Goal: Task Accomplishment & Management: Manage account settings

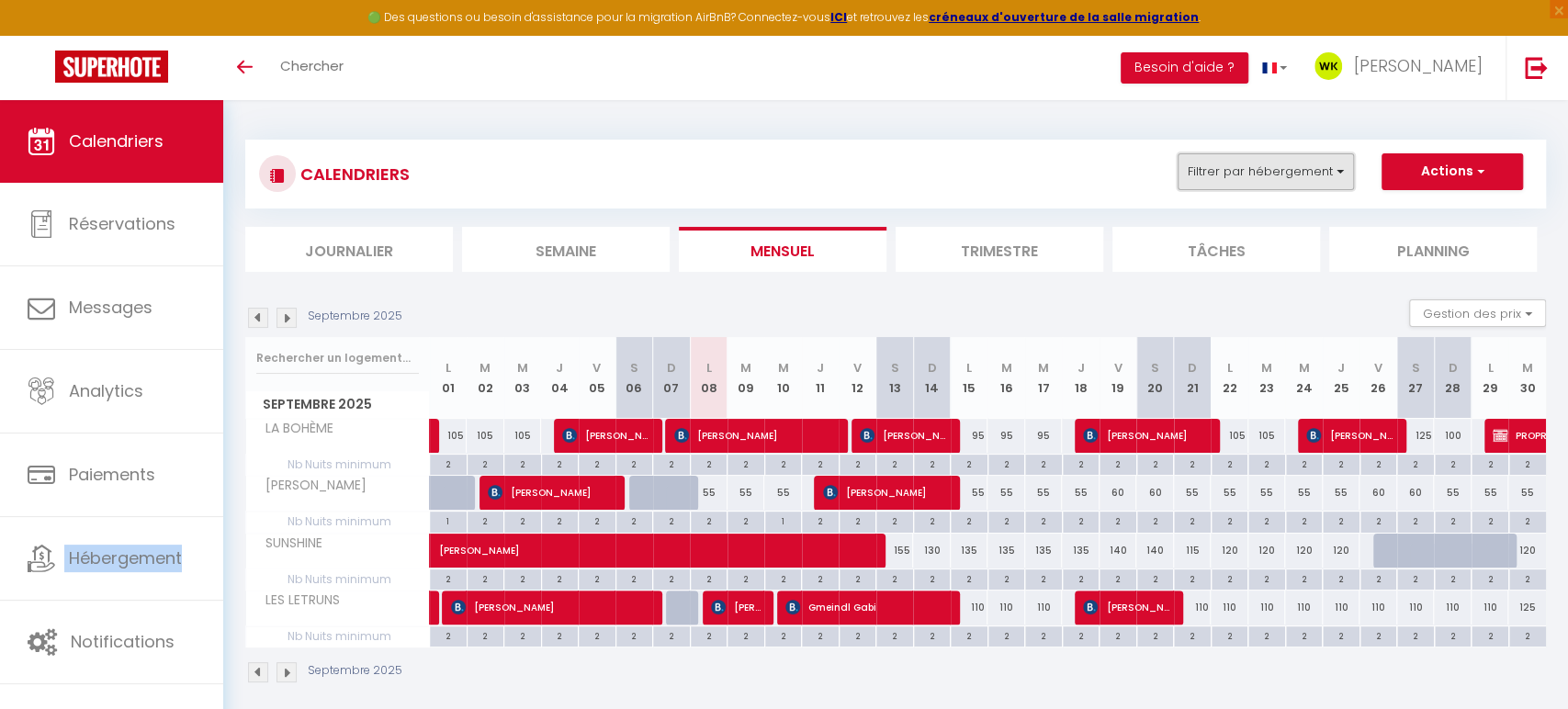
type textarea "Hébergement"
click at [1211, 184] on button "Filtrer par hébergement" at bounding box center [1266, 171] width 176 height 36
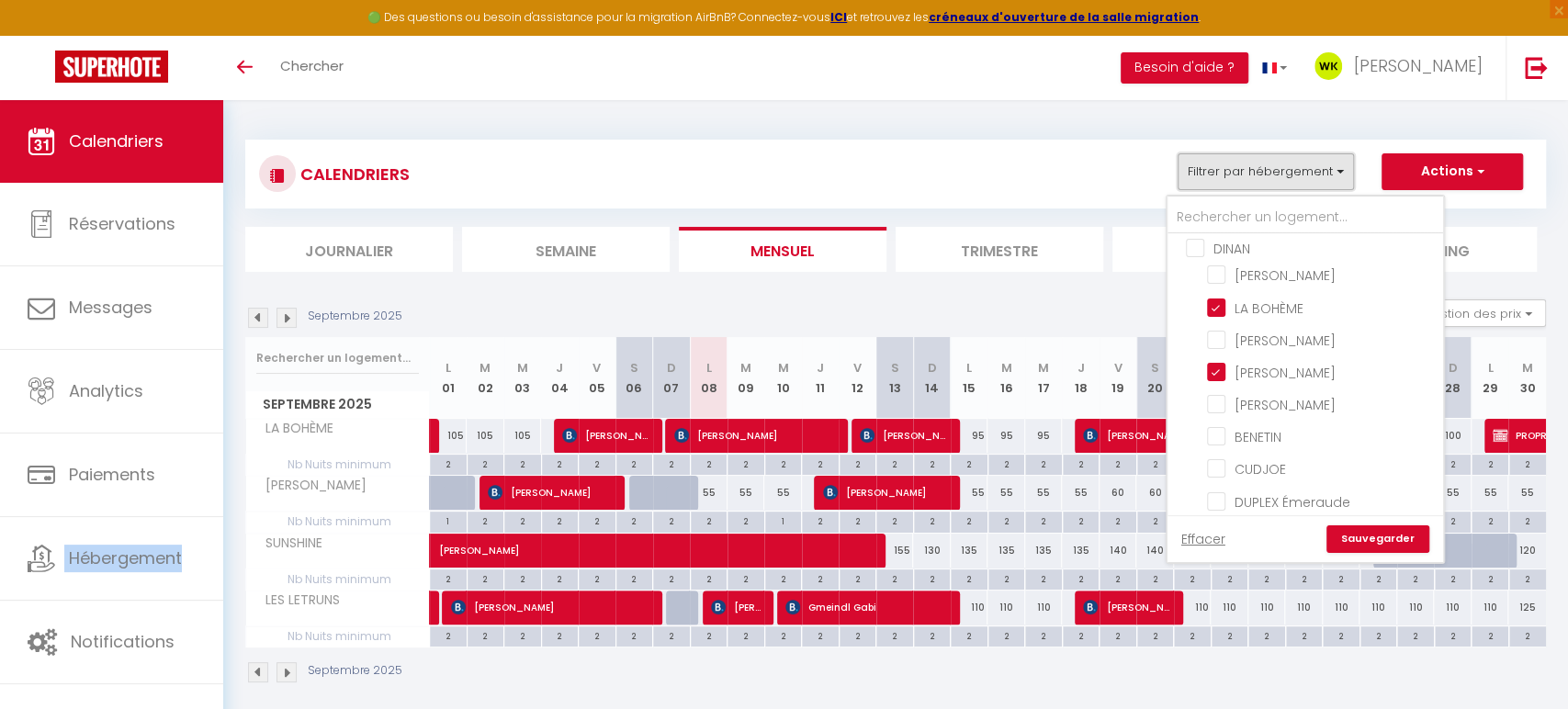
scroll to position [865, 0]
click at [1225, 396] on input "OHARA" at bounding box center [1322, 405] width 230 height 19
checkbox input "true"
checkbox input "false"
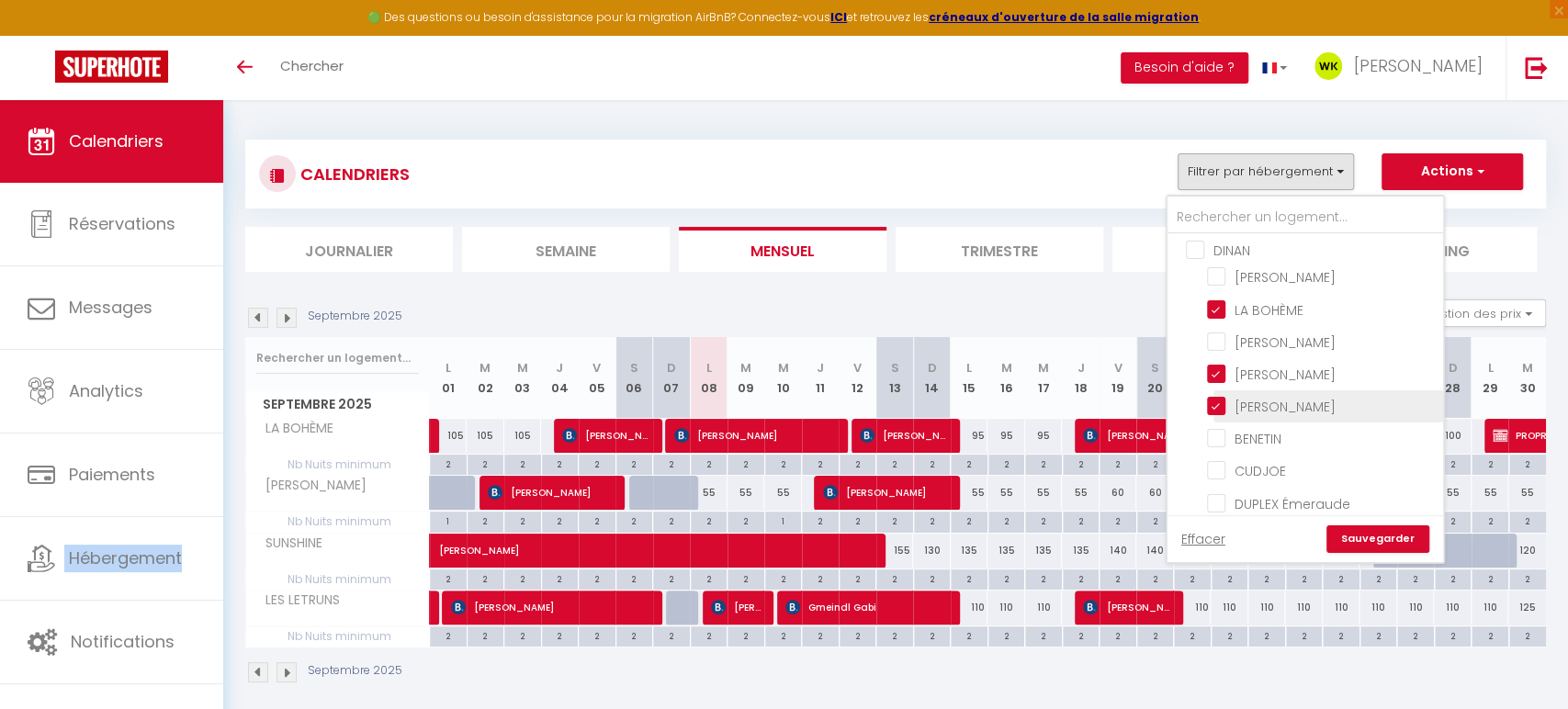
checkbox input "false"
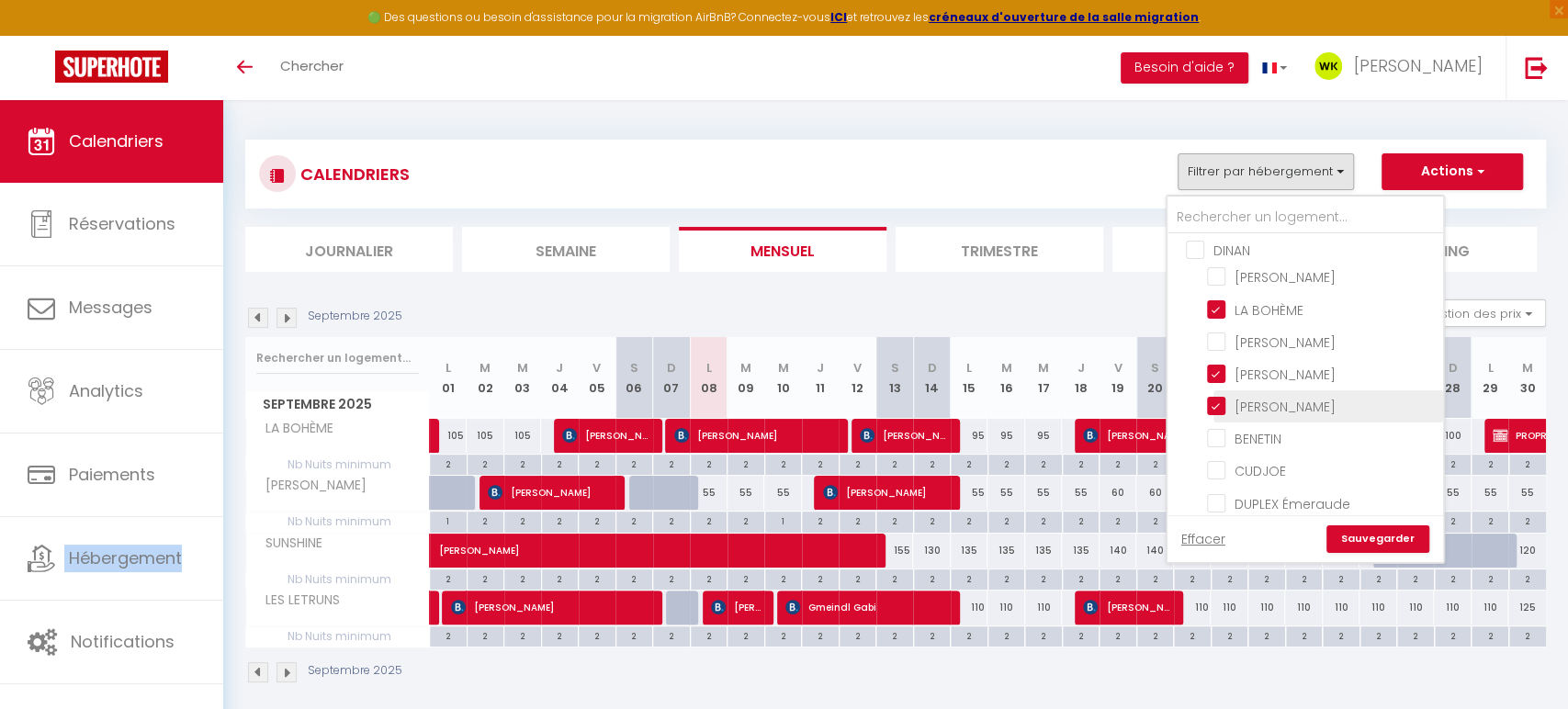
checkbox input "false"
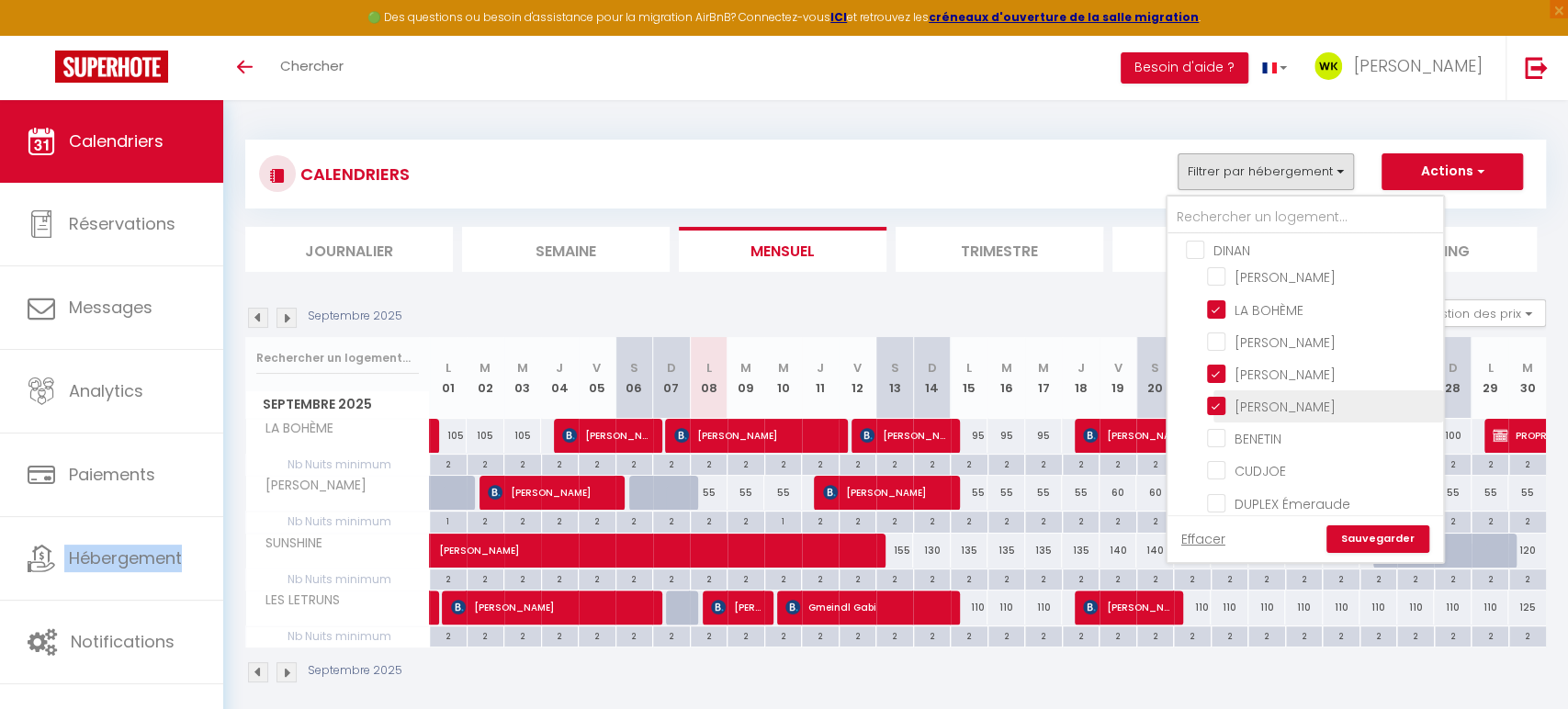
checkbox input "false"
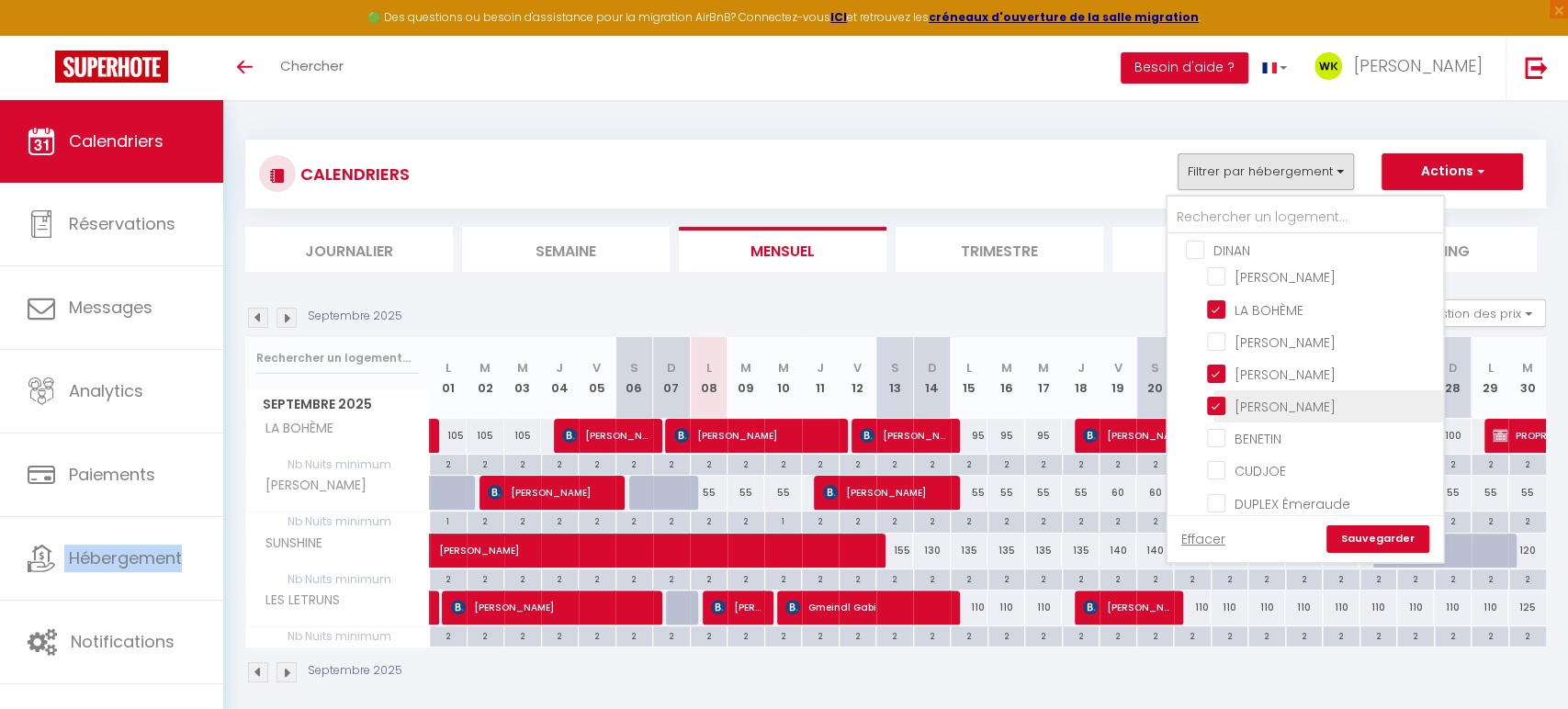
checkbox input "false"
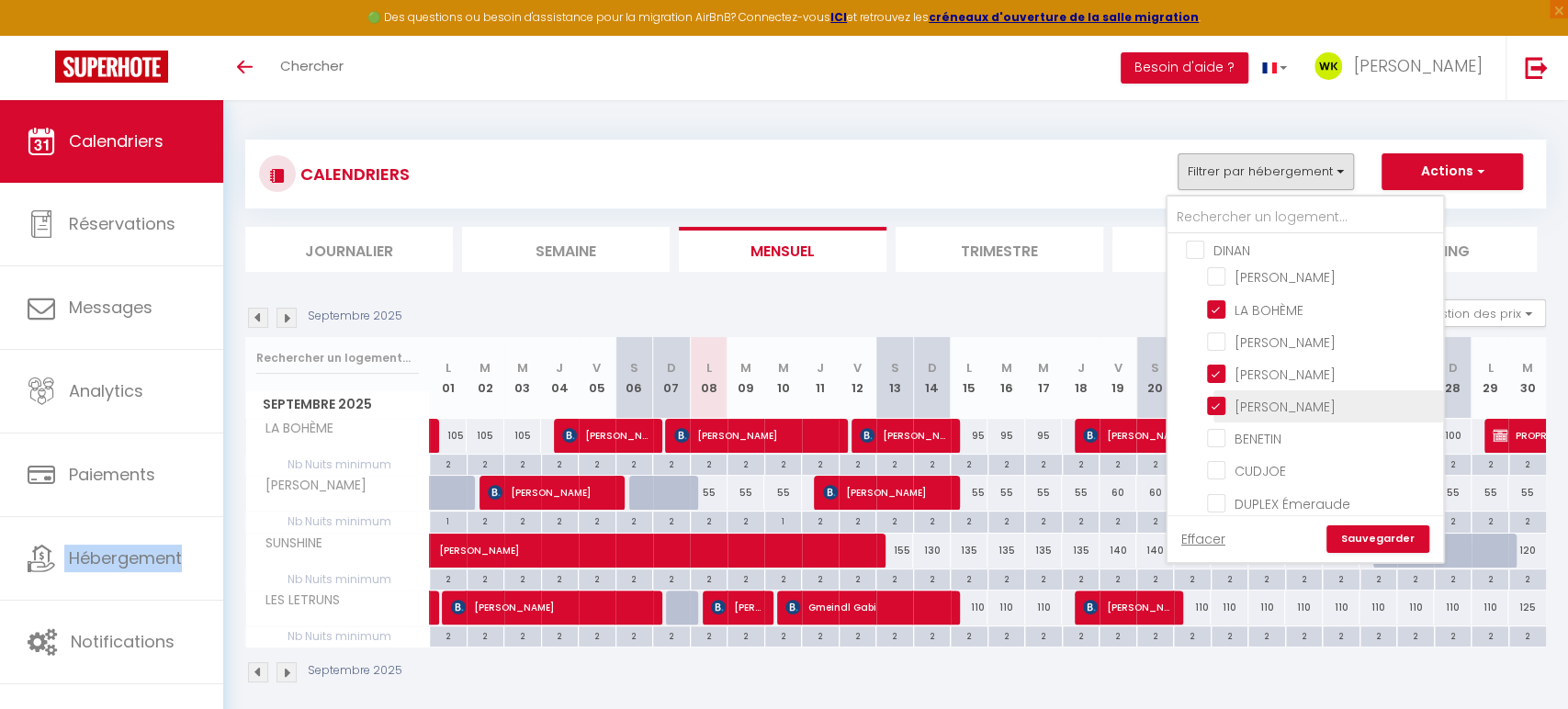
checkbox input "false"
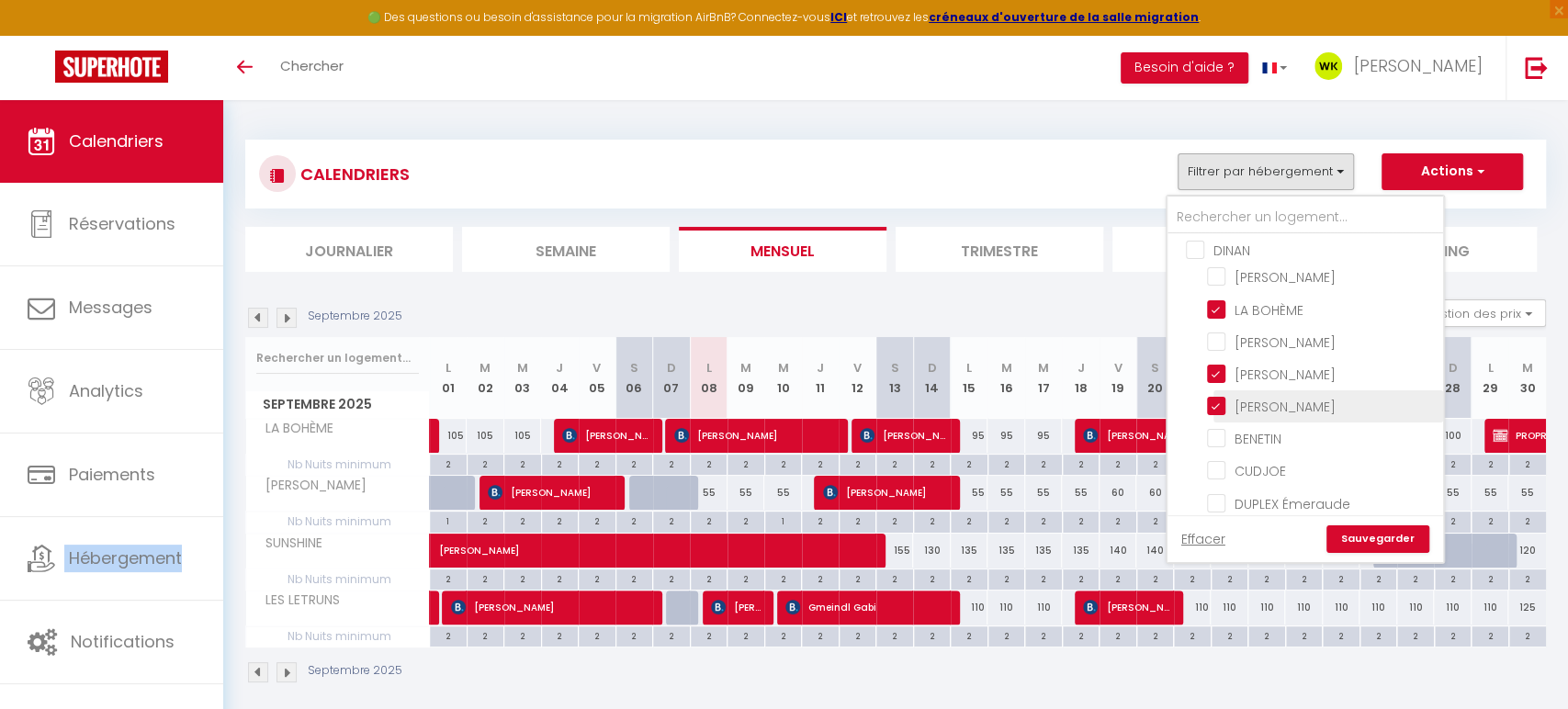
checkbox input "false"
drag, startPoint x: 1216, startPoint y: 442, endPoint x: 1247, endPoint y: 484, distance: 52.2
click at [1216, 460] on input "CUDJOE" at bounding box center [1322, 469] width 230 height 19
checkbox input "true"
checkbox input "false"
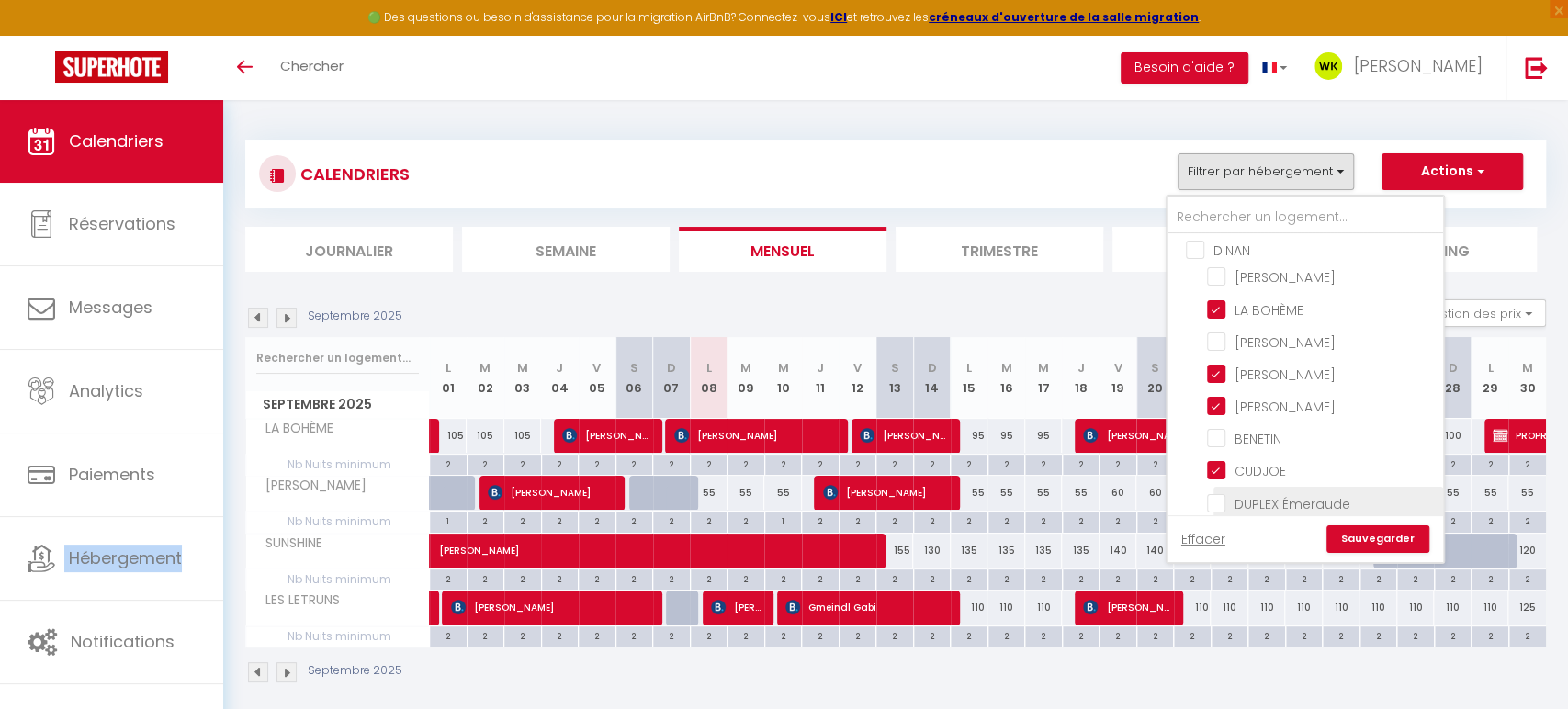
checkbox input "false"
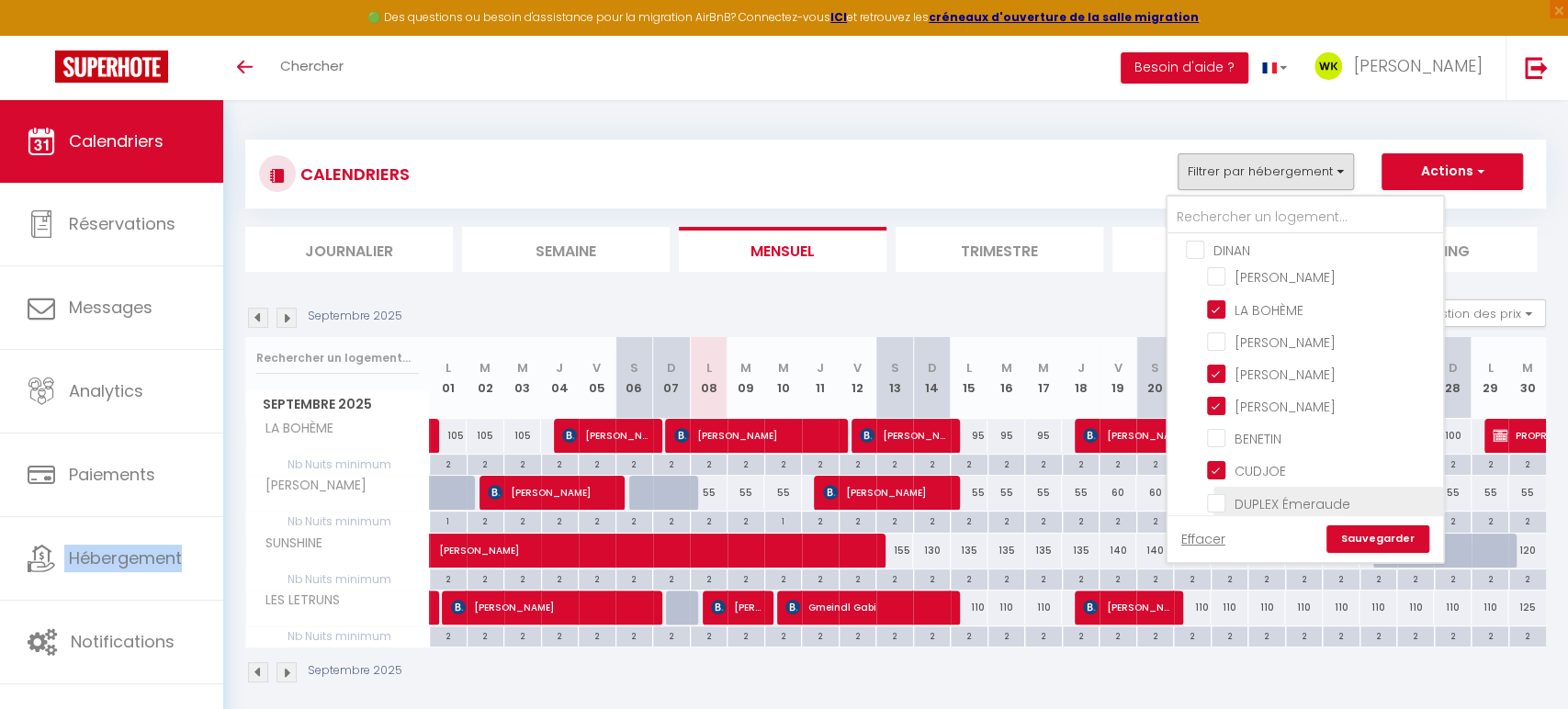
checkbox input "false"
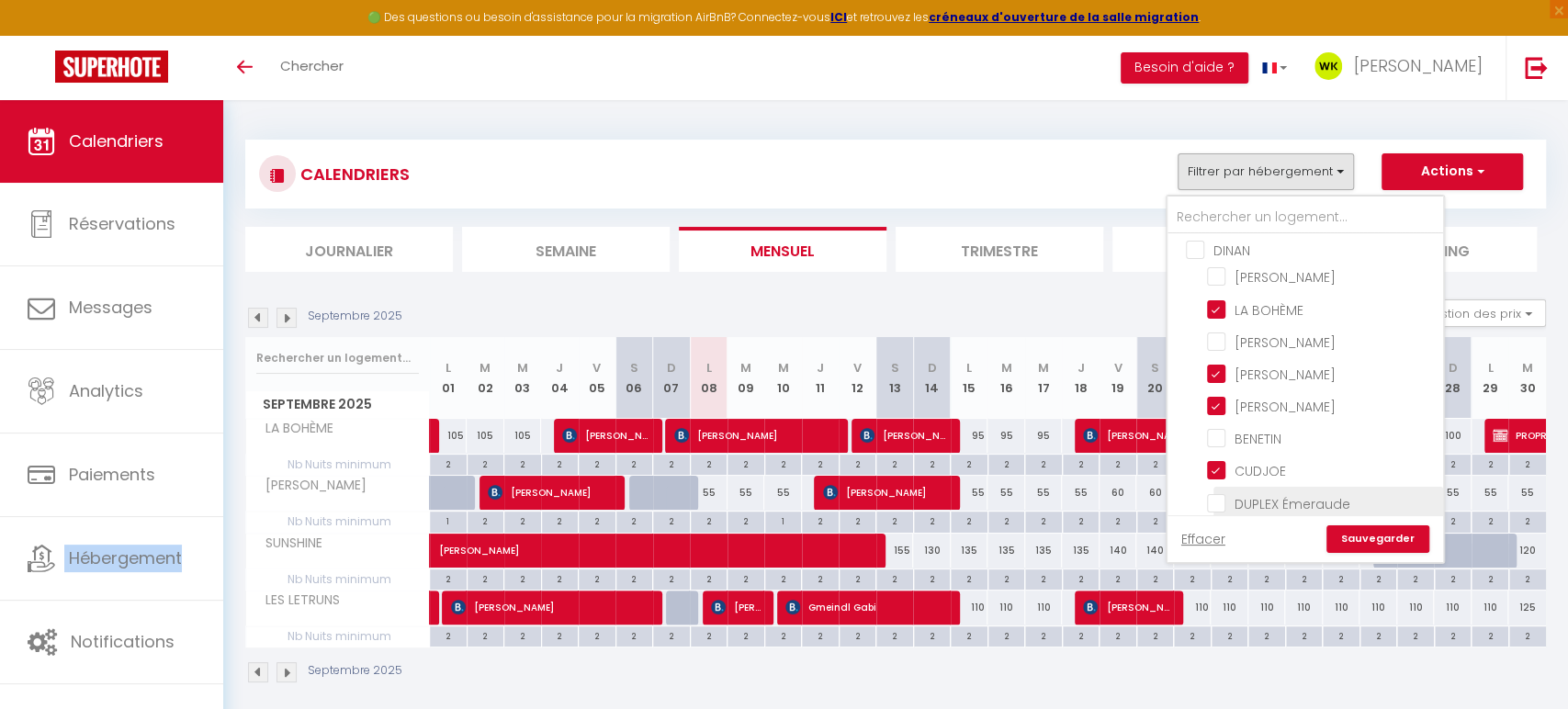
checkbox input "false"
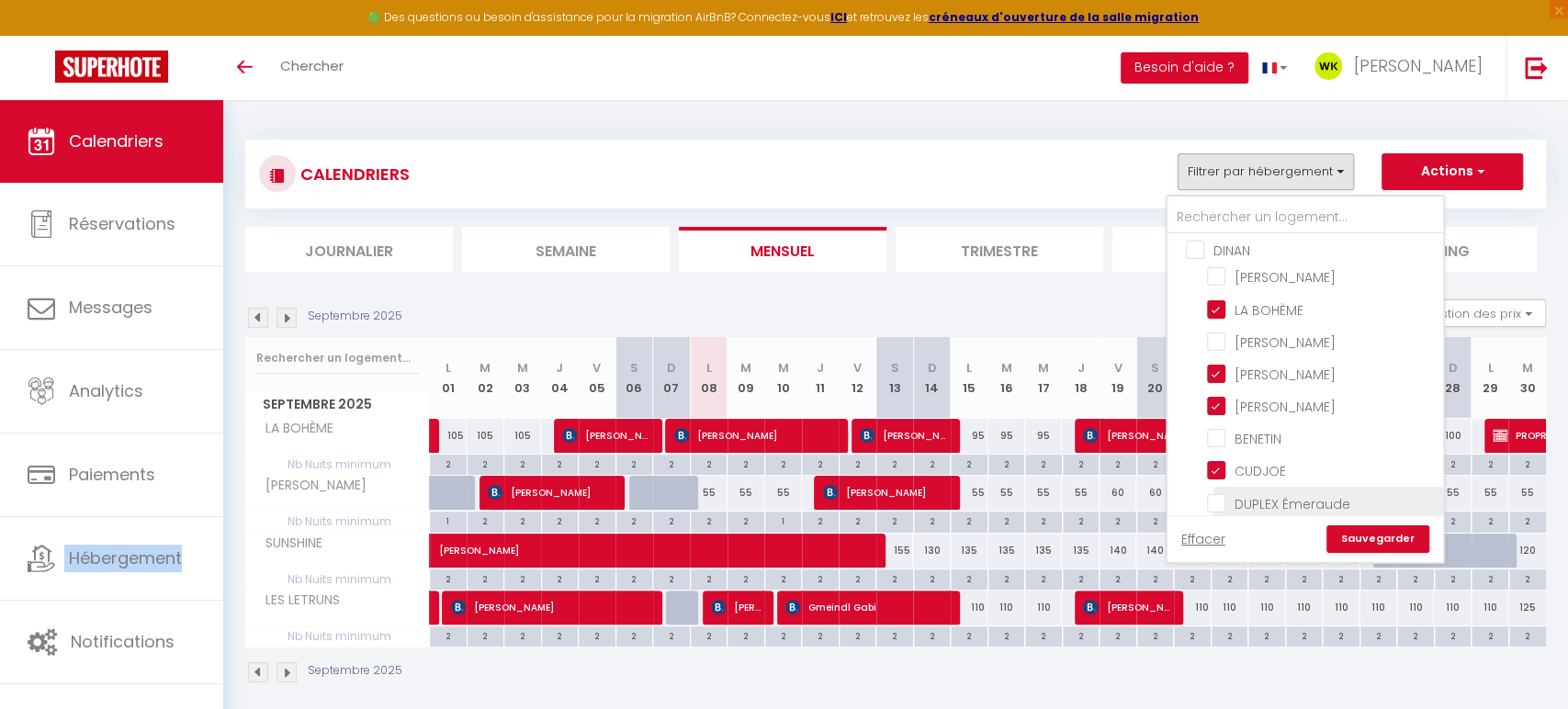
checkbox input "false"
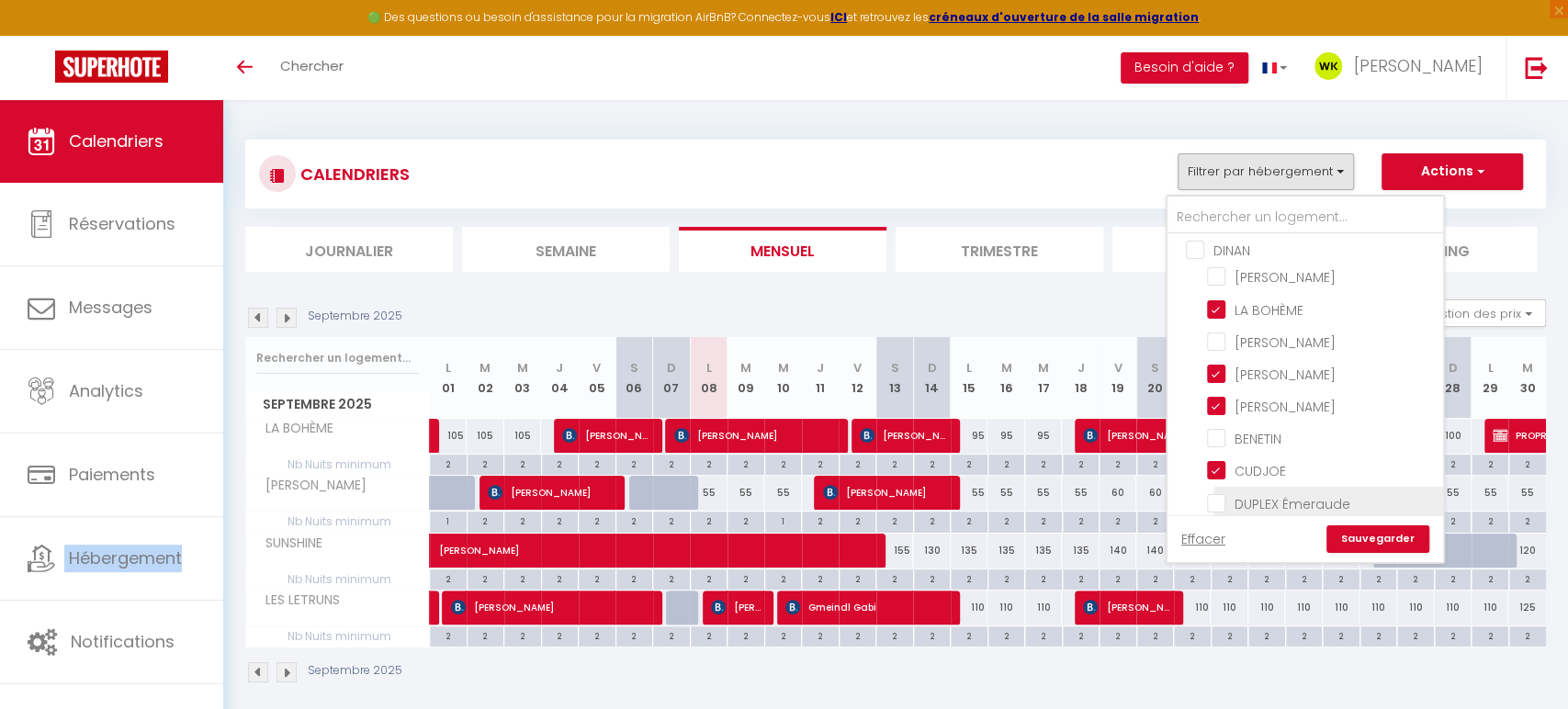
checkbox input "false"
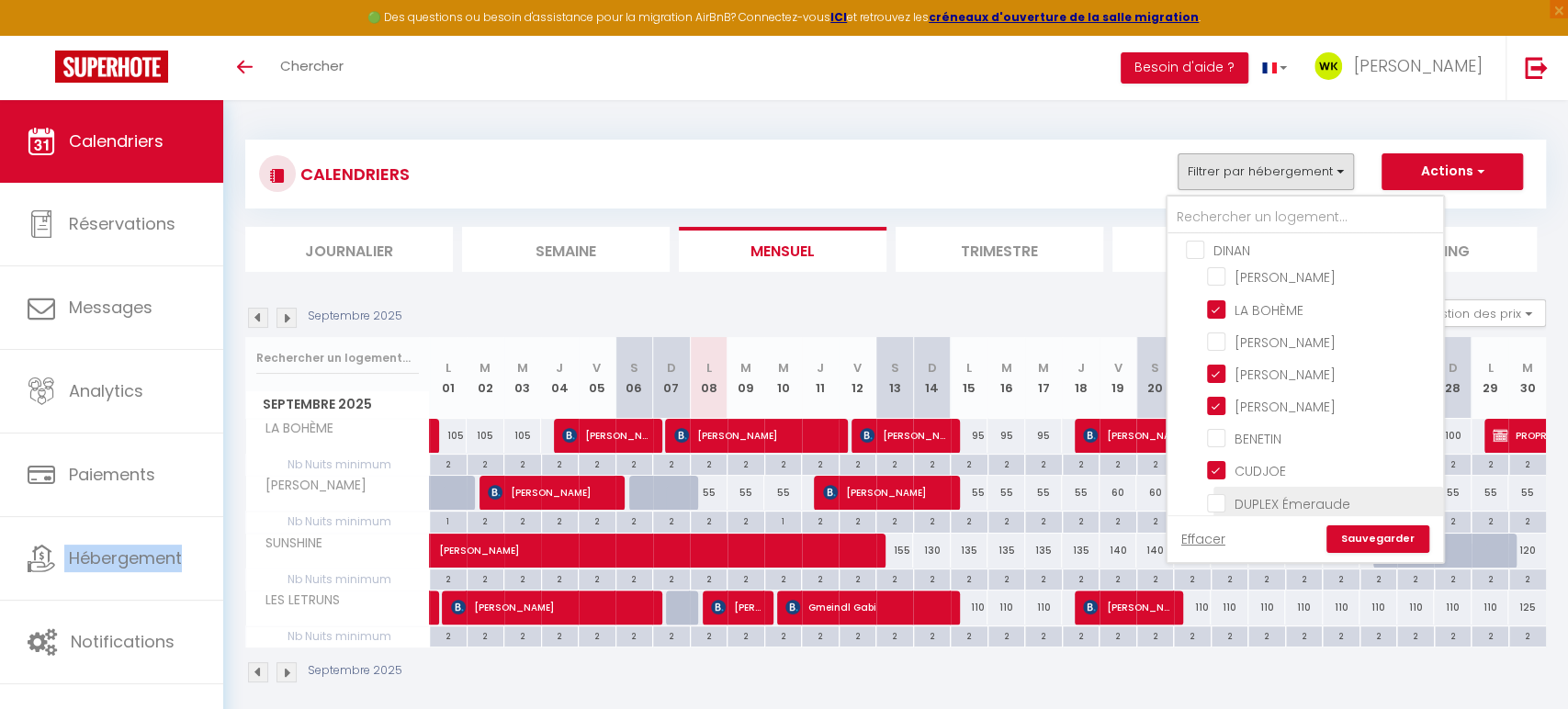
checkbox input "false"
click at [1373, 537] on link "Sauvegarder" at bounding box center [1378, 539] width 103 height 28
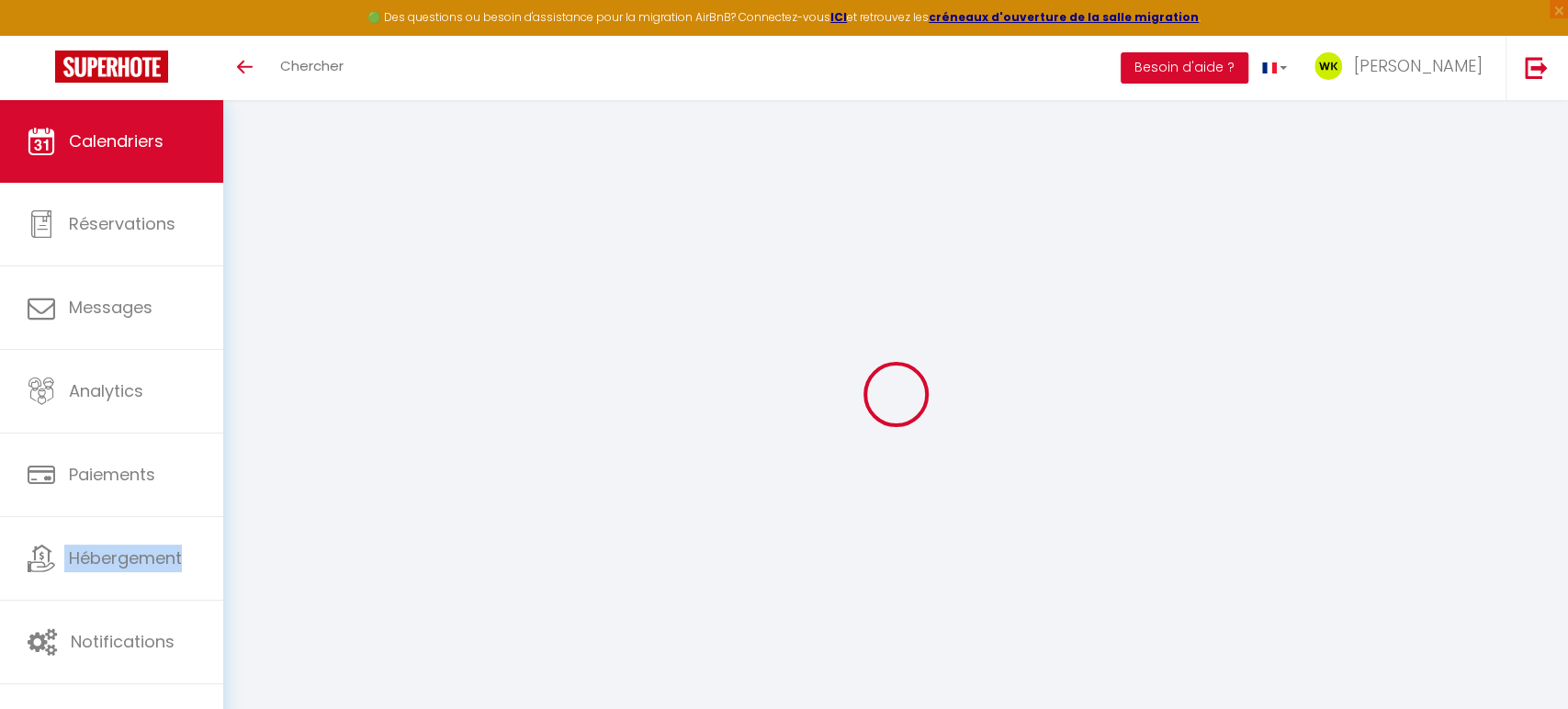
select select
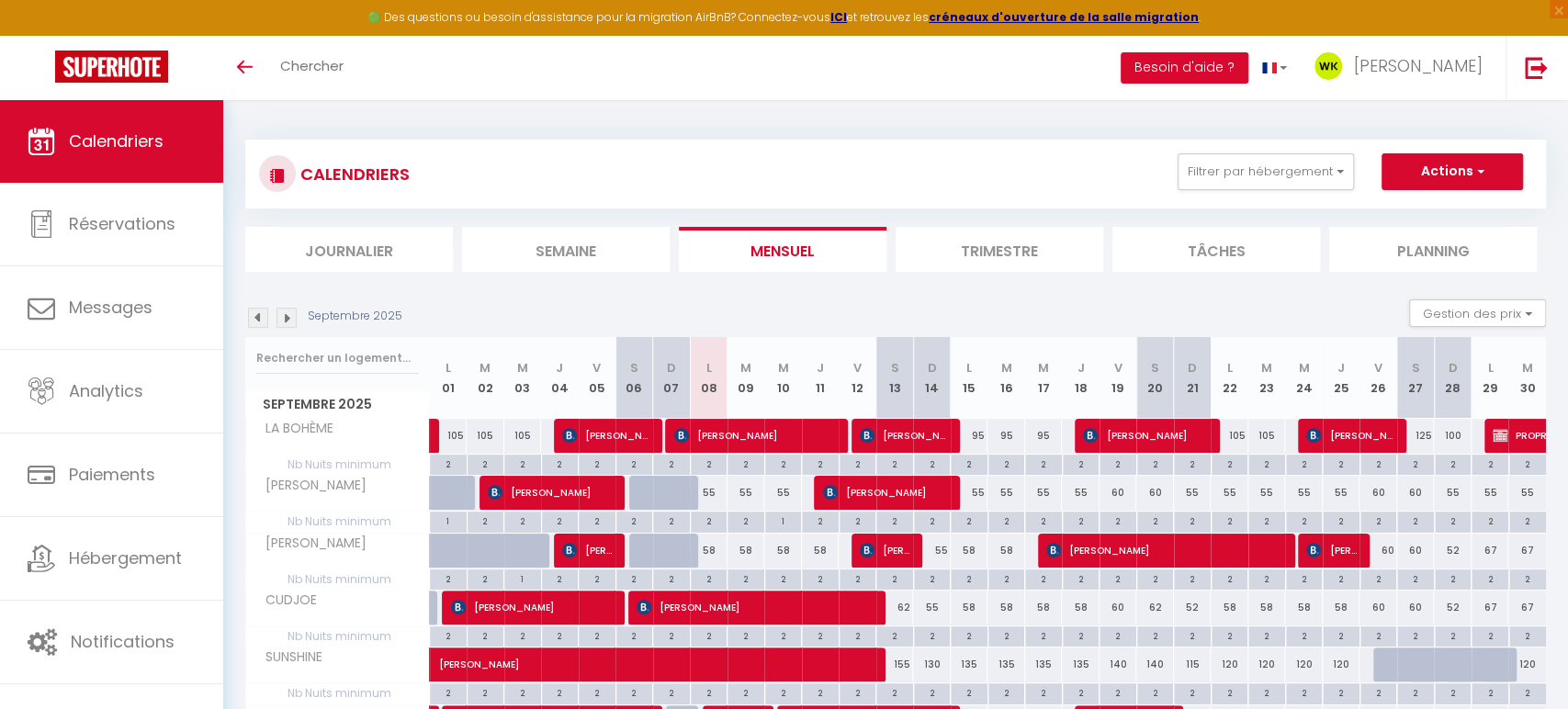
click at [635, 558] on div at bounding box center [648, 550] width 37 height 35
type input "62"
select select "1"
type input "Sam 06 Septembre 2025"
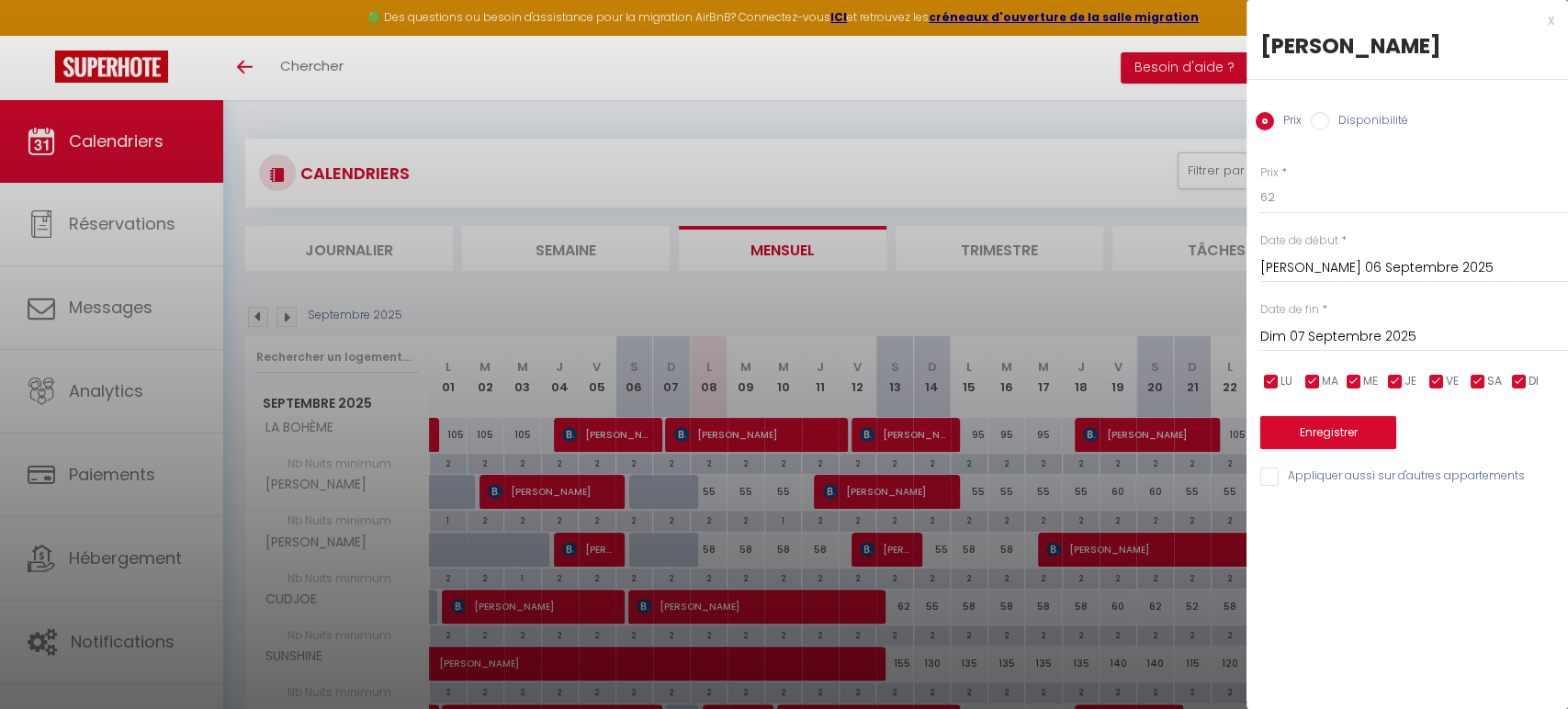
scroll to position [2, 0]
drag, startPoint x: 1316, startPoint y: 335, endPoint x: 1316, endPoint y: 368, distance: 33.0
click at [1315, 336] on input "Dim 07 Septembre 2025" at bounding box center [1415, 337] width 308 height 24
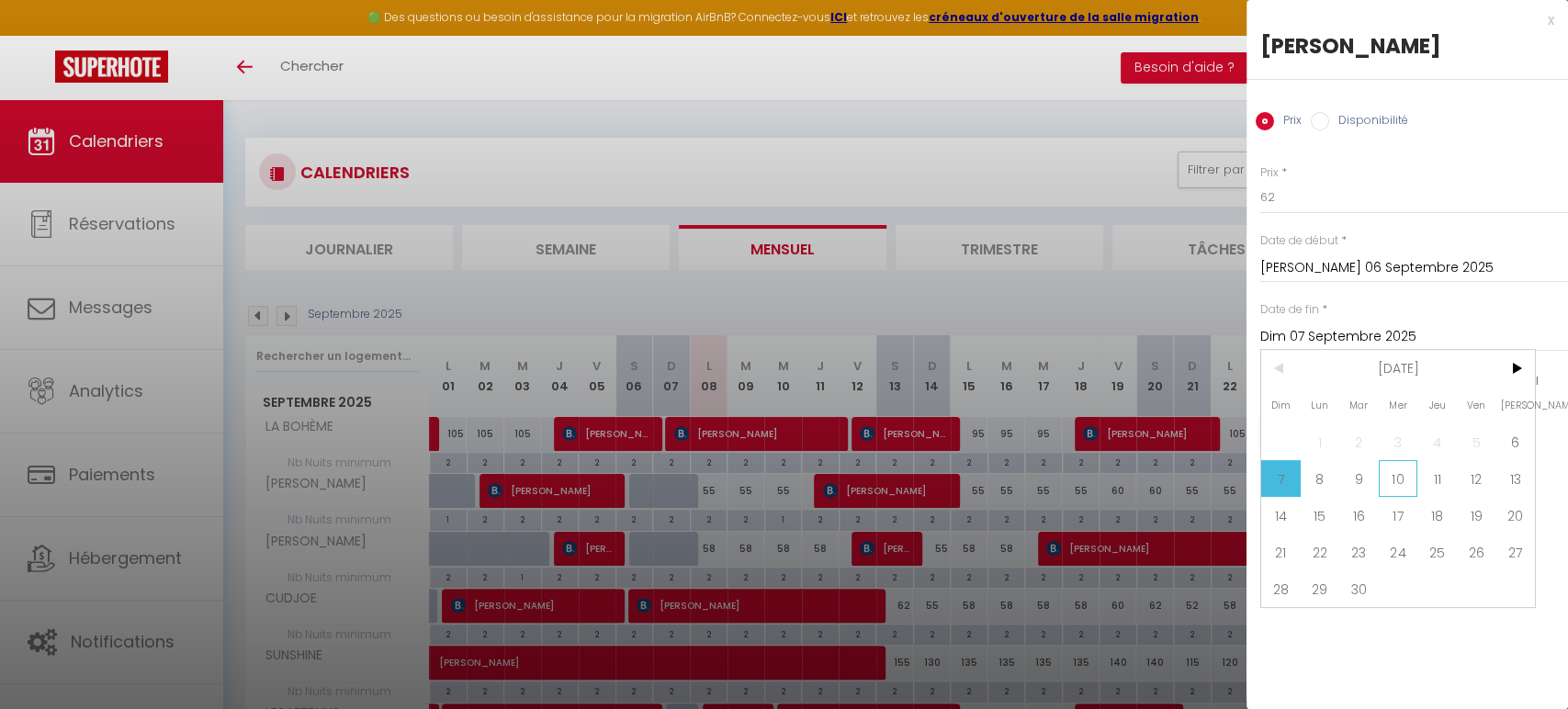
scroll to position [1, 0]
click at [1385, 477] on span "10" at bounding box center [1399, 478] width 39 height 36
type input "Mer 10 Septembre 2025"
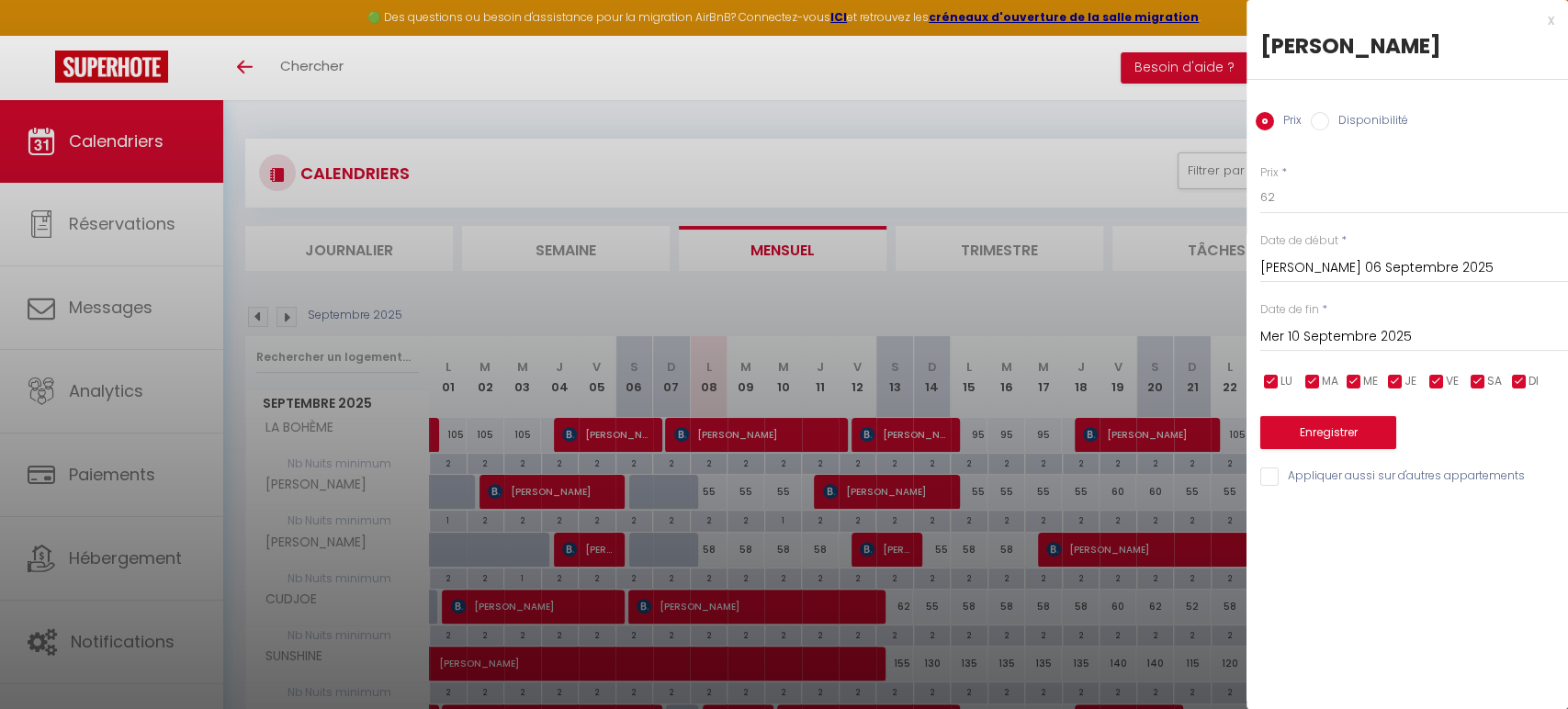
scroll to position [2, 0]
click at [1326, 128] on input "Disponibilité" at bounding box center [1321, 121] width 19 height 19
radio input "true"
radio input "false"
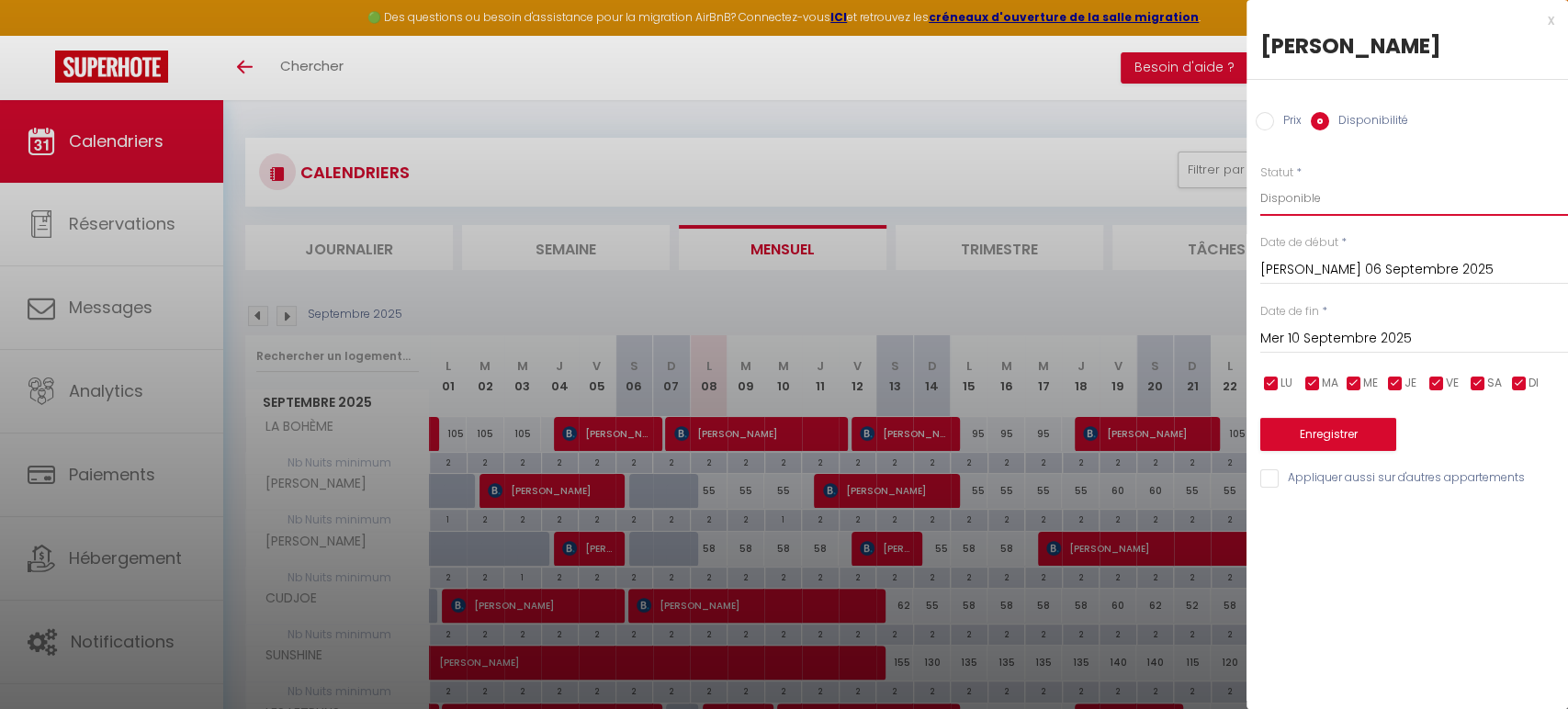
click at [1303, 195] on select "Disponible Indisponible" at bounding box center [1415, 198] width 308 height 35
click at [1290, 202] on select "Disponible Indisponible" at bounding box center [1415, 198] width 308 height 35
click at [1273, 201] on select "Disponible Indisponible" at bounding box center [1415, 198] width 308 height 35
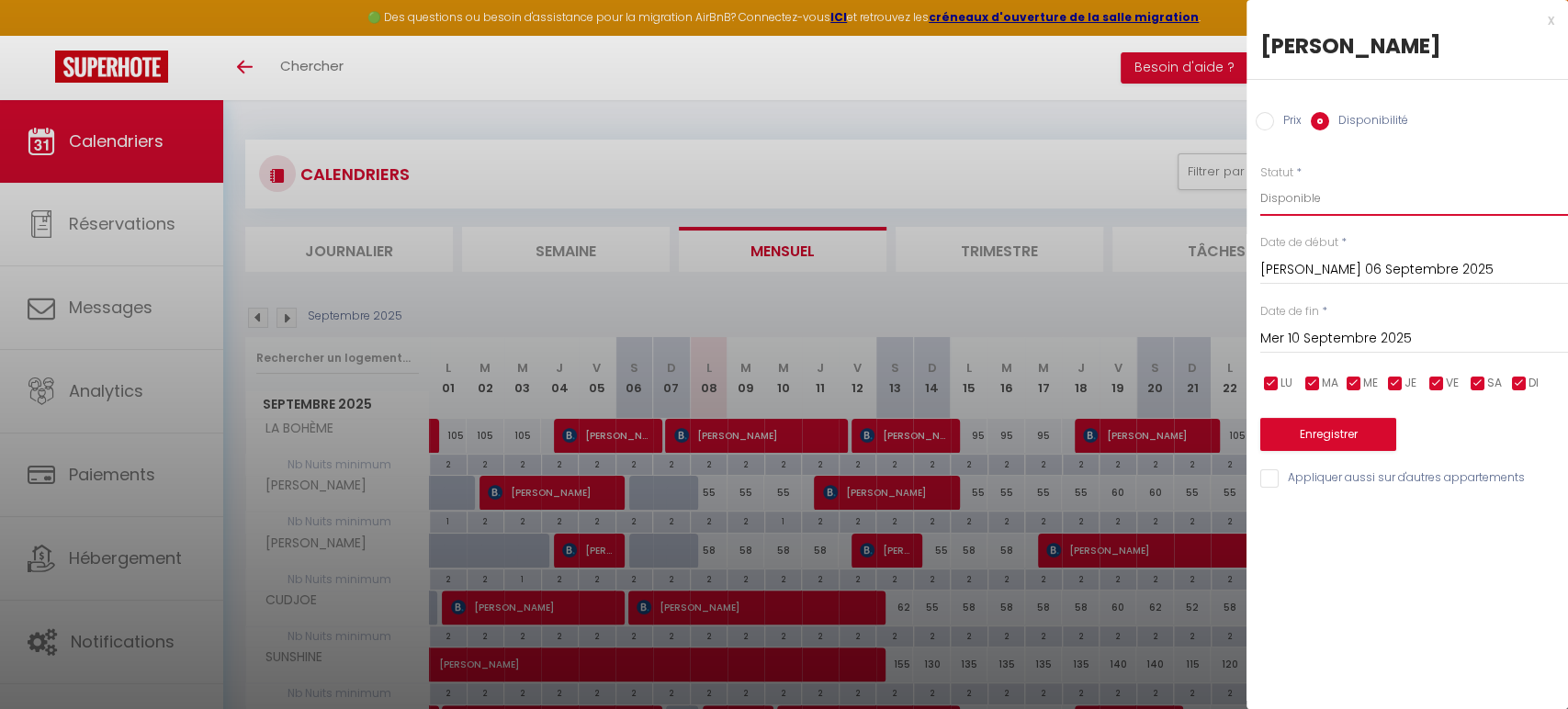
click at [1271, 199] on select "Disponible Indisponible" at bounding box center [1415, 198] width 308 height 35
click at [1268, 199] on select "Disponible Indisponible" at bounding box center [1415, 198] width 308 height 35
click at [1268, 196] on select "Disponible Indisponible" at bounding box center [1415, 198] width 308 height 35
click at [1261, 181] on select "Disponible Indisponible" at bounding box center [1415, 198] width 308 height 35
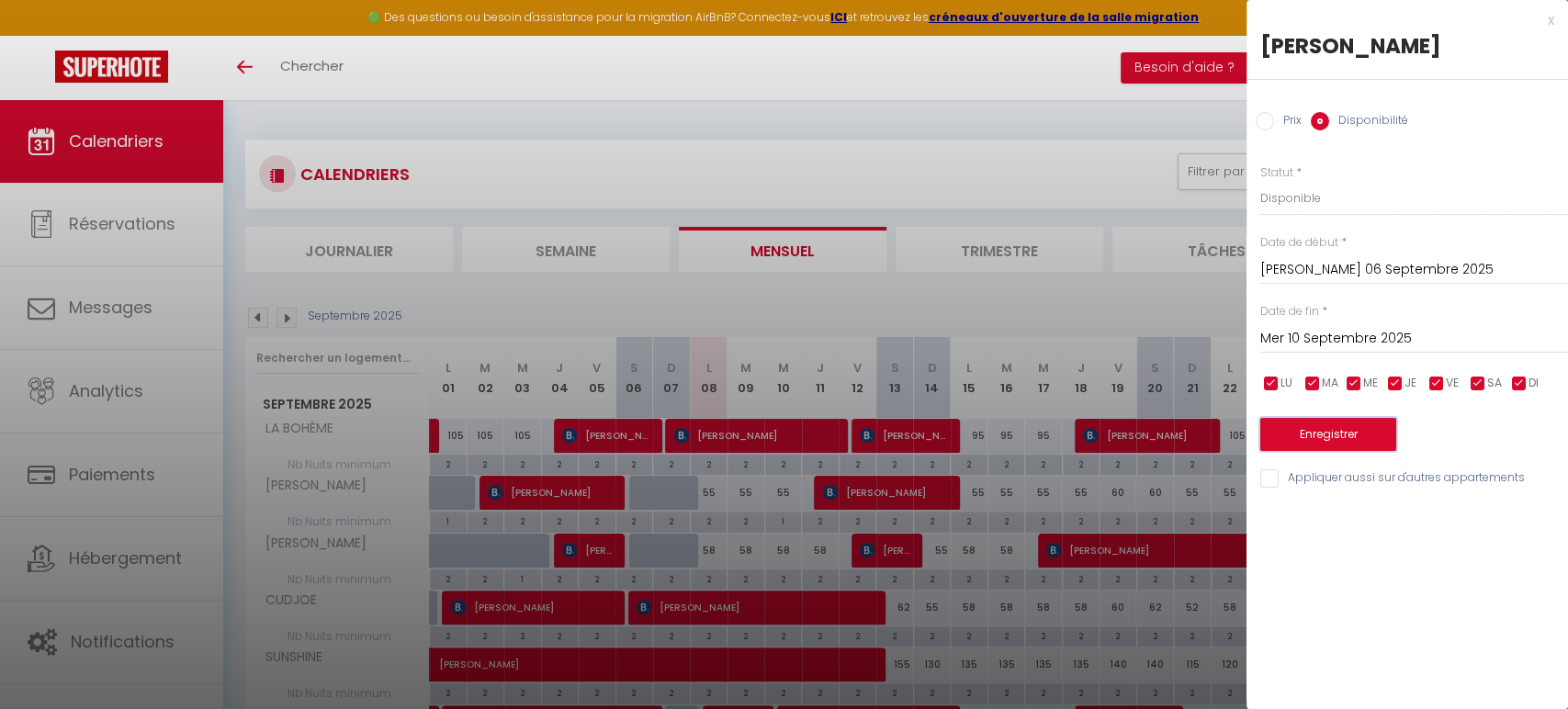
click at [1304, 425] on button "Enregistrer" at bounding box center [1329, 434] width 136 height 33
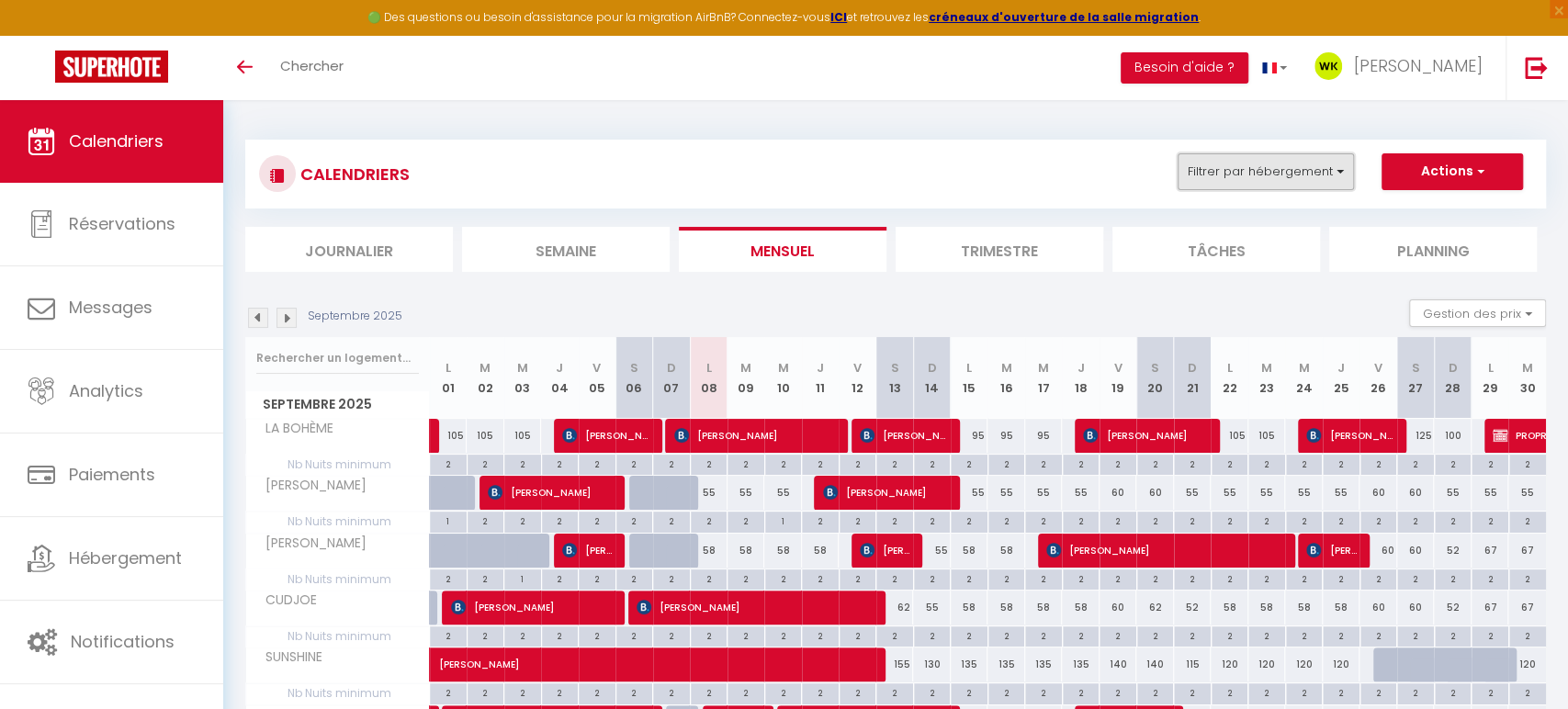
click at [1239, 169] on button "Filtrer par hébergement" at bounding box center [1266, 171] width 176 height 36
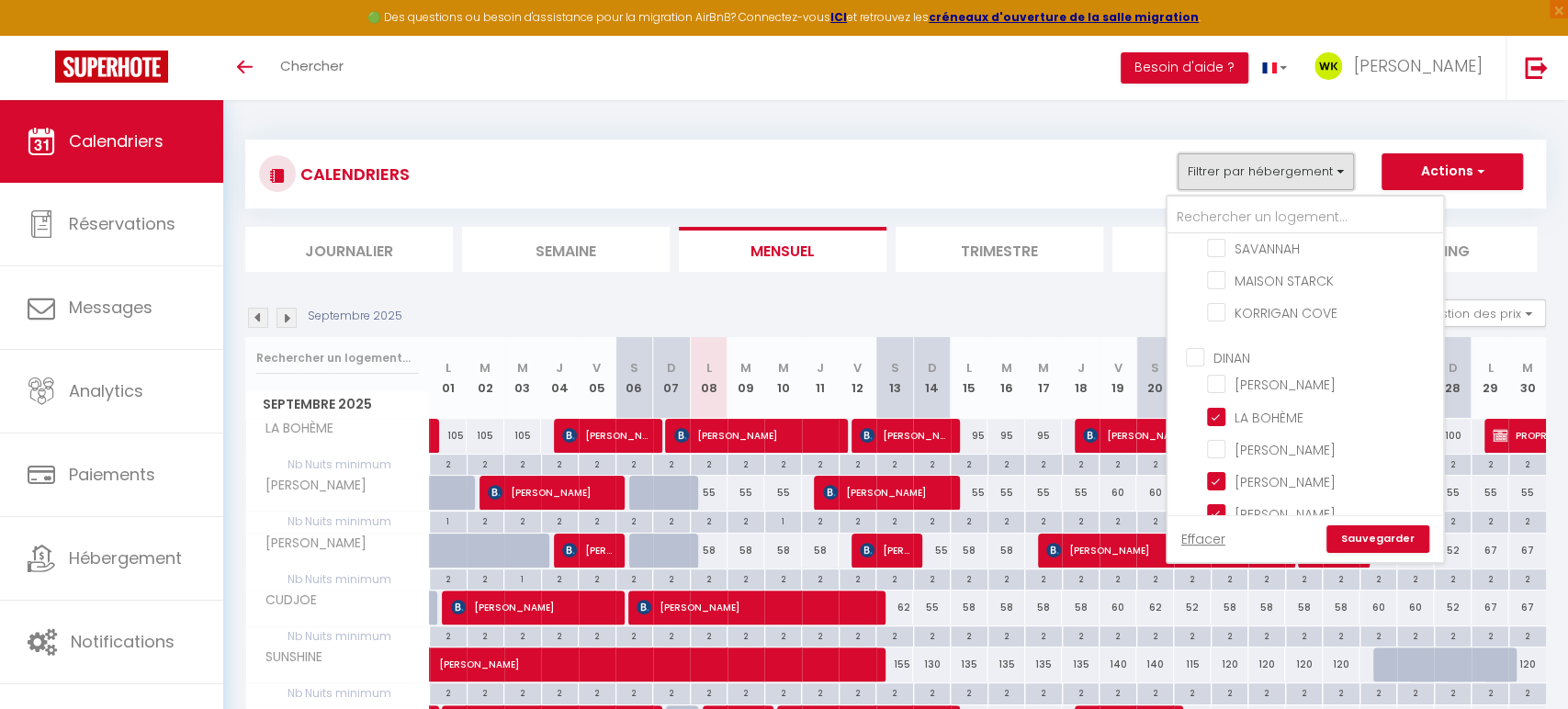
scroll to position [698, 0]
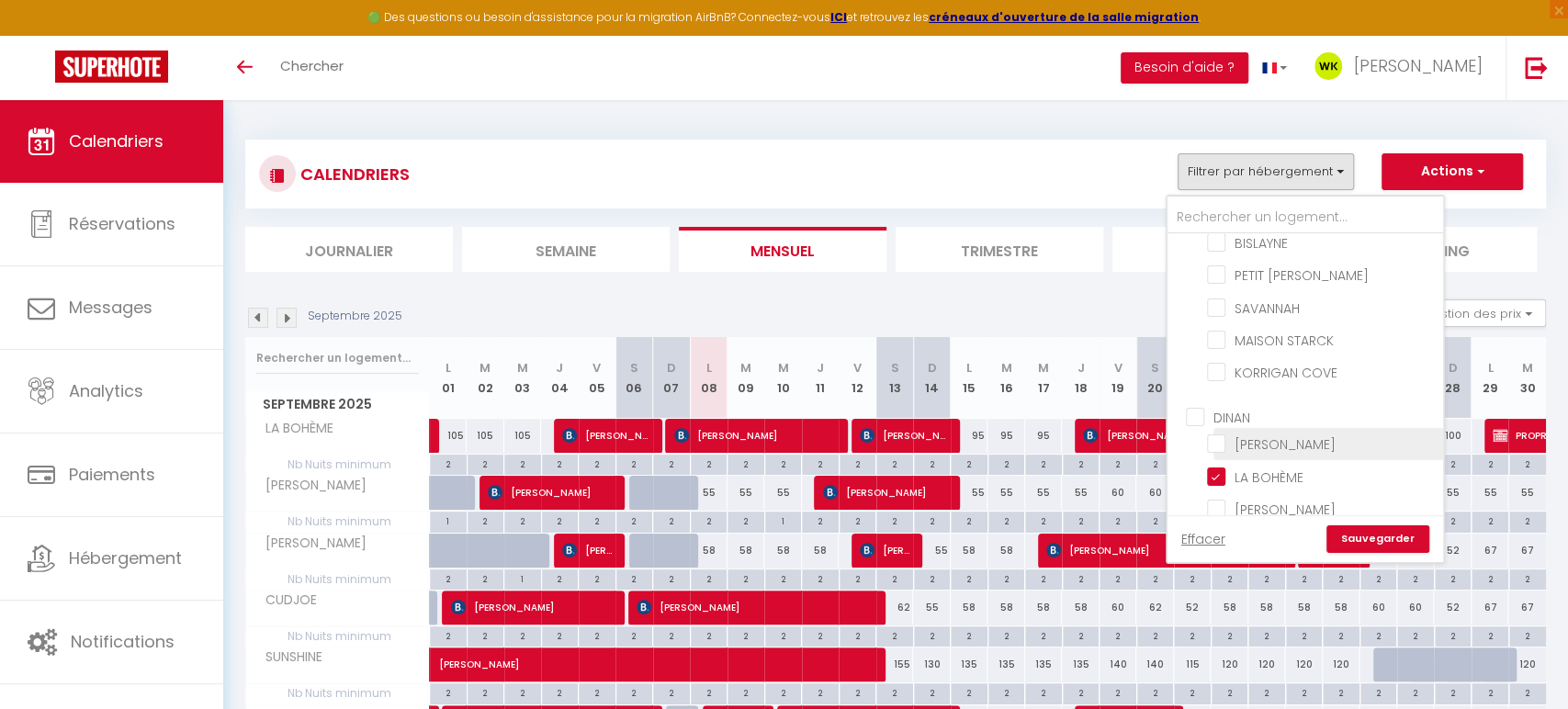
click at [1225, 434] on input "MALLORY" at bounding box center [1322, 443] width 230 height 19
checkbox input "true"
checkbox input "false"
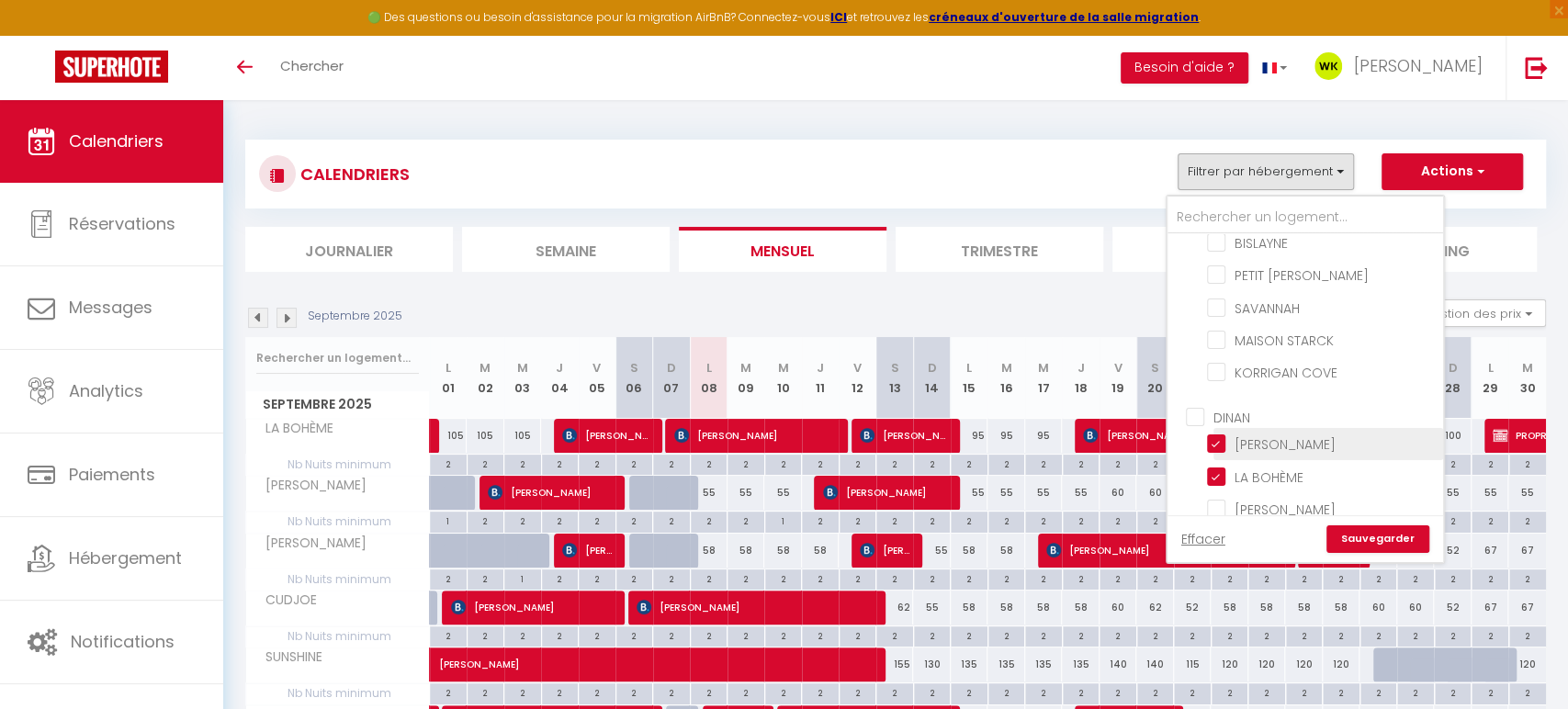
checkbox input "false"
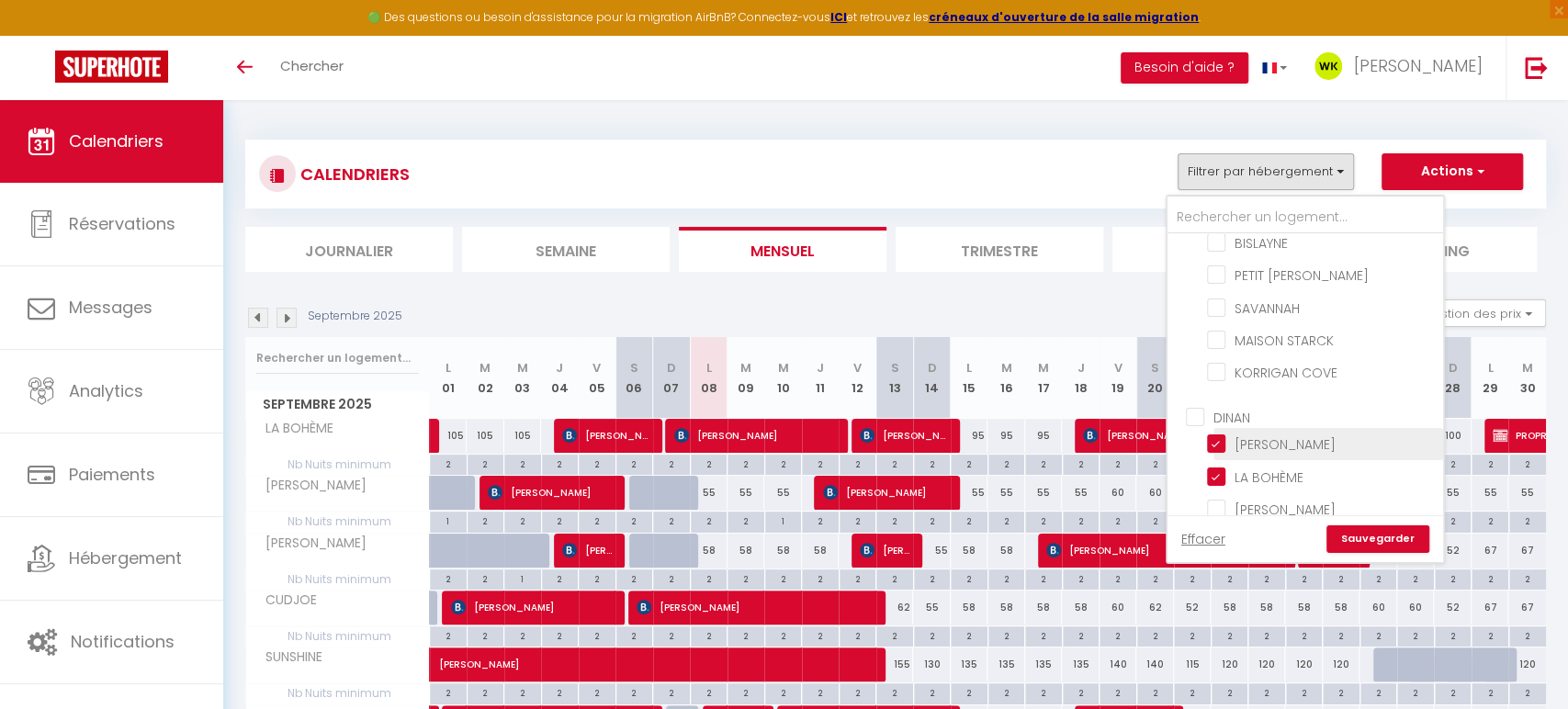
checkbox input "false"
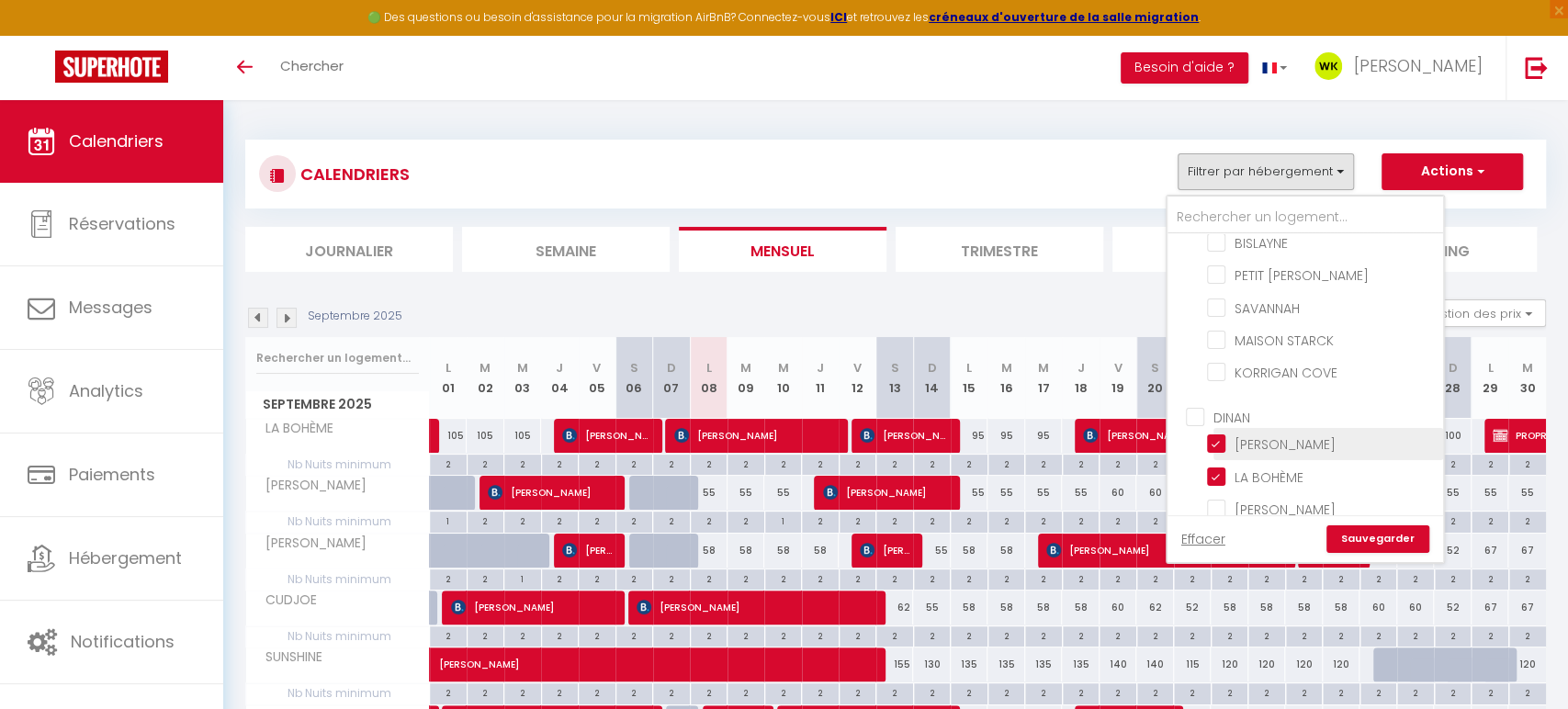
checkbox input "false"
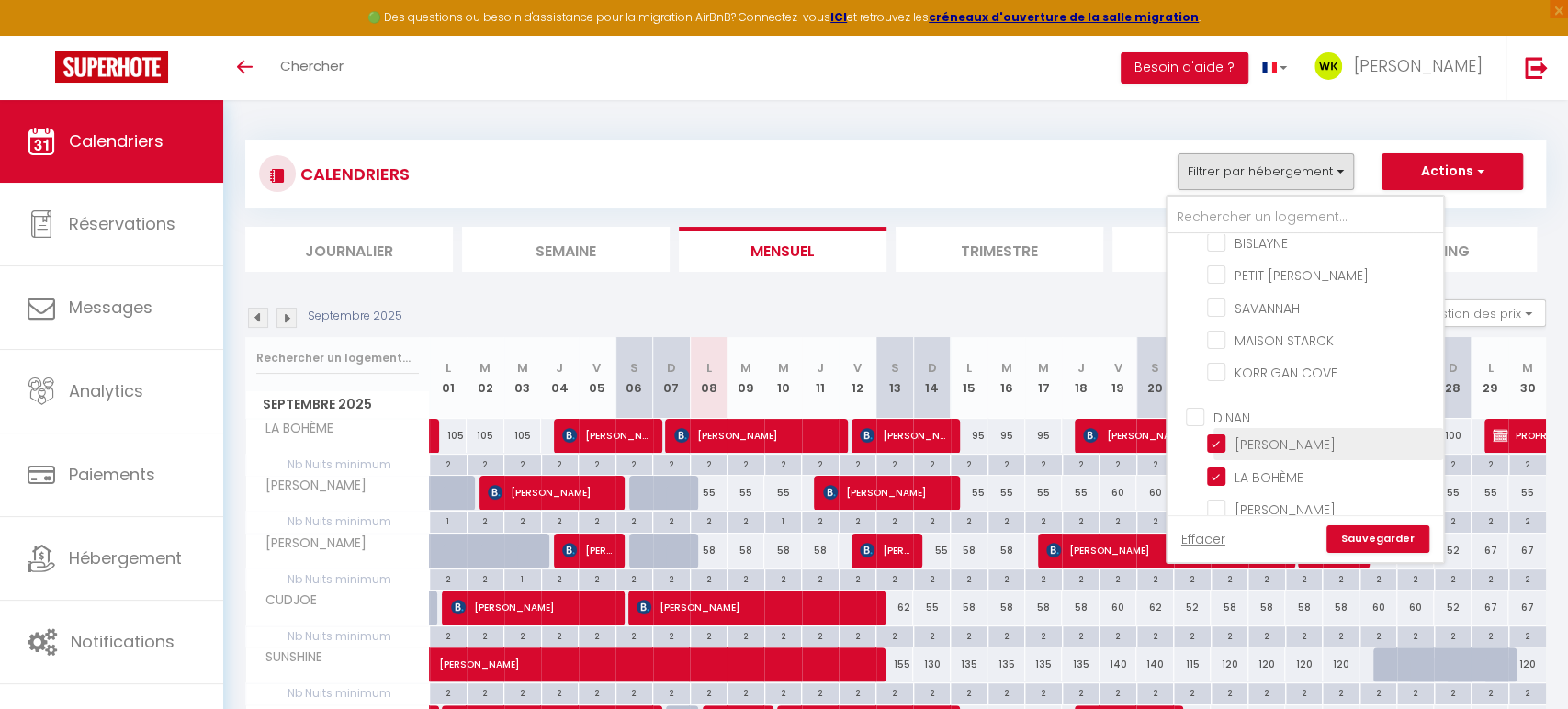
checkbox input "false"
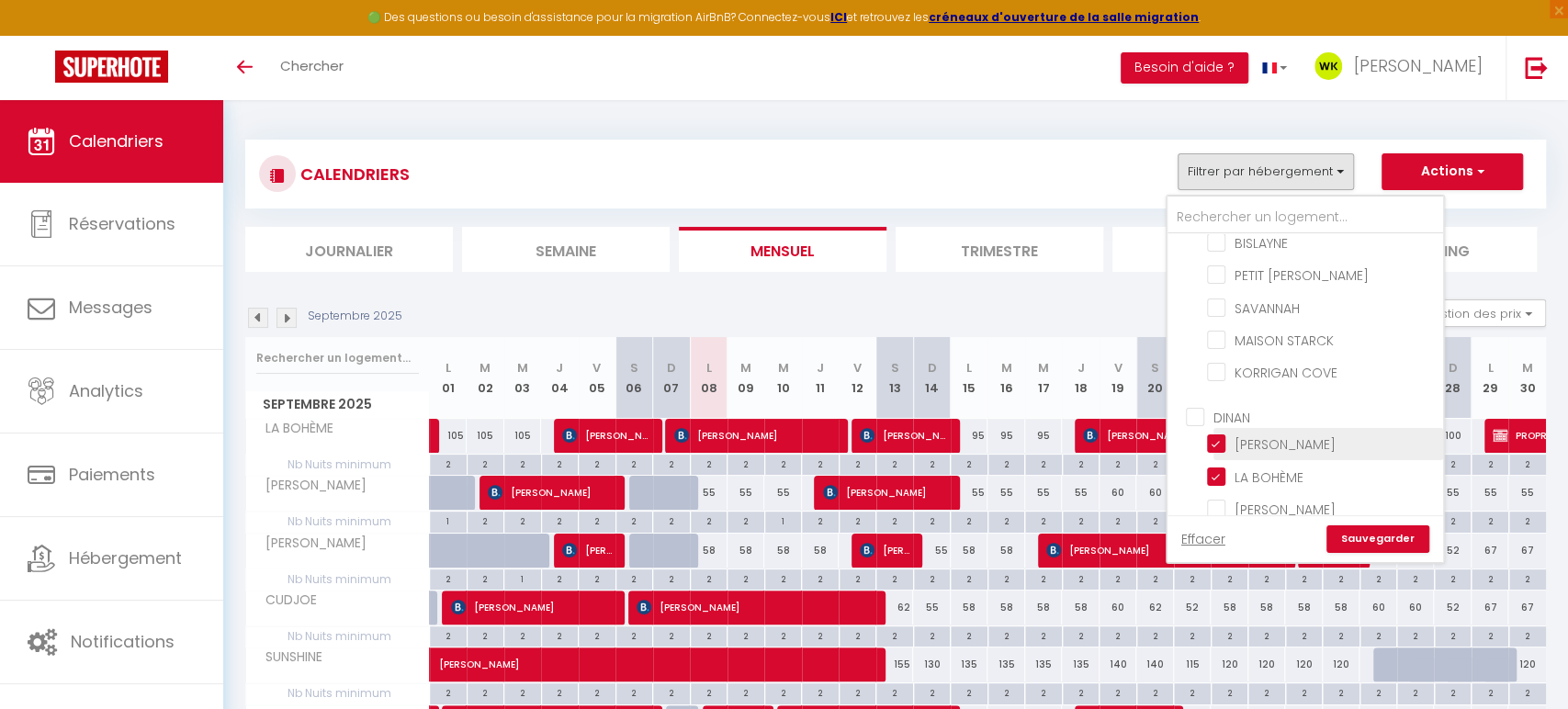
checkbox input "false"
click at [1356, 540] on link "Sauvegarder" at bounding box center [1378, 539] width 103 height 28
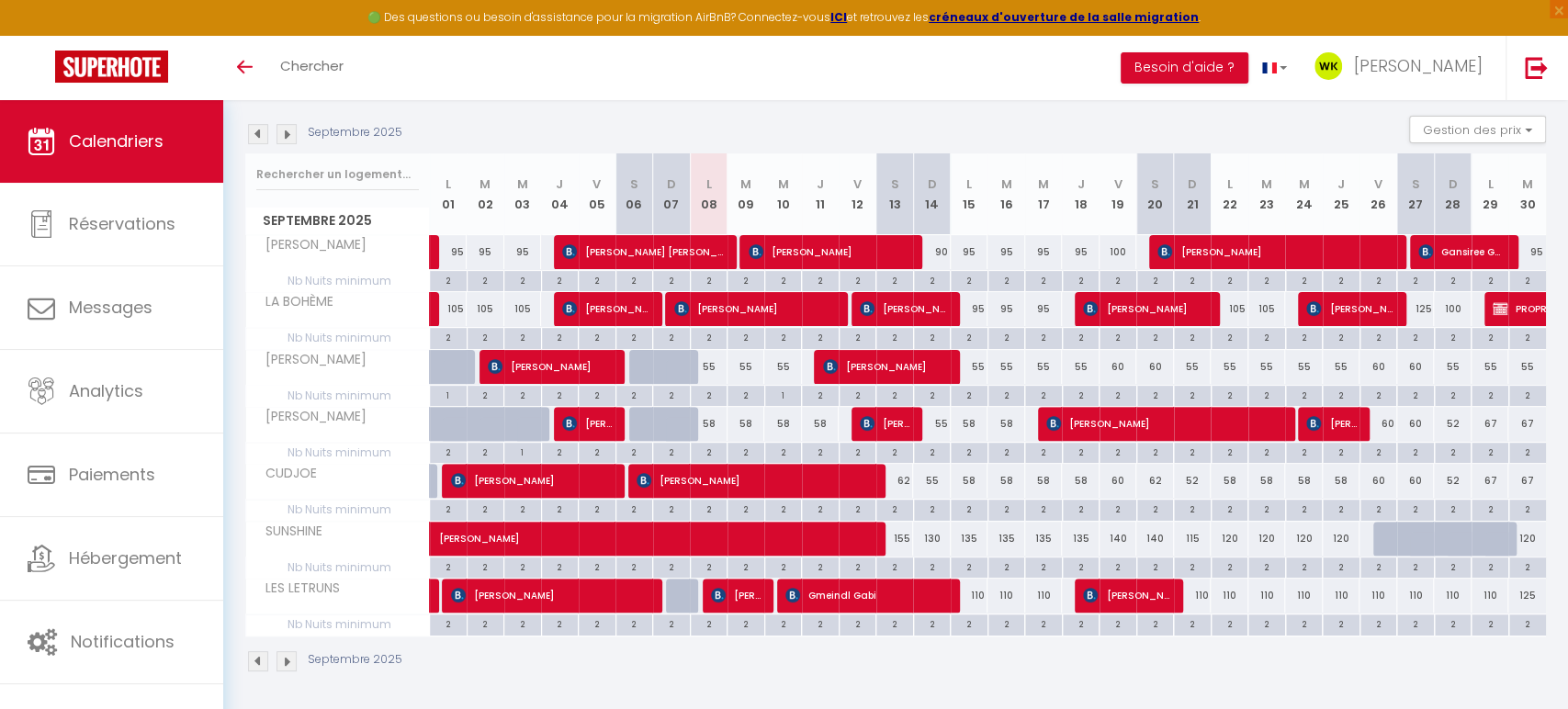
scroll to position [184, 0]
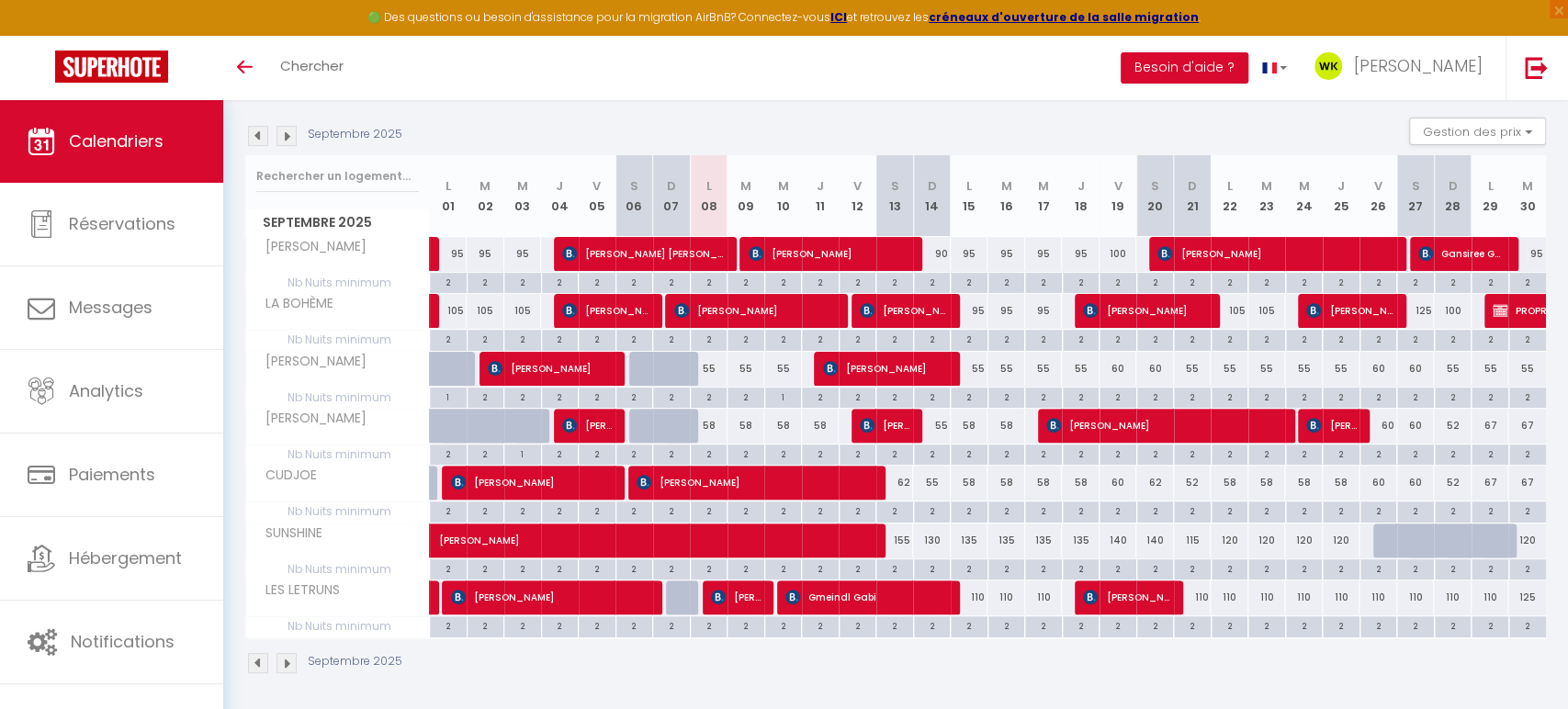
click at [284, 143] on img at bounding box center [287, 136] width 21 height 21
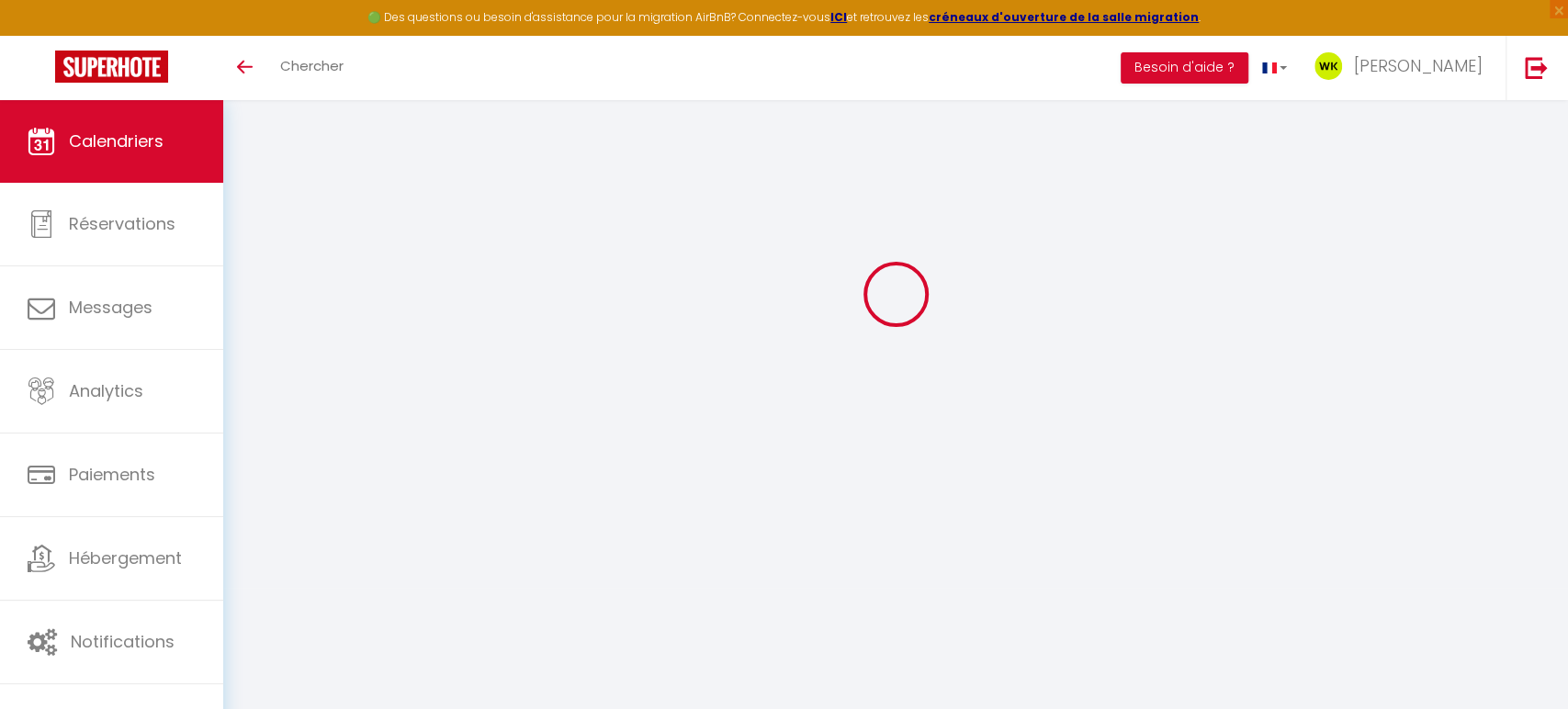
scroll to position [99, 0]
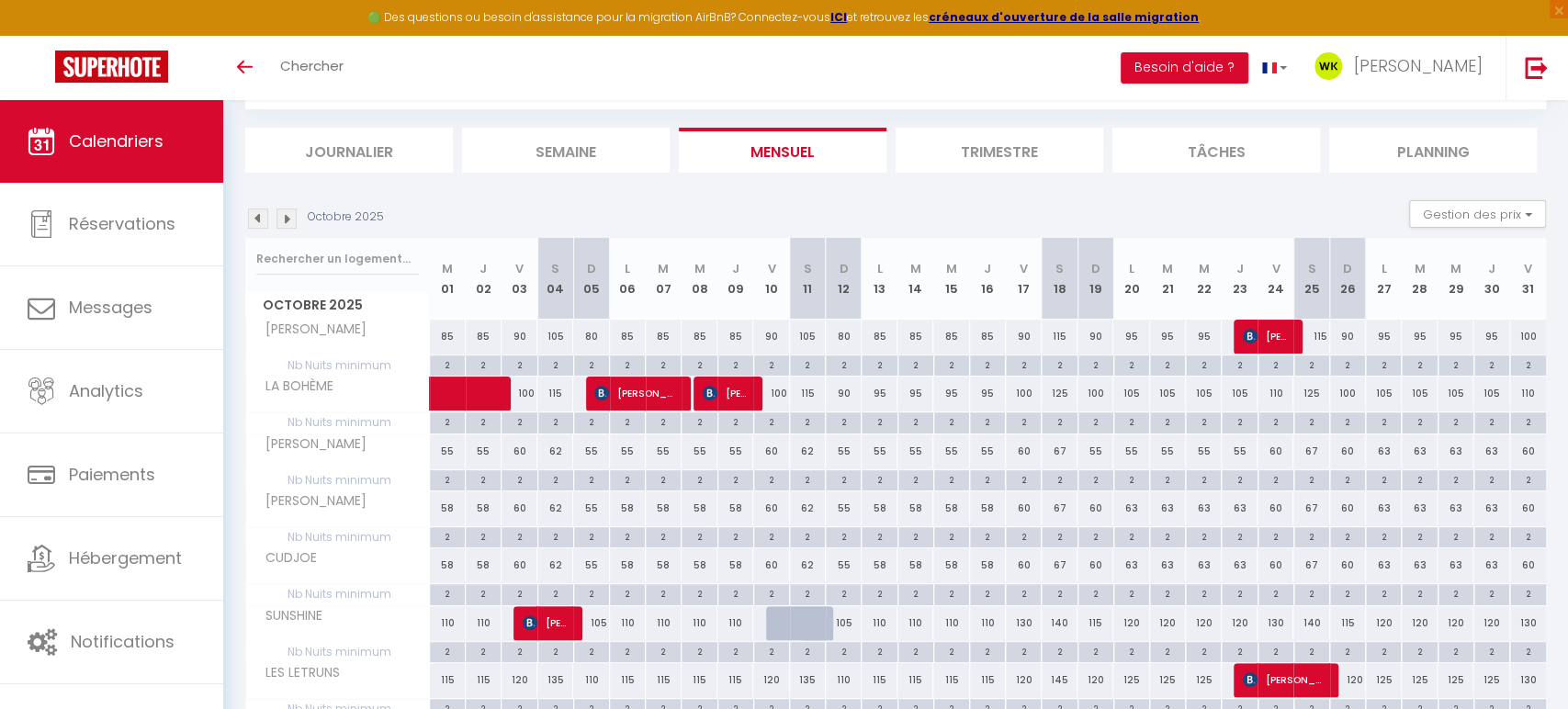
click at [257, 214] on img at bounding box center [259, 218] width 21 height 21
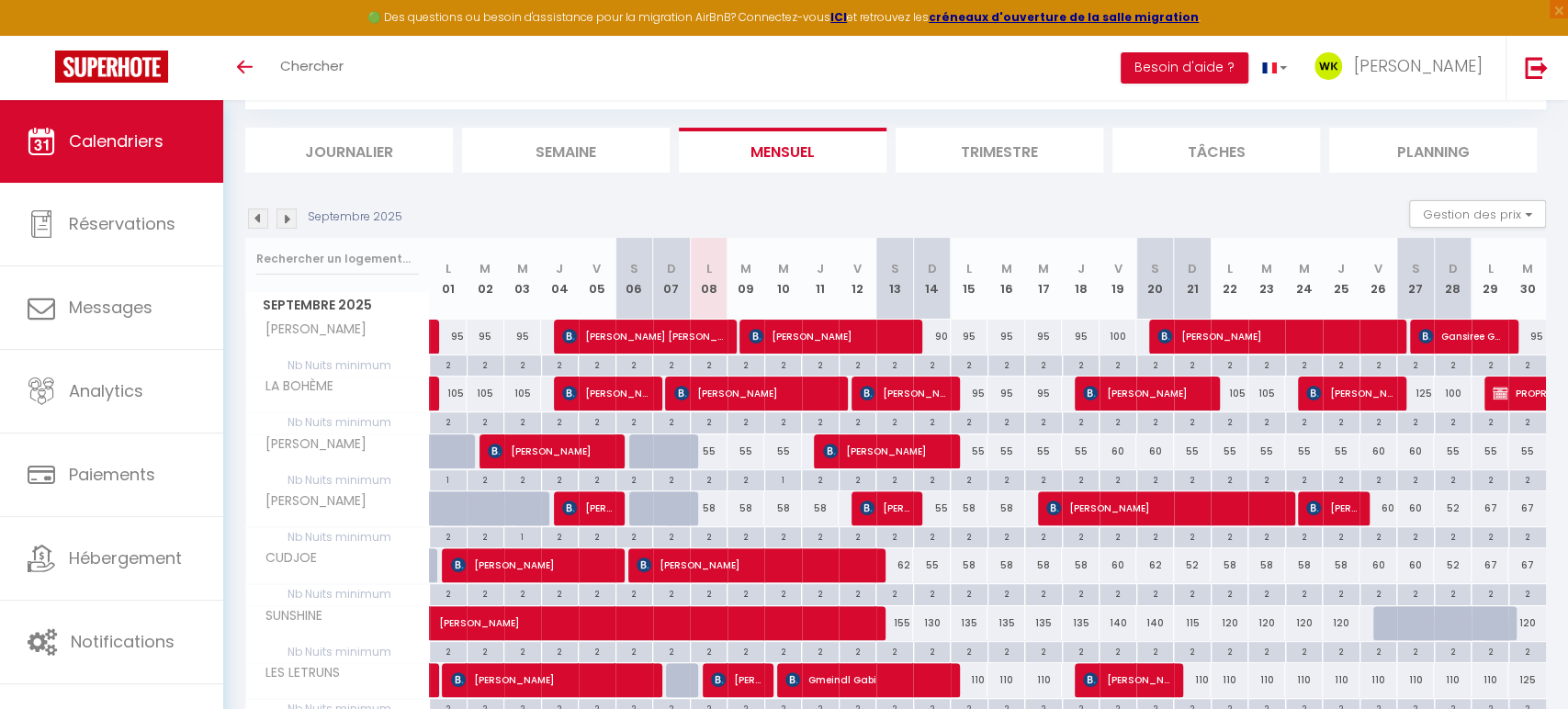
click at [279, 221] on img at bounding box center [287, 218] width 21 height 21
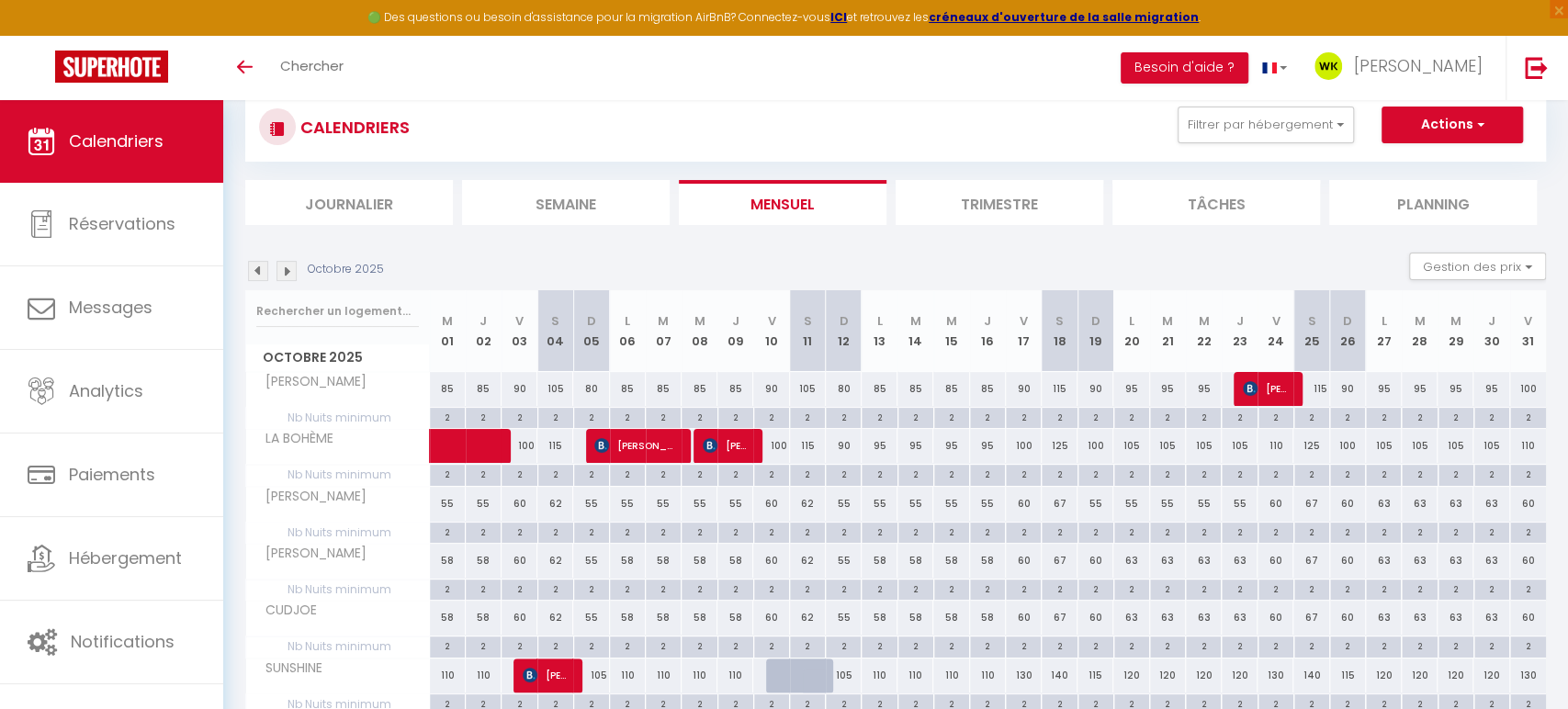
scroll to position [0, 0]
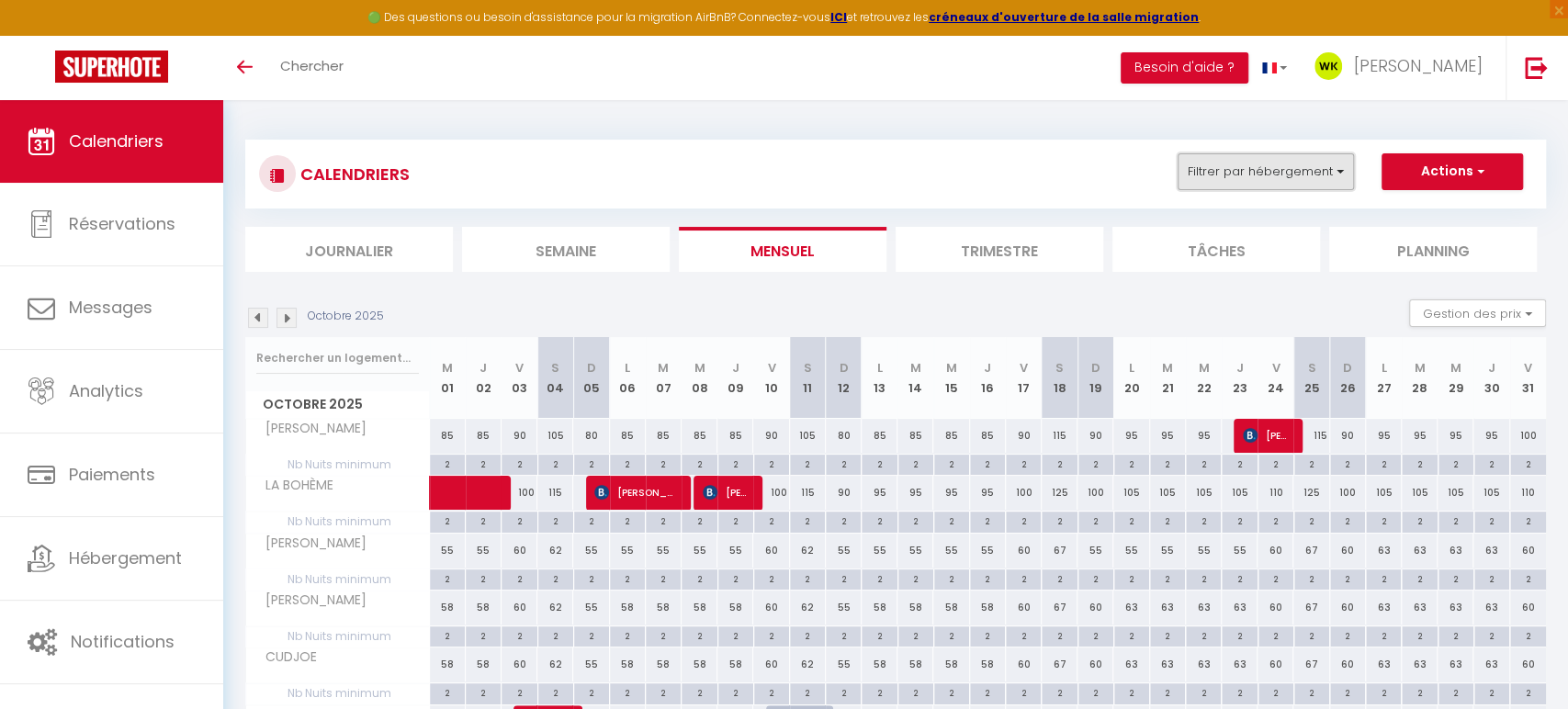
click at [1219, 176] on button "Filtrer par hébergement" at bounding box center [1266, 171] width 176 height 36
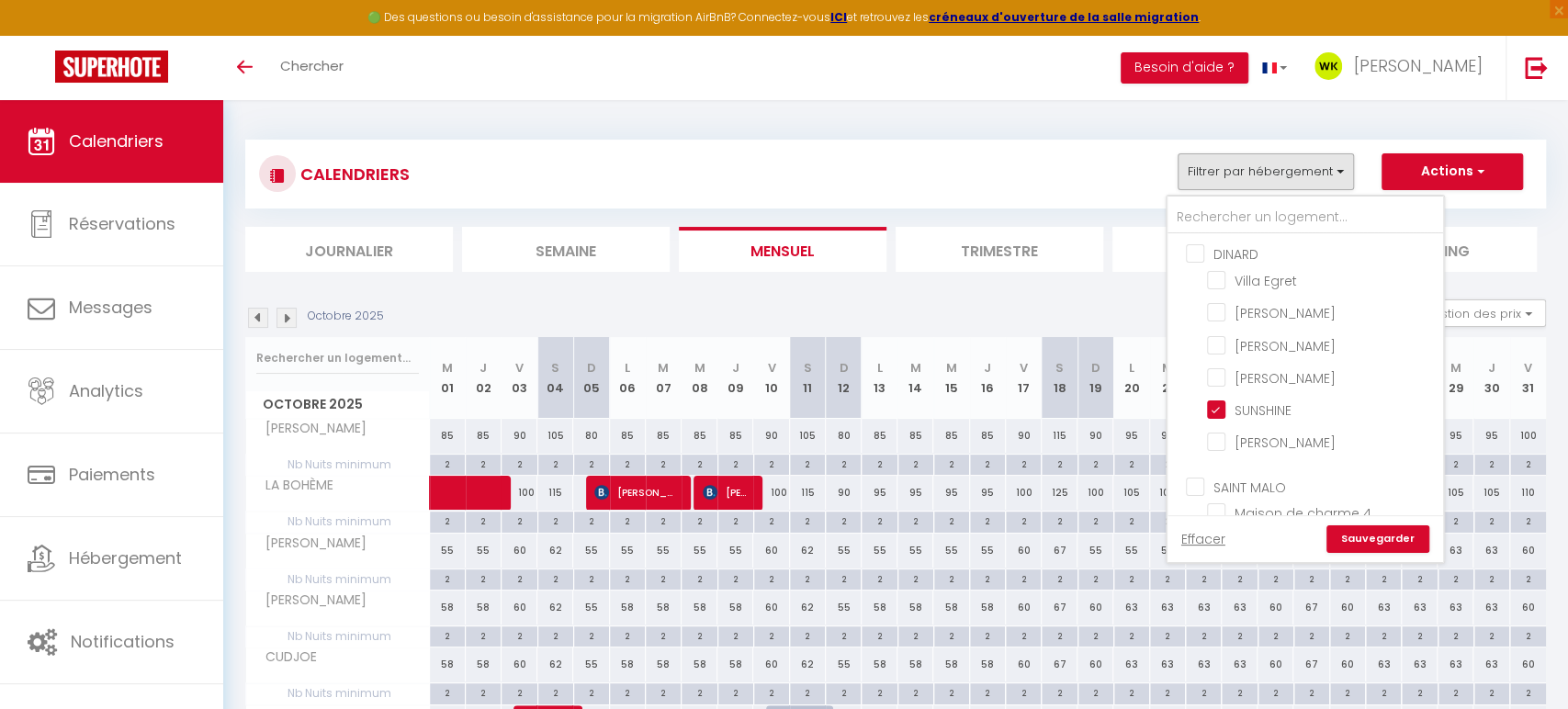
click at [1199, 253] on input "DINARD" at bounding box center [1323, 253] width 275 height 19
checkbox input "true"
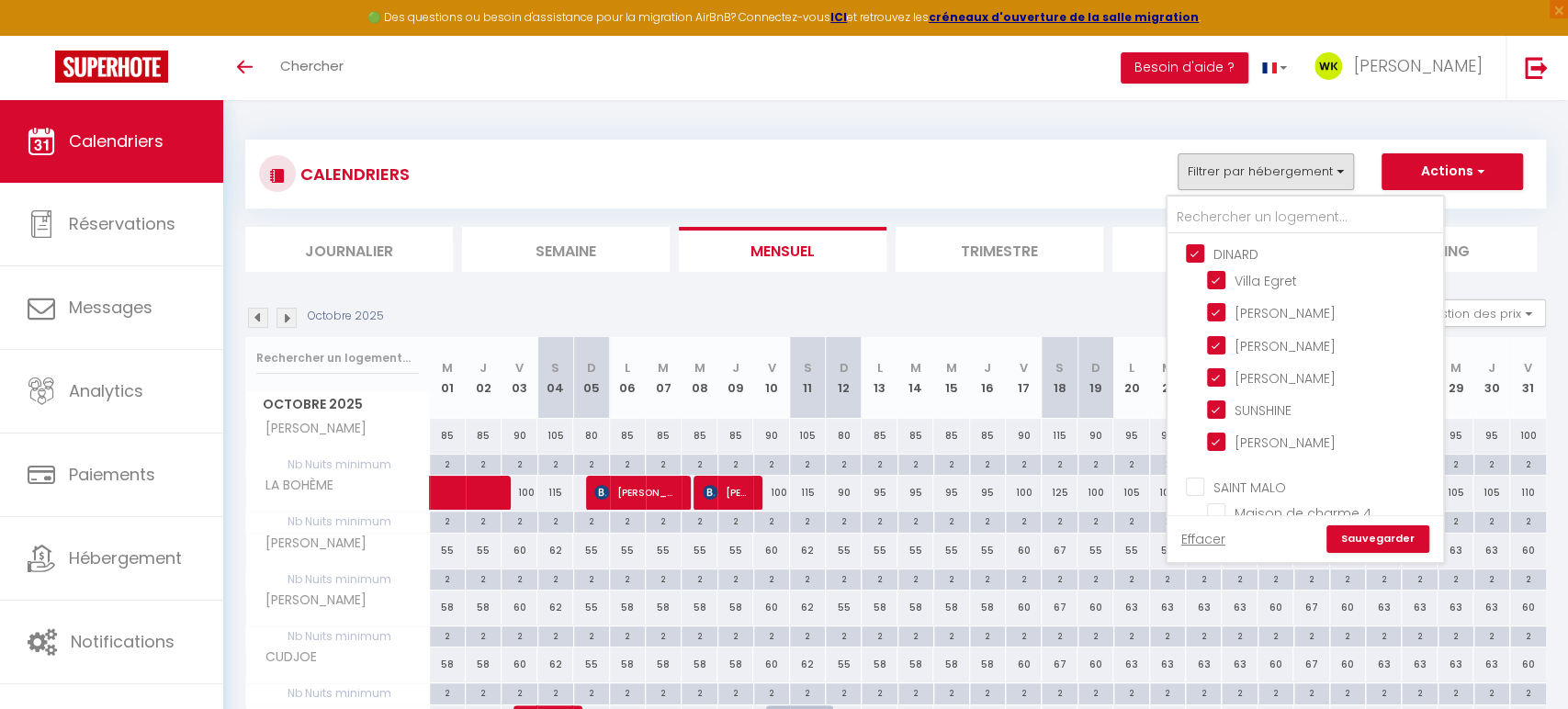
checkbox input "true"
checkbox input "false"
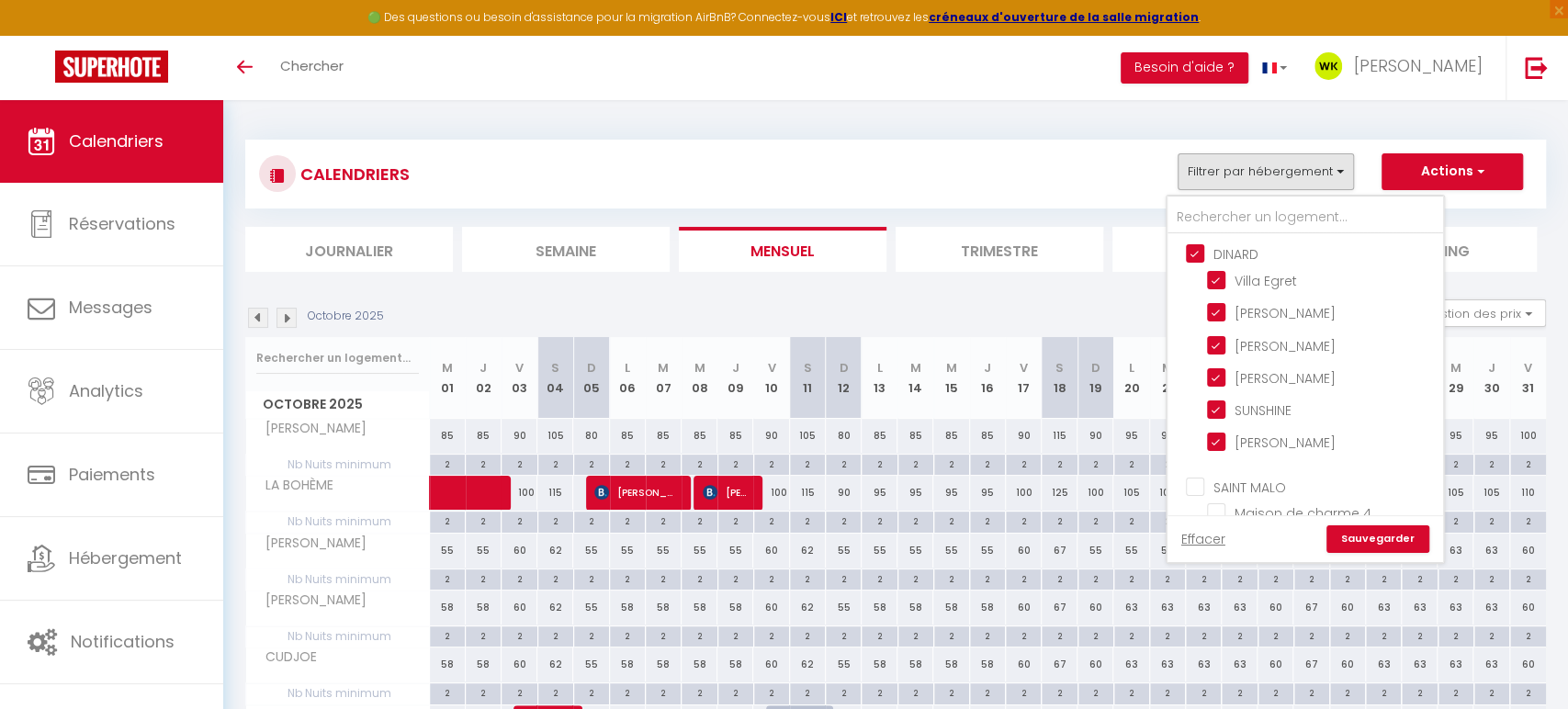
checkbox input "false"
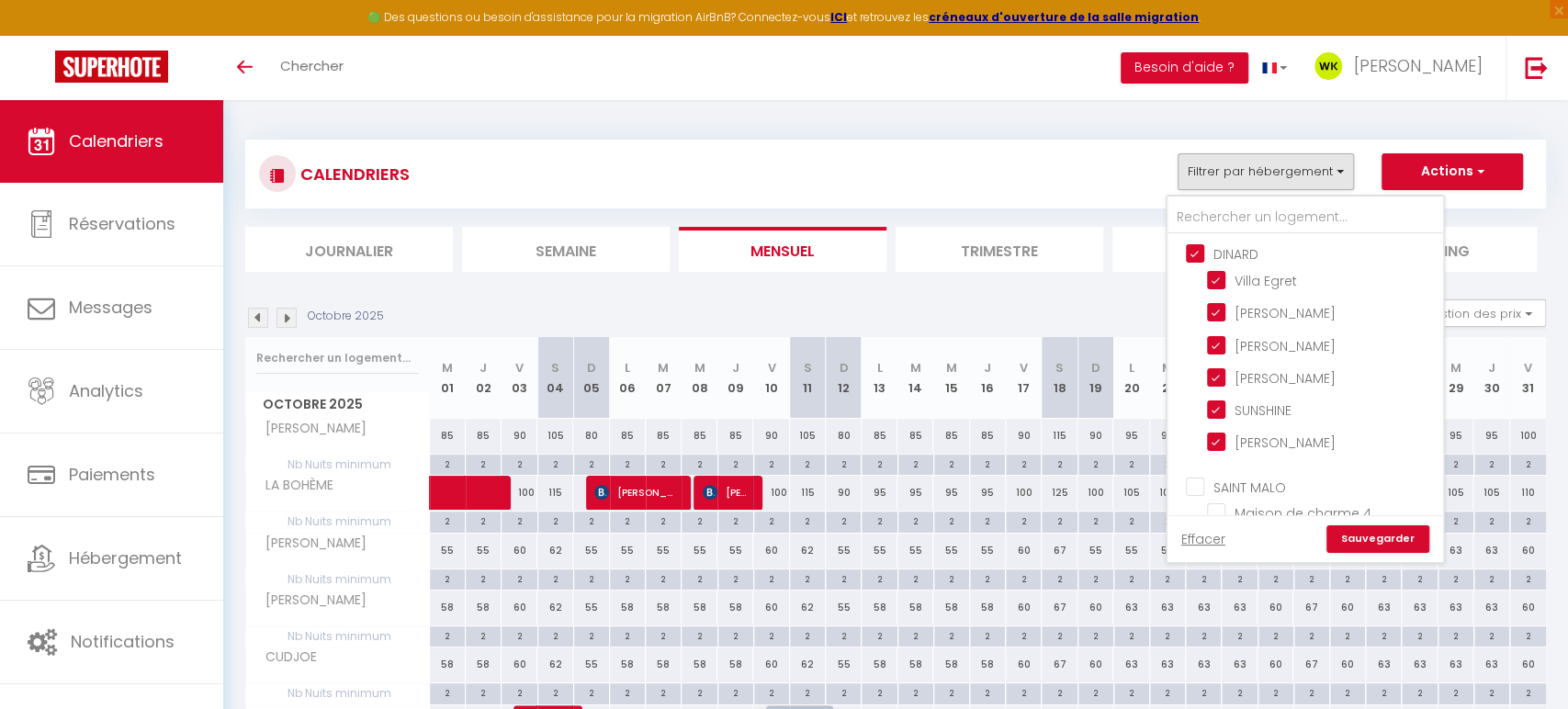
checkbox input "false"
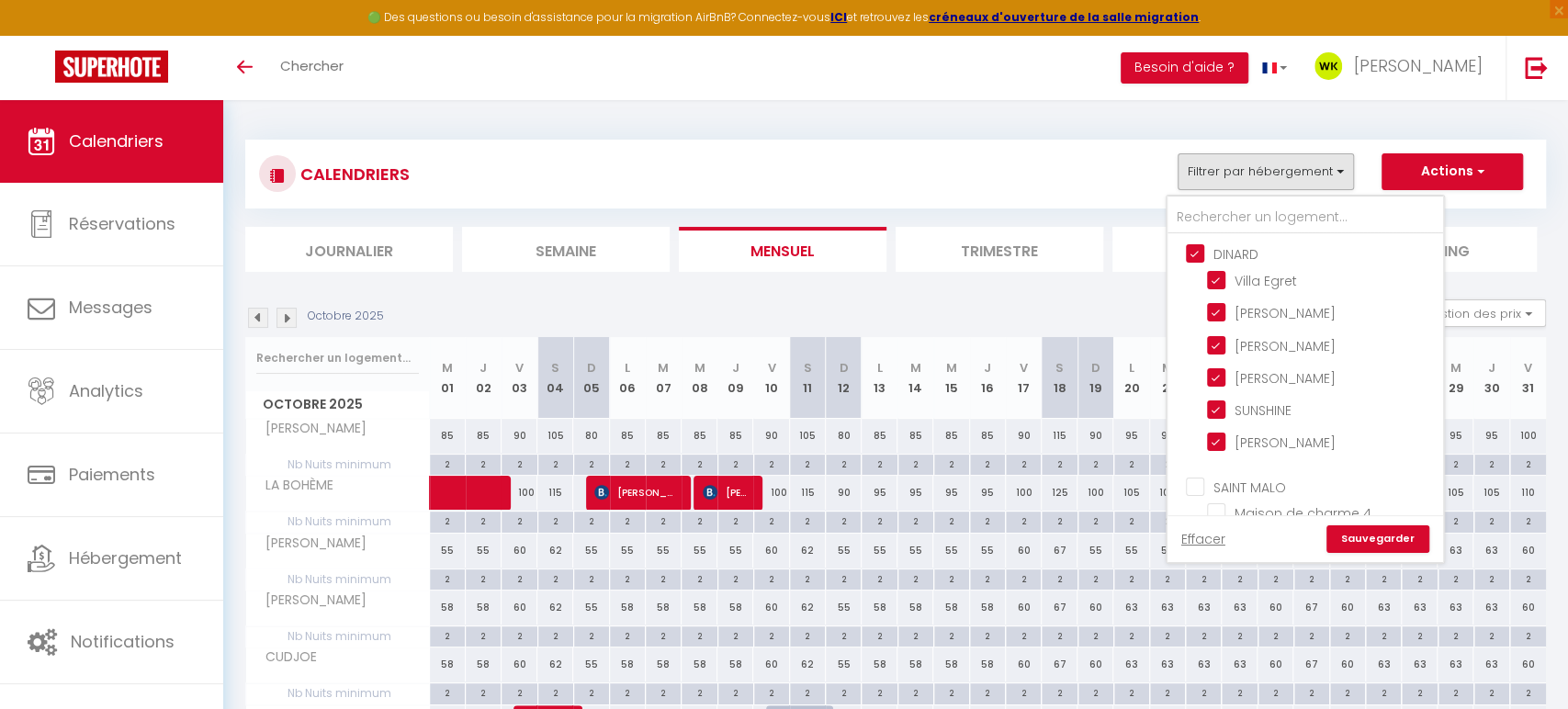
checkbox input "false"
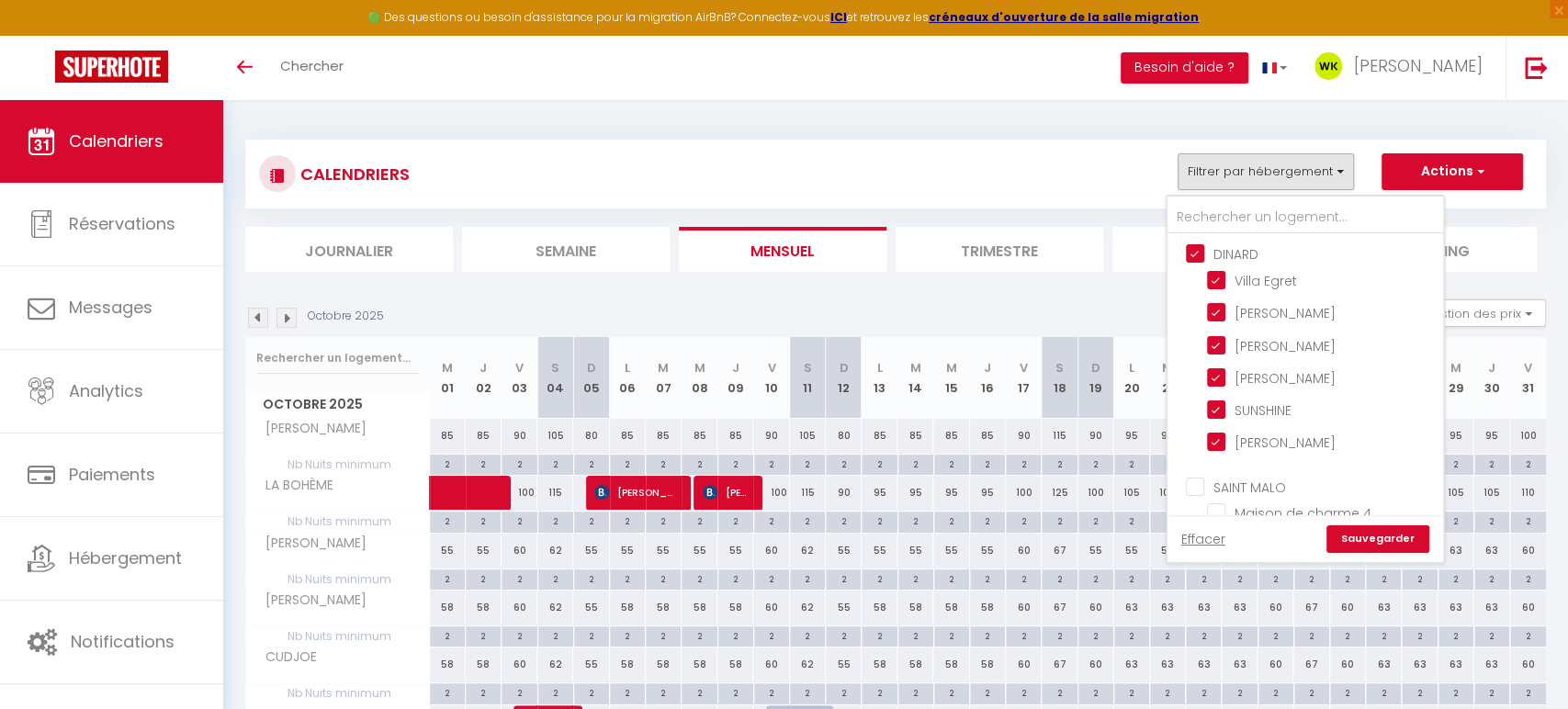
checkbox input "false"
click at [1199, 253] on input "DINARD" at bounding box center [1323, 253] width 275 height 19
checkbox input "false"
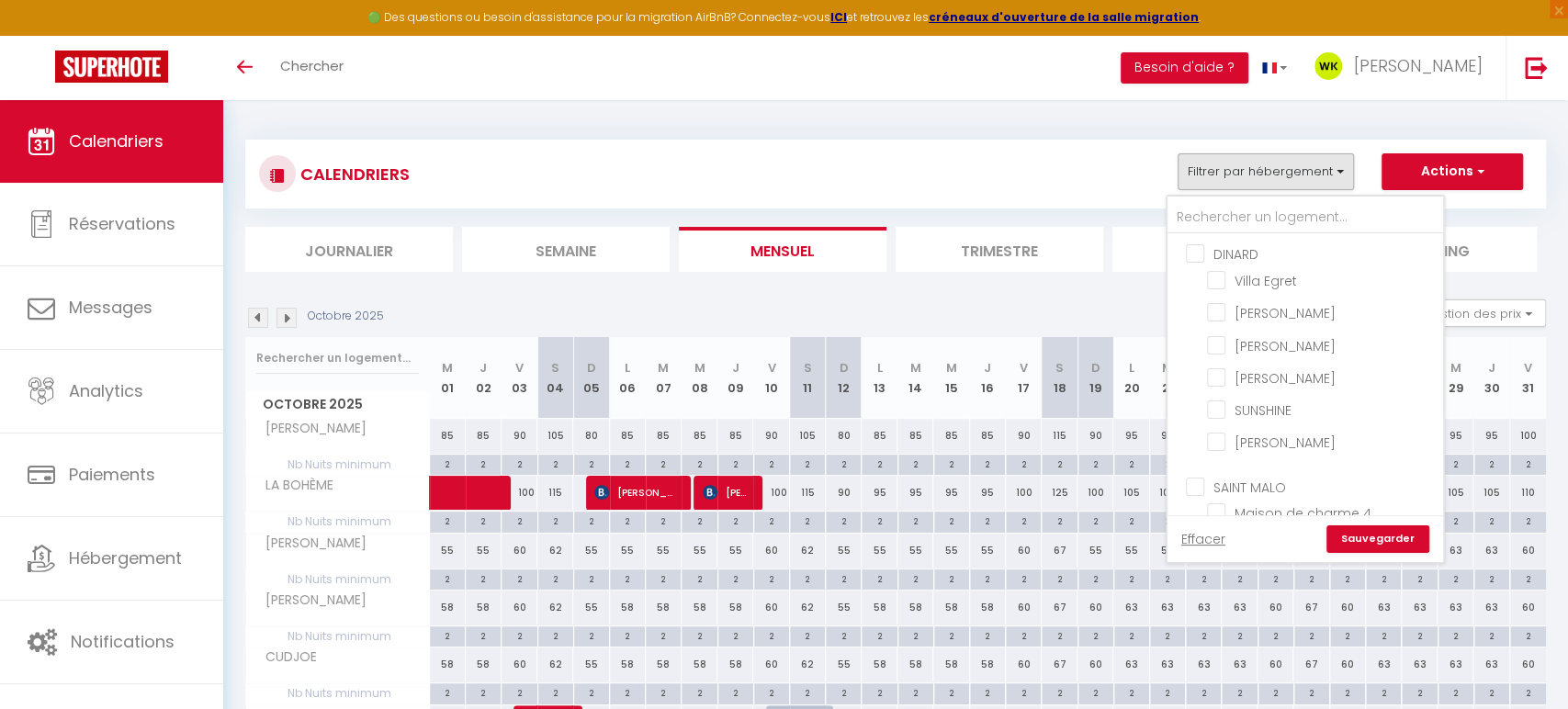
checkbox input "false"
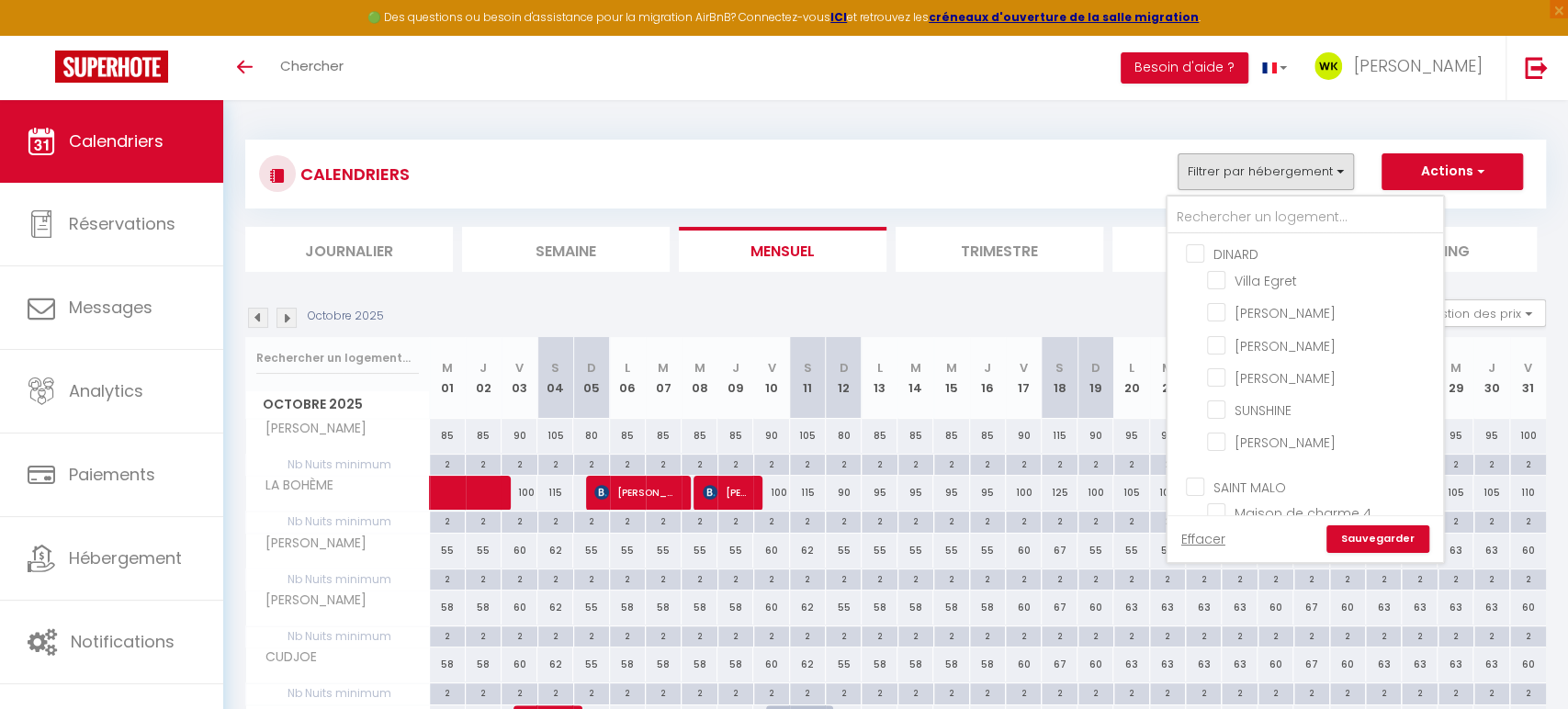
checkbox input "false"
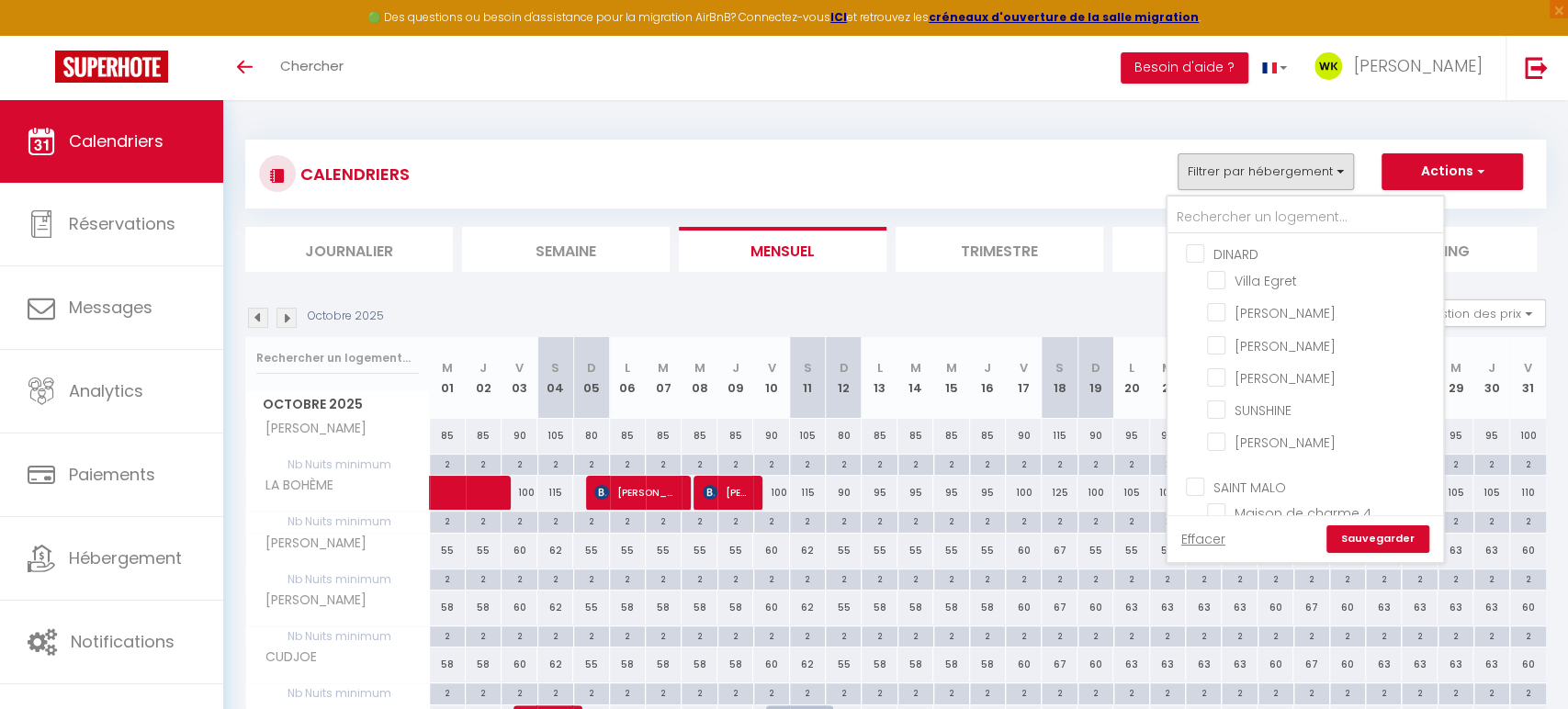
checkbox input "false"
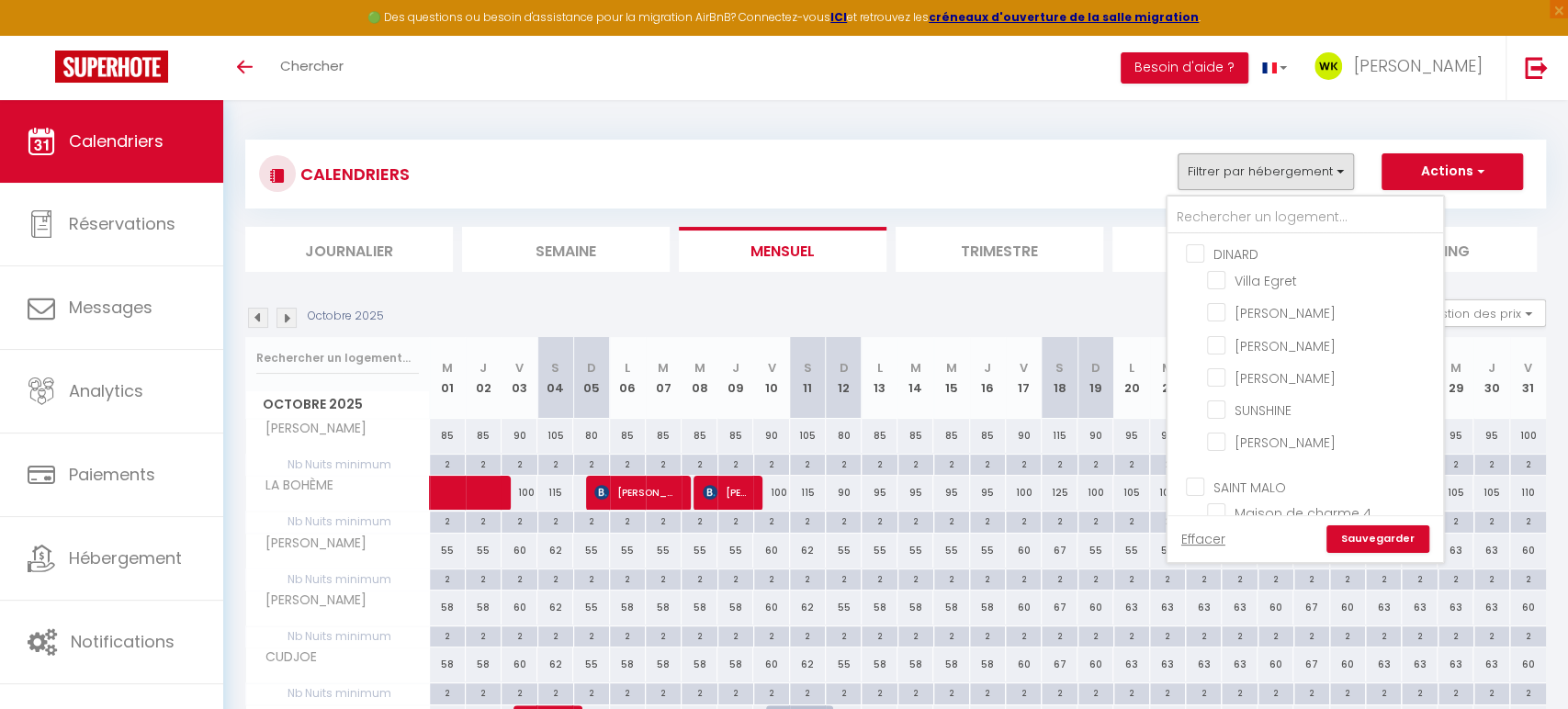
checkbox input "false"
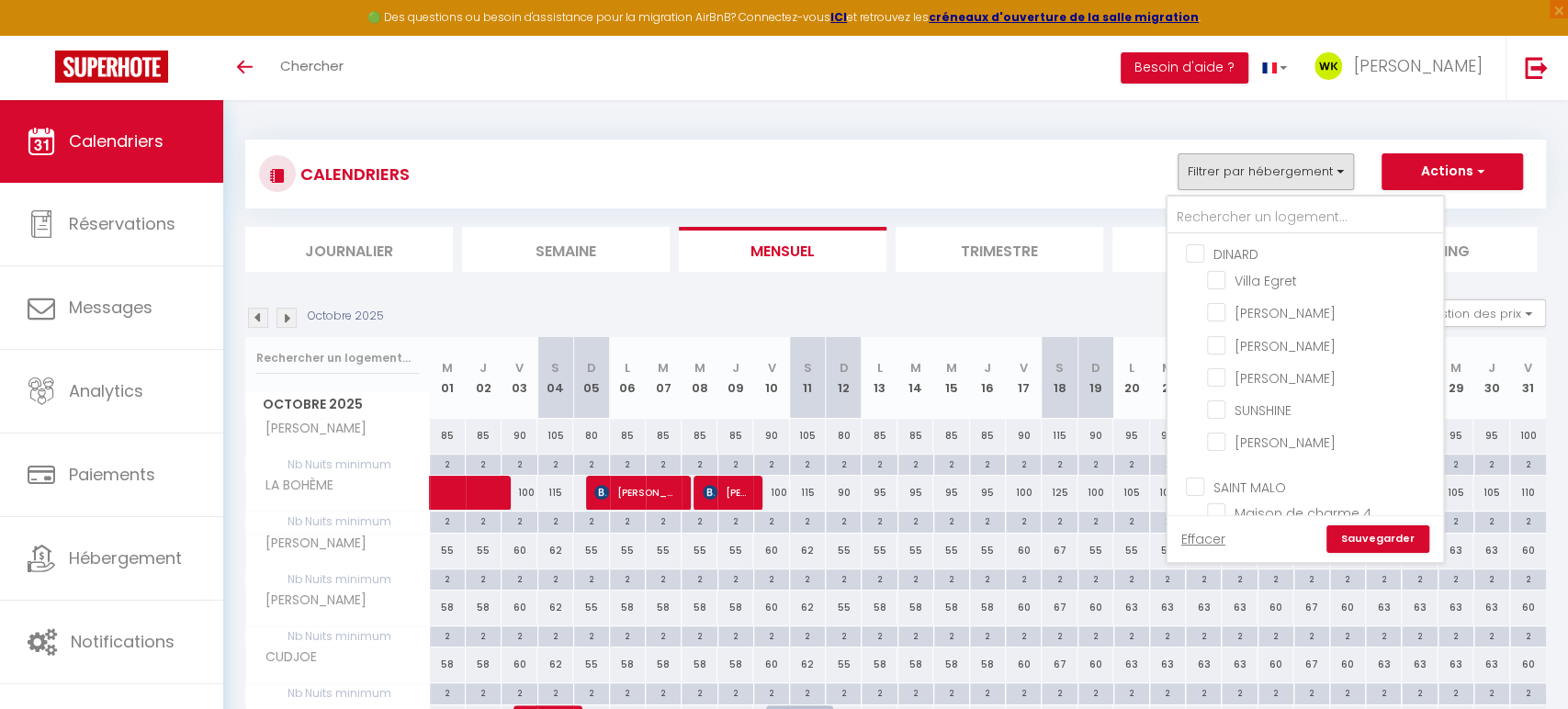
checkbox input "false"
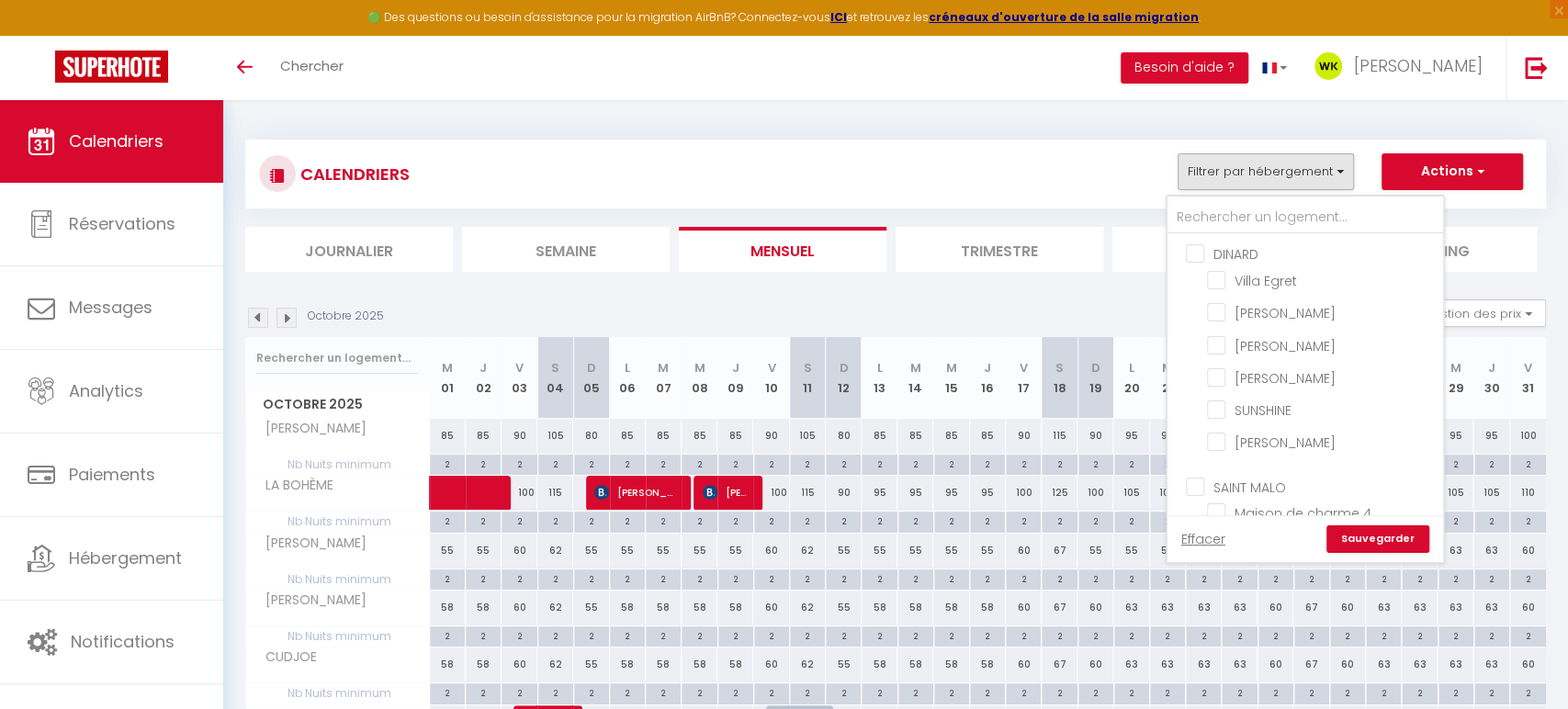
checkbox input "false"
click at [1197, 477] on input "SAINT MALO" at bounding box center [1323, 486] width 275 height 19
checkbox input "true"
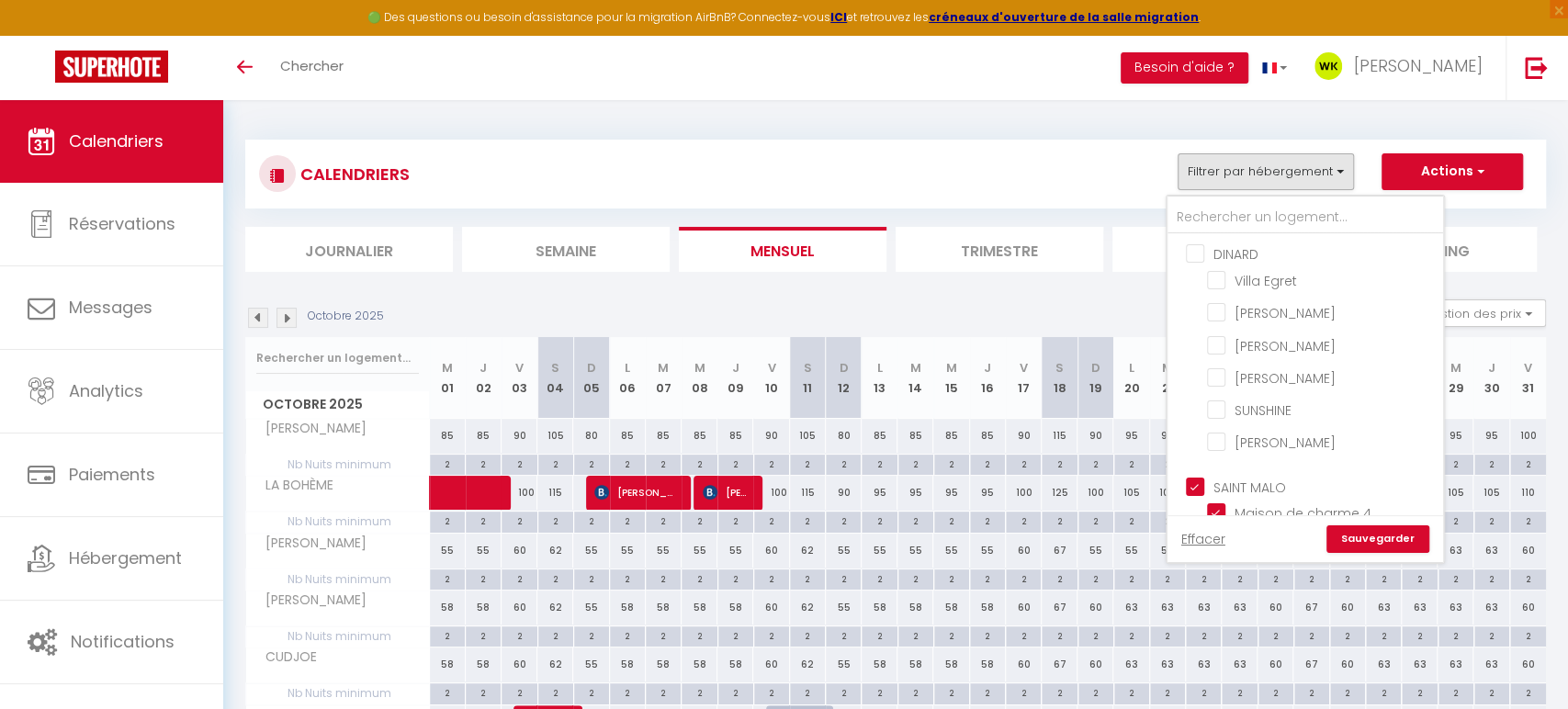
checkbox input "true"
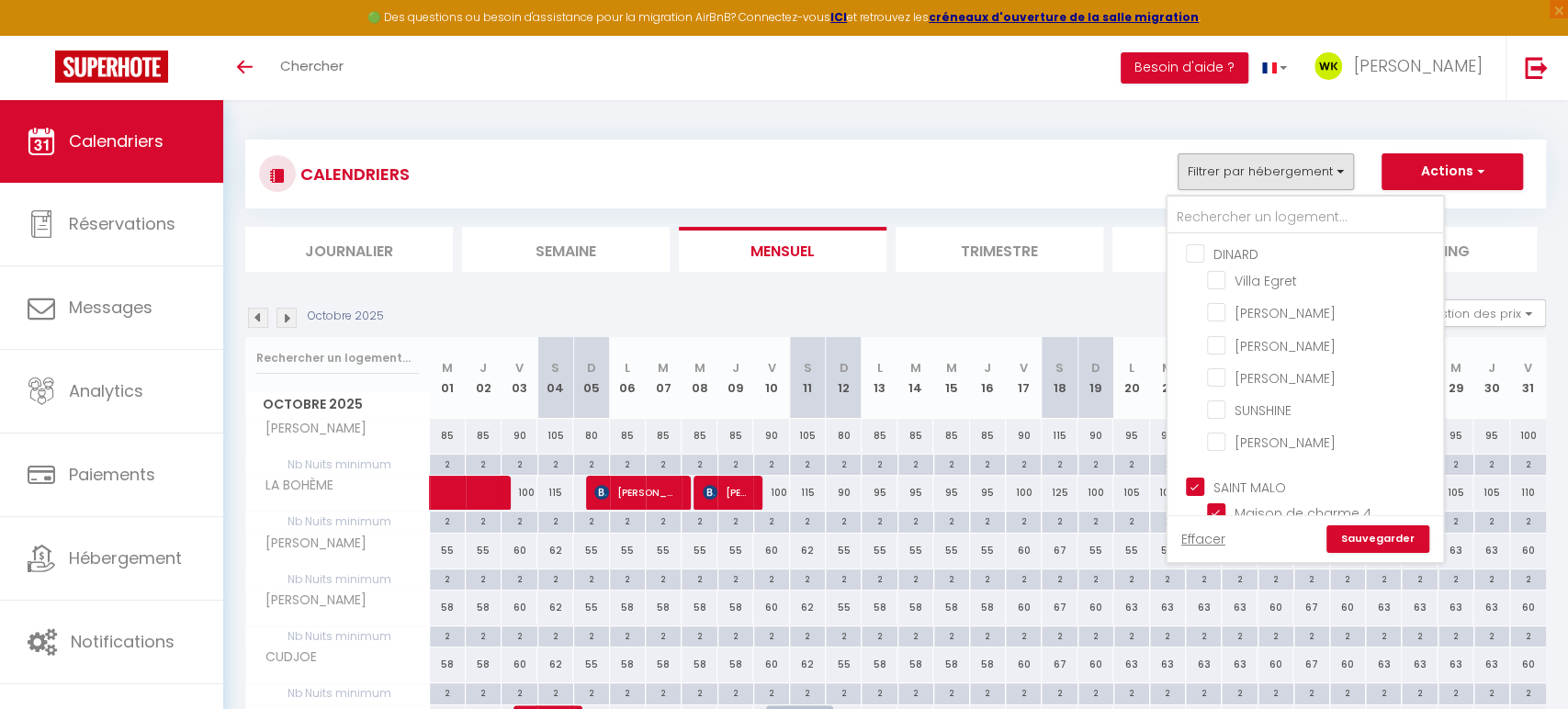
checkbox input "true"
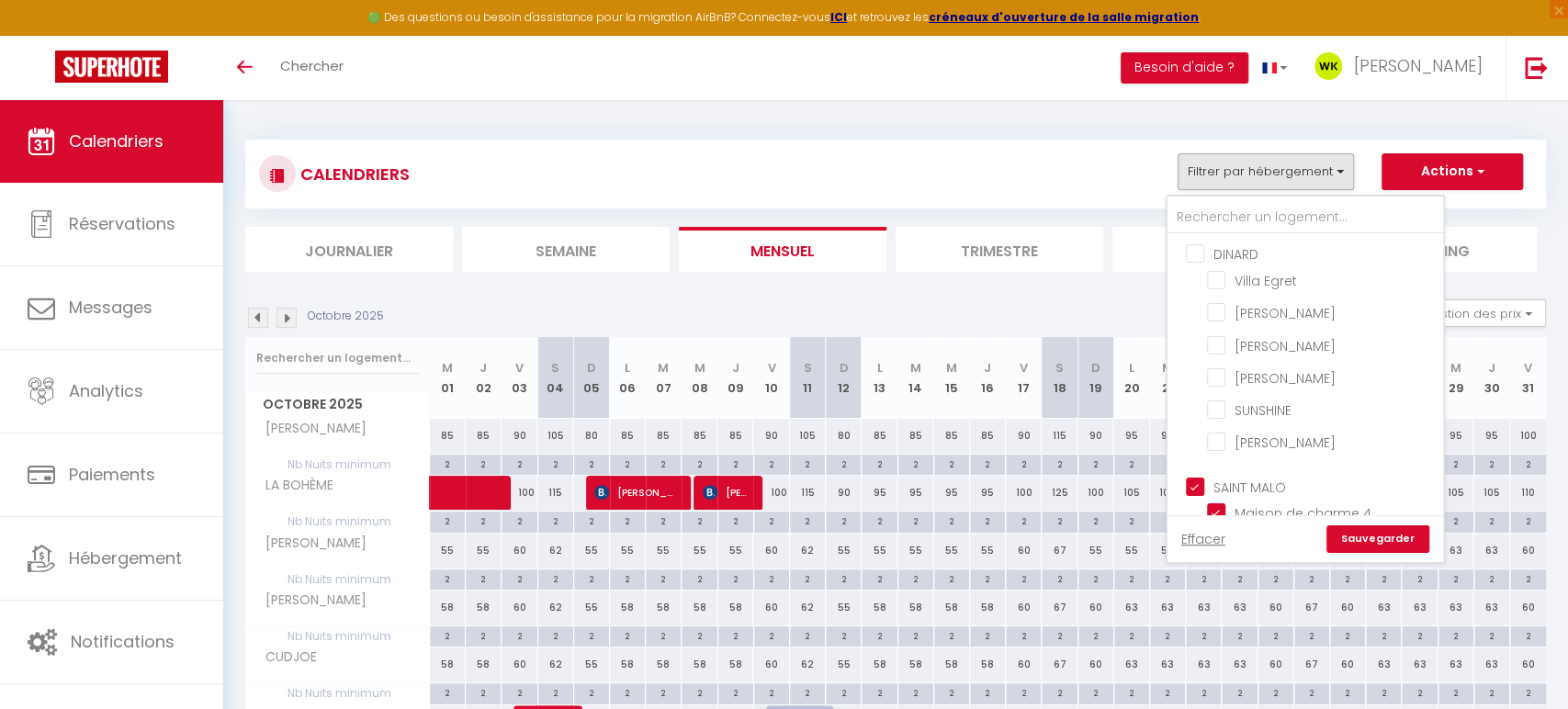
checkbox input "true"
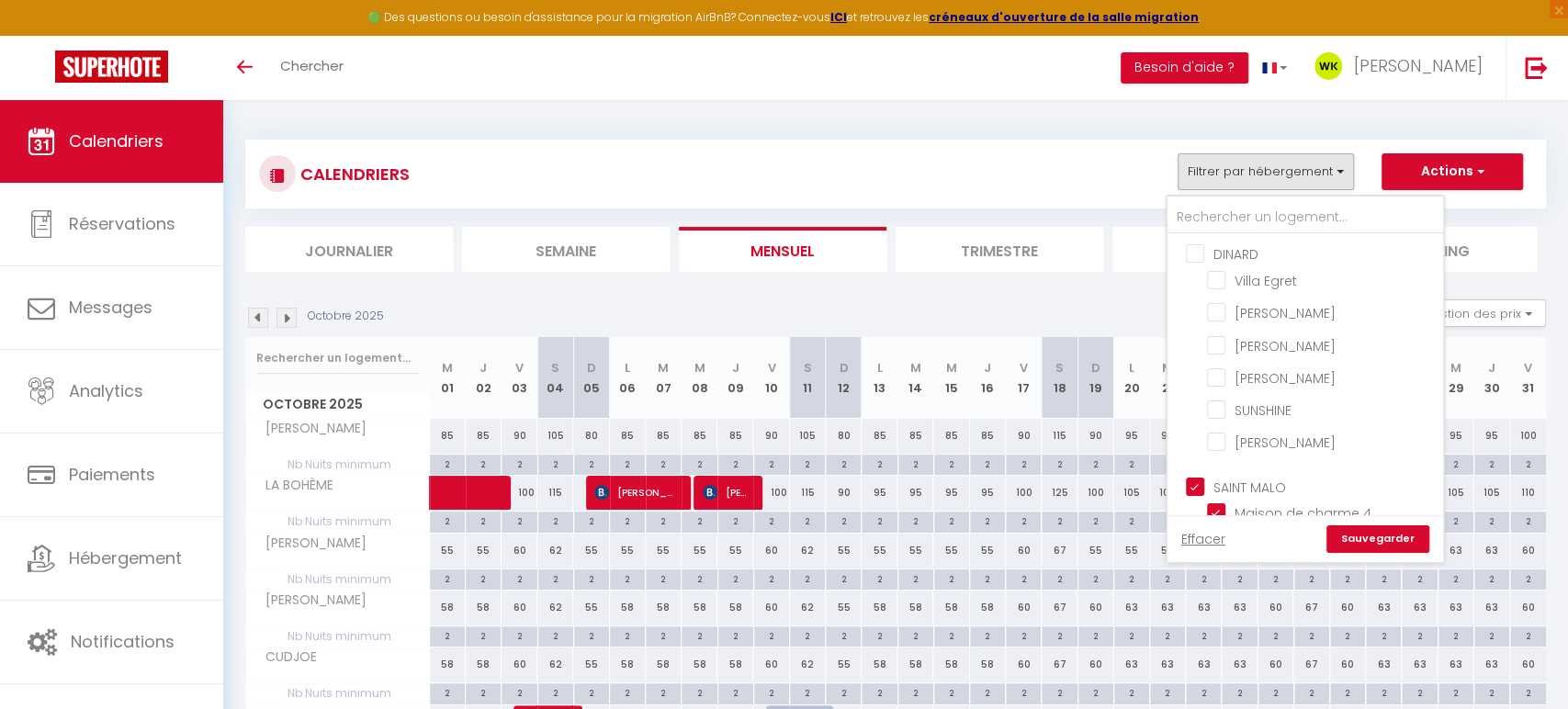
checkbox input "false"
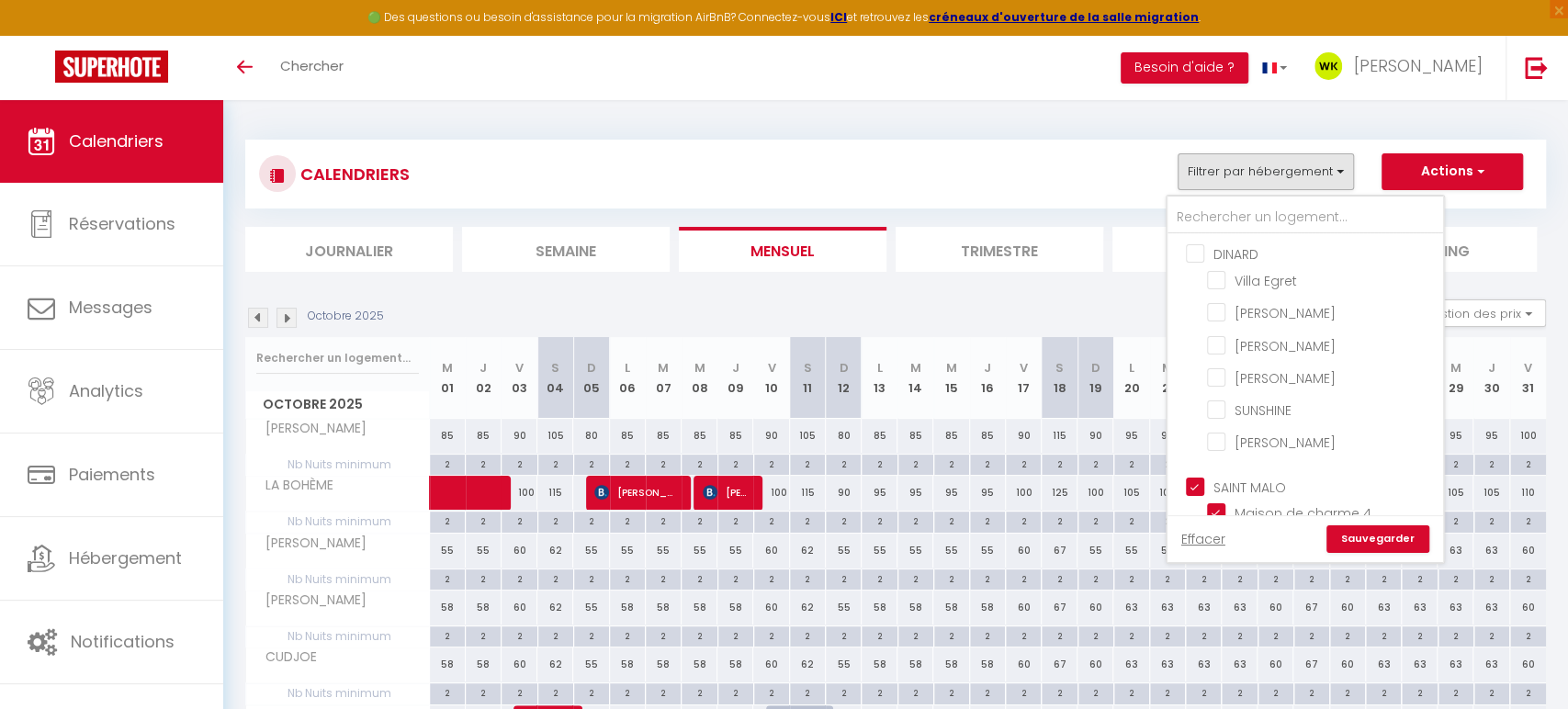
click at [1197, 477] on input "SAINT MALO" at bounding box center [1323, 486] width 275 height 19
checkbox input "false"
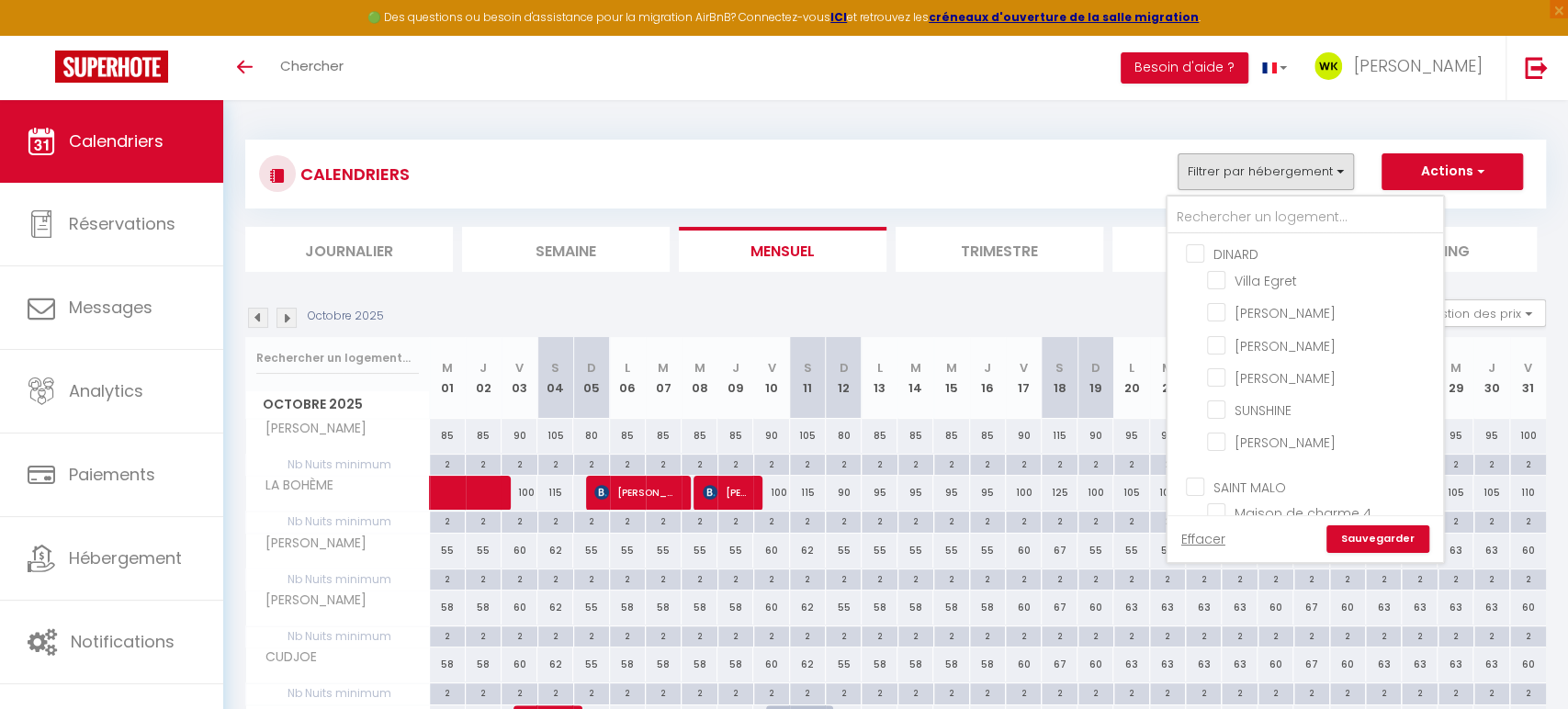
checkbox input "false"
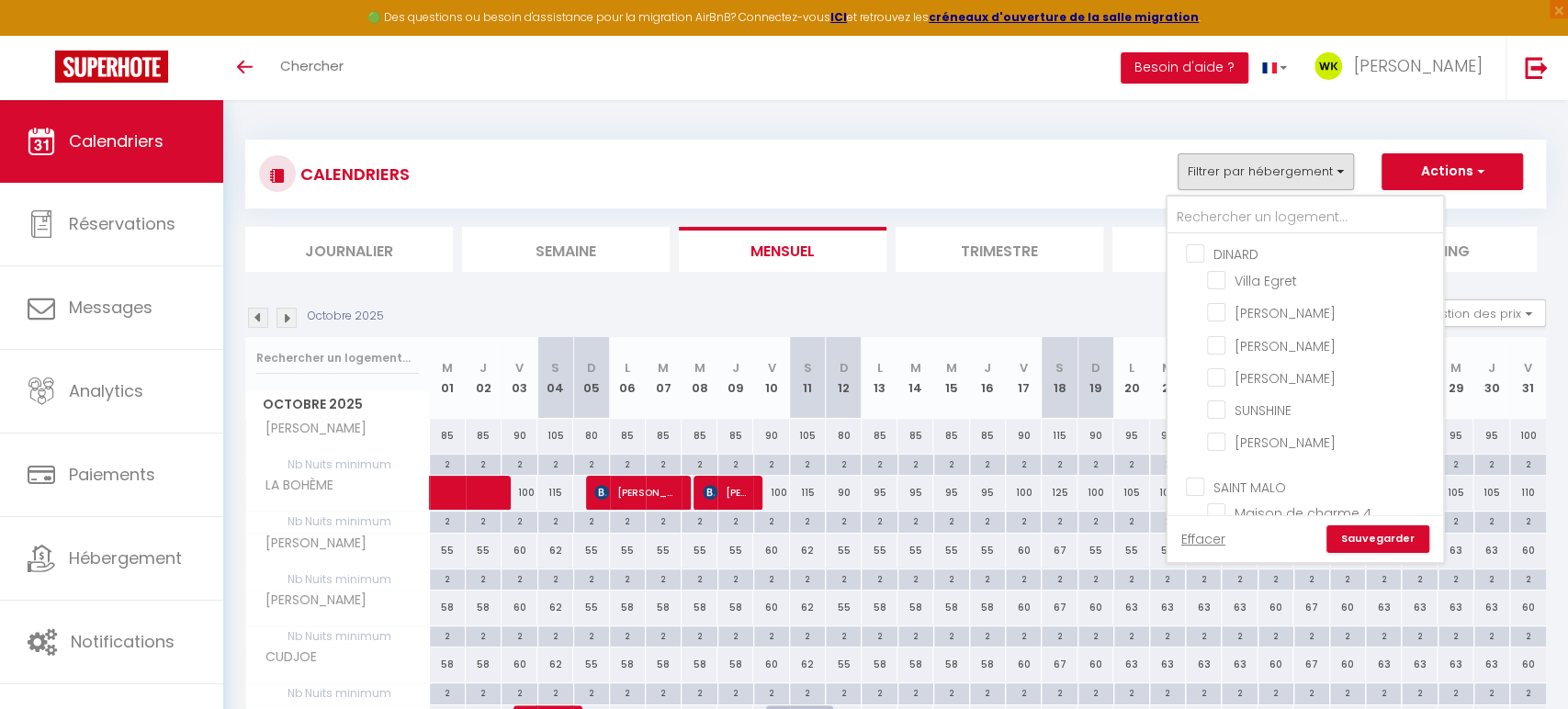
checkbox input "false"
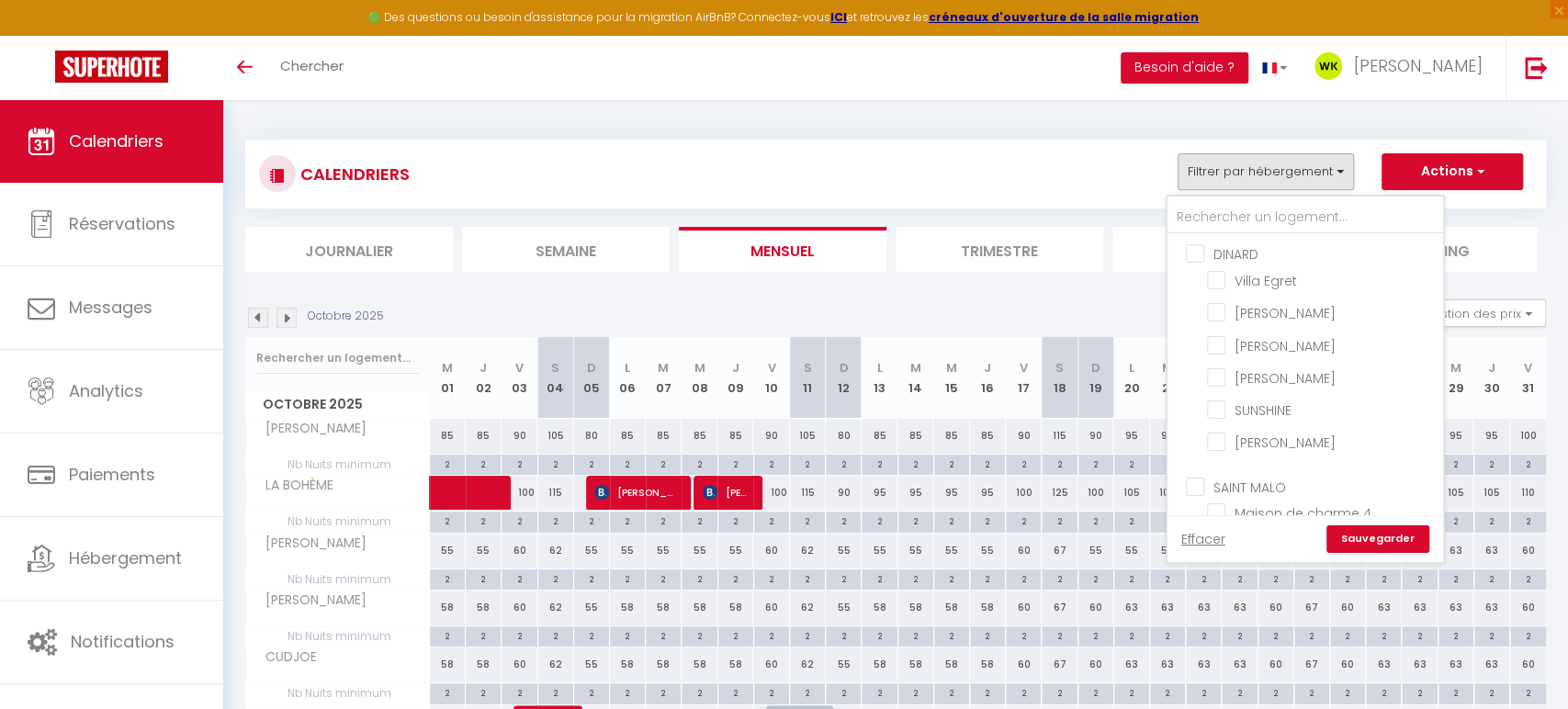
checkbox input "false"
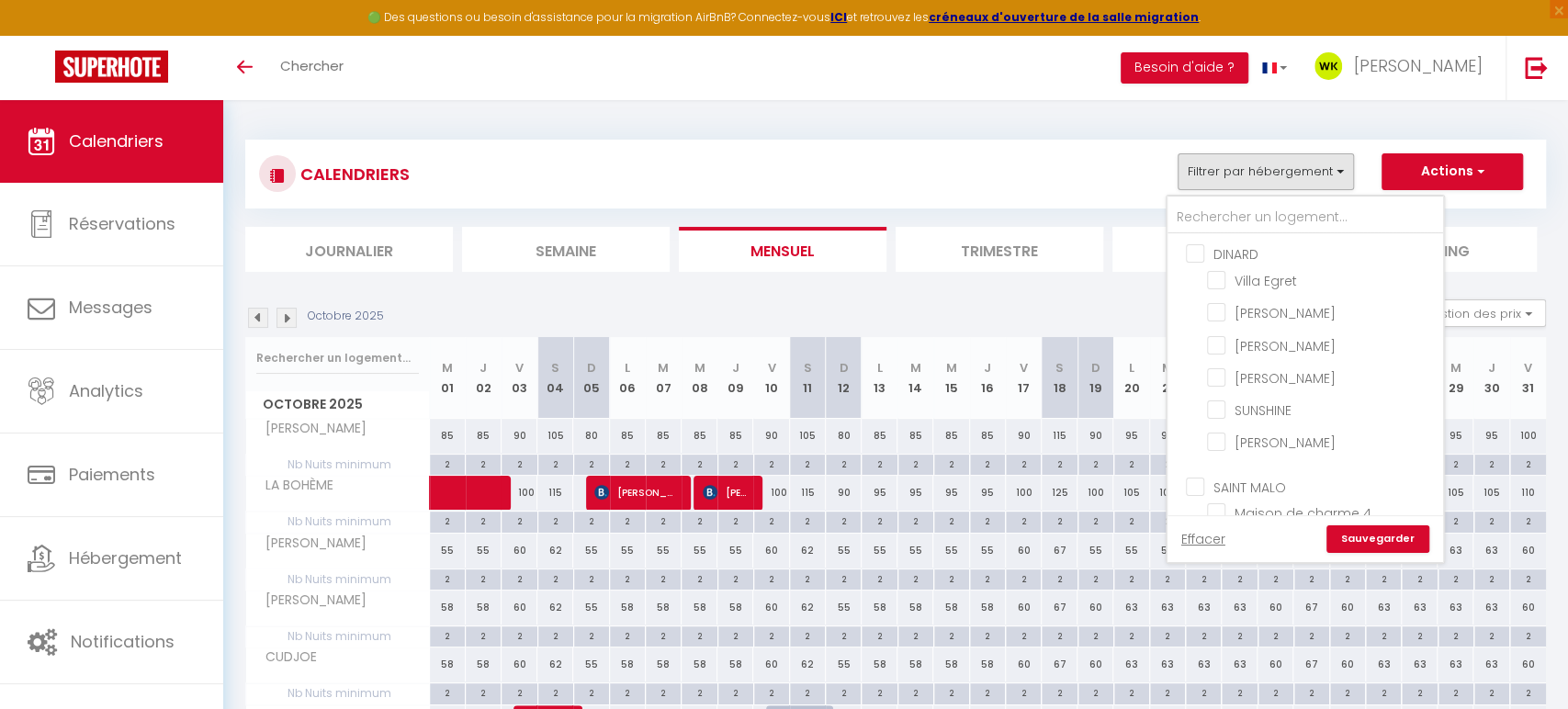
checkbox input "false"
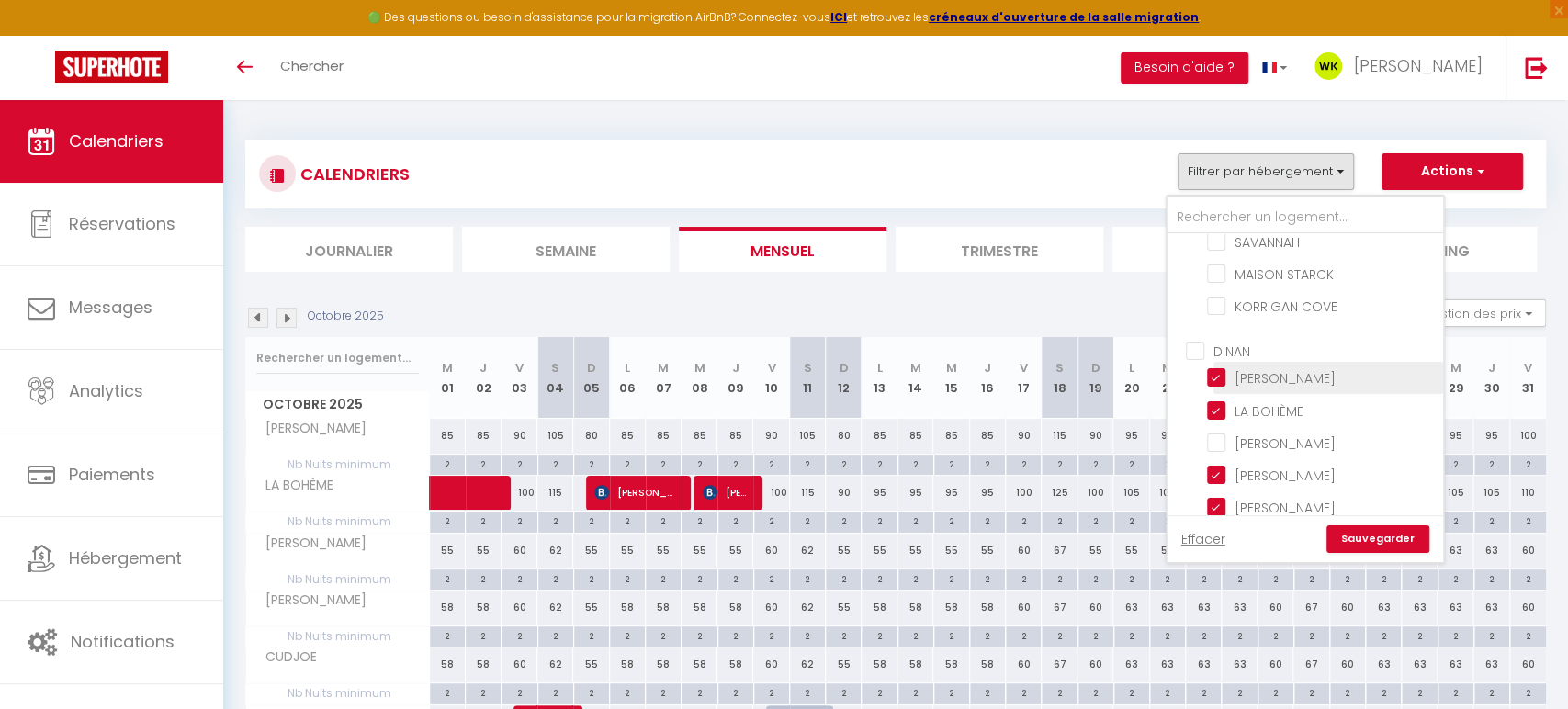
scroll to position [764, 0]
click at [1194, 341] on input "DINAN" at bounding box center [1323, 350] width 275 height 19
checkbox input "true"
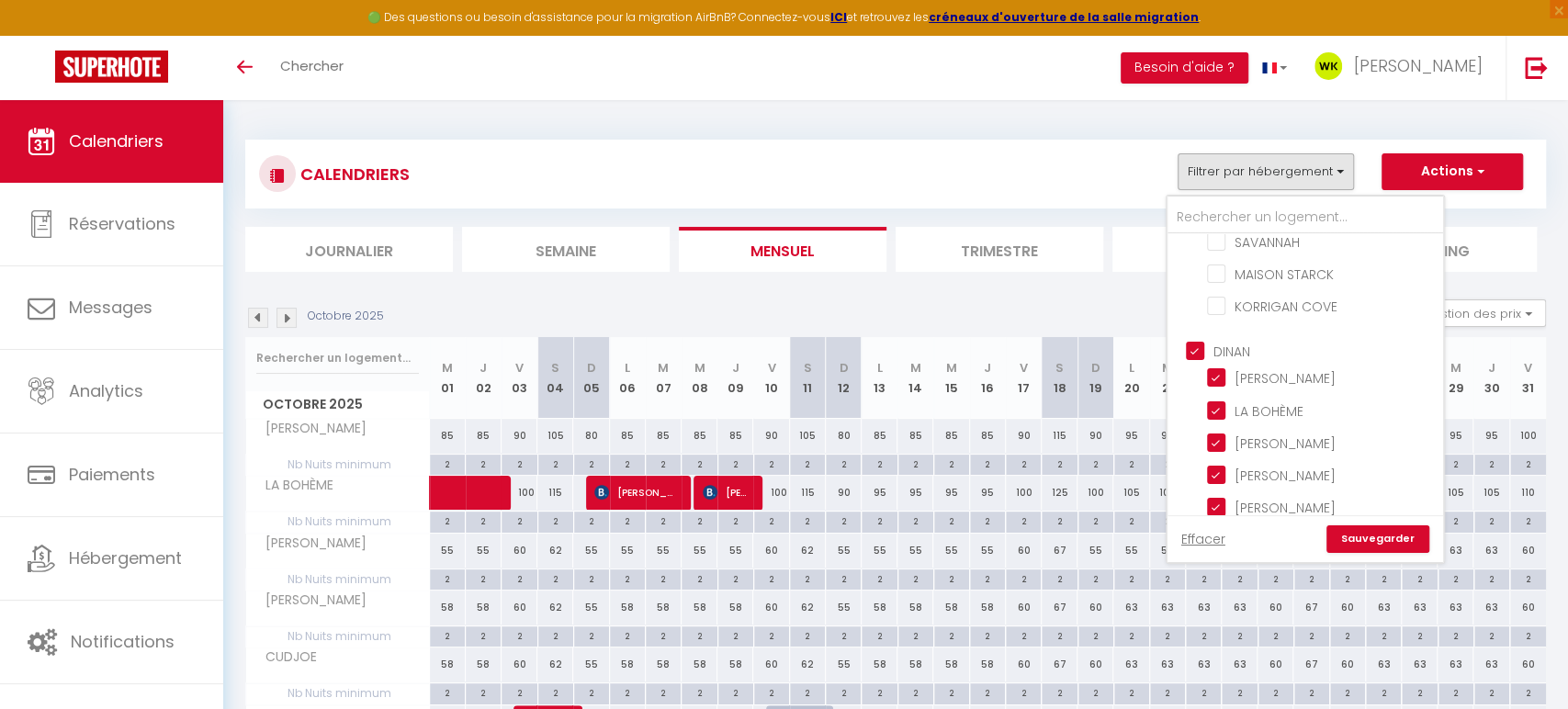
checkbox input "true"
click at [1194, 341] on input "DINAN" at bounding box center [1323, 350] width 275 height 19
checkbox input "false"
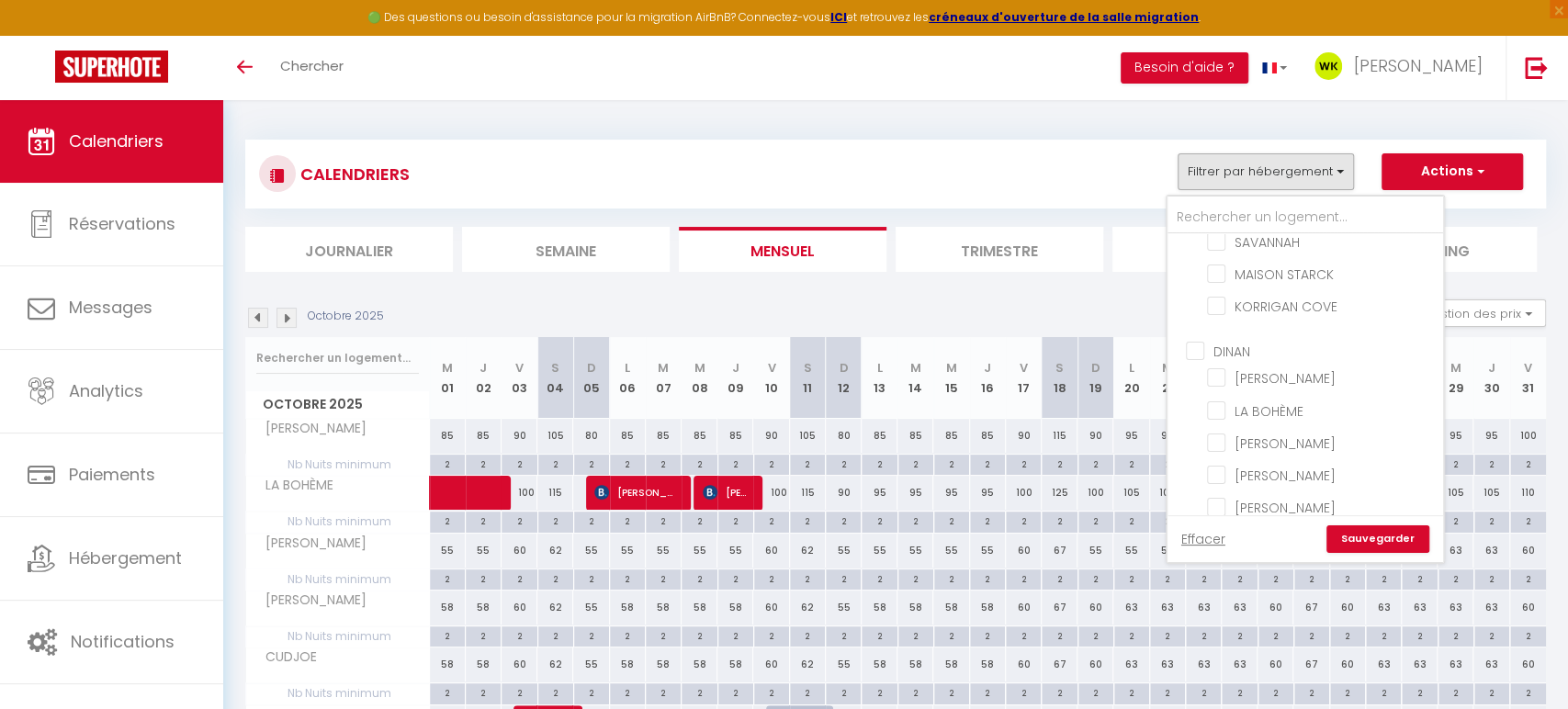
checkbox input "false"
click at [1217, 296] on input "KORRIGAN COVE" at bounding box center [1322, 305] width 230 height 19
click at [1362, 540] on link "Sauvegarder" at bounding box center [1378, 539] width 103 height 28
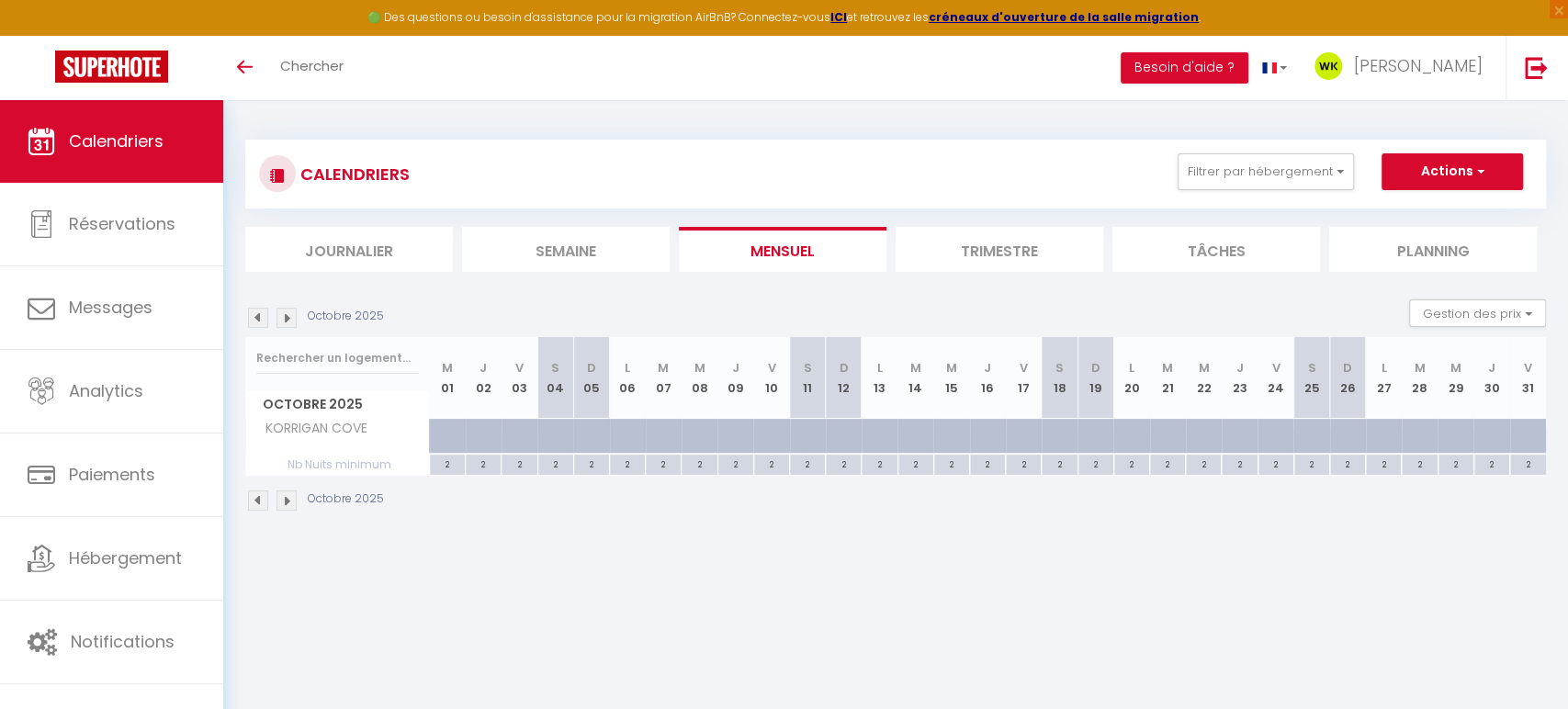
click at [1058, 434] on div at bounding box center [1072, 446] width 35 height 35
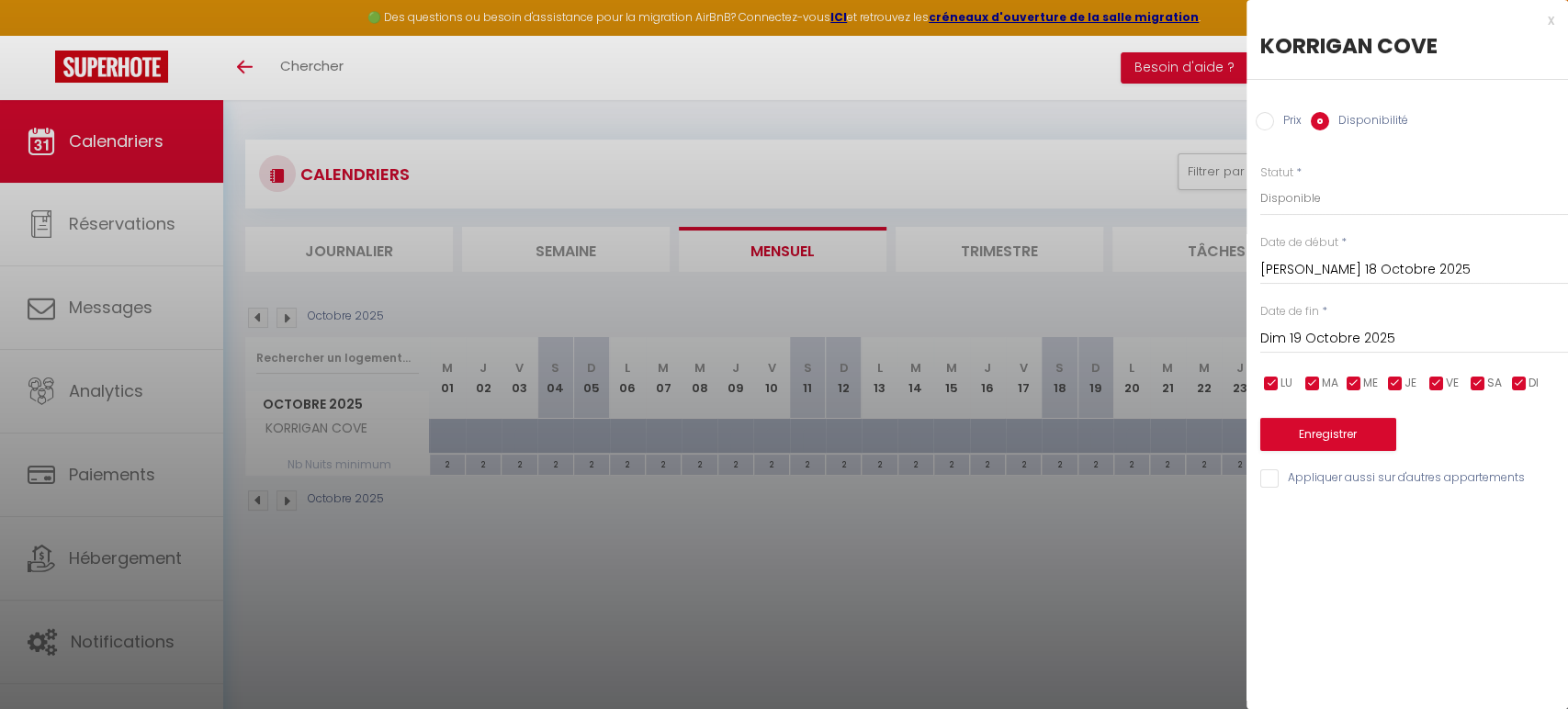
scroll to position [0, 0]
click at [1286, 337] on input "Dim 19 Octobre 2025" at bounding box center [1415, 339] width 308 height 24
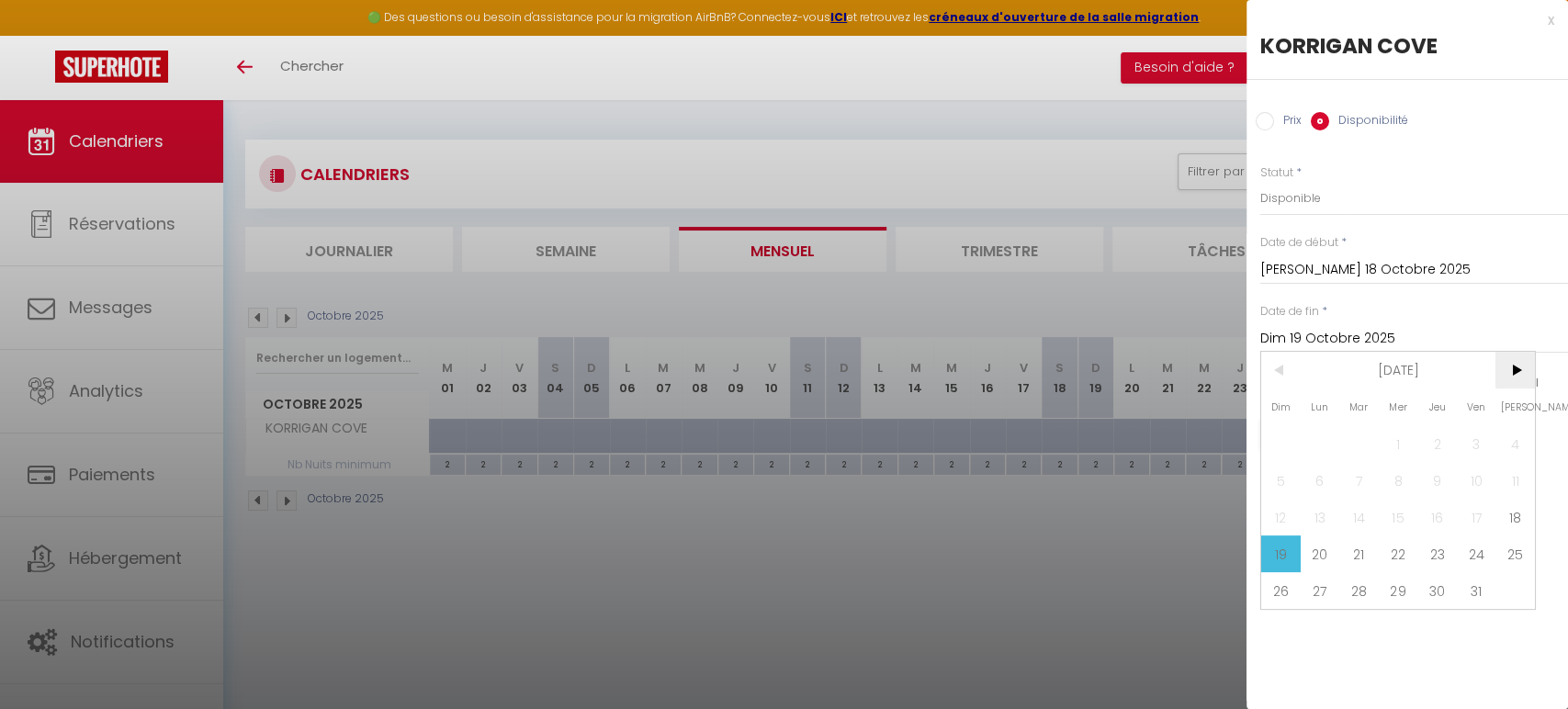
click at [1516, 368] on span ">" at bounding box center [1516, 369] width 39 height 36
click at [1513, 440] on span "1" at bounding box center [1516, 443] width 39 height 36
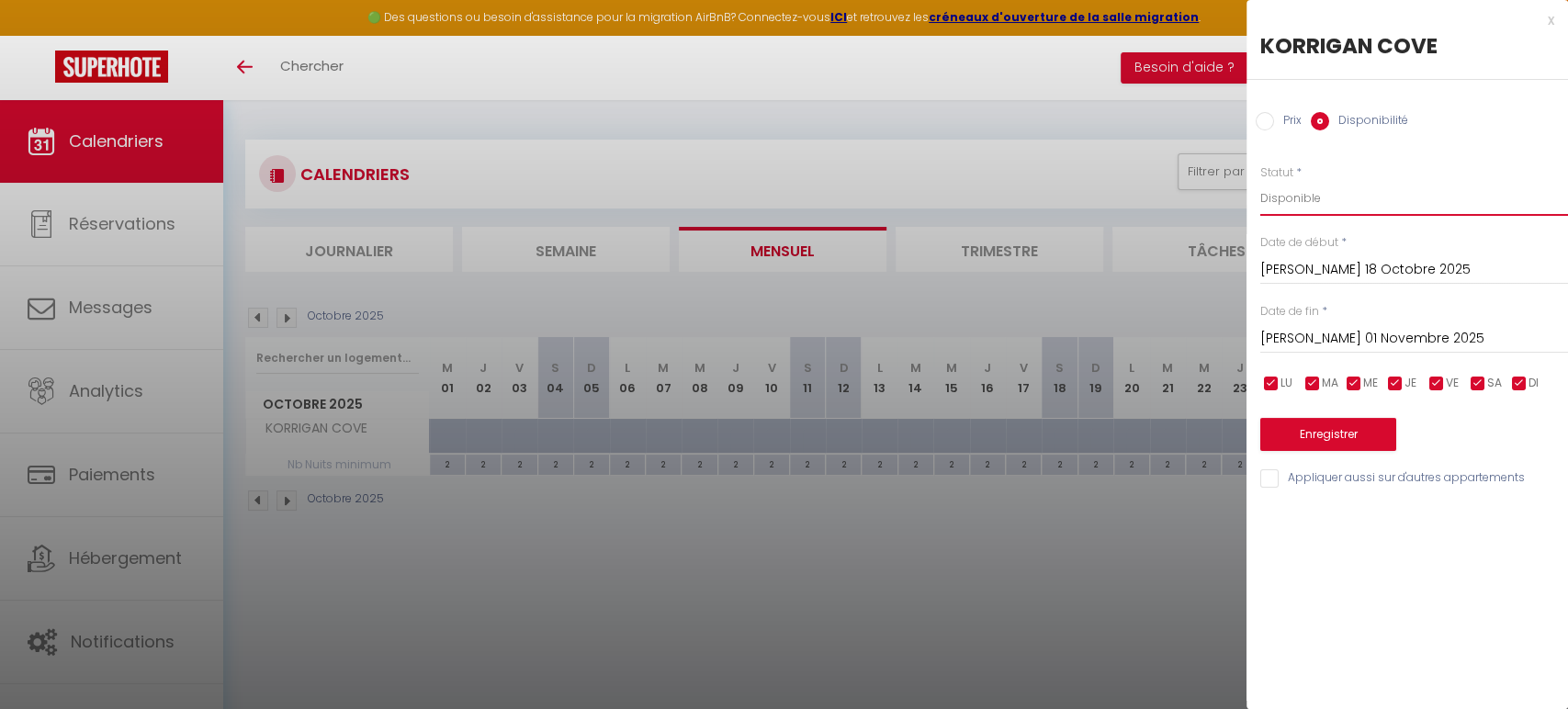
click at [1314, 198] on select "Disponible Indisponible" at bounding box center [1415, 198] width 308 height 35
click at [1286, 197] on select "Disponible Indisponible" at bounding box center [1415, 198] width 308 height 35
click at [1277, 434] on button "Enregistrer" at bounding box center [1329, 434] width 136 height 33
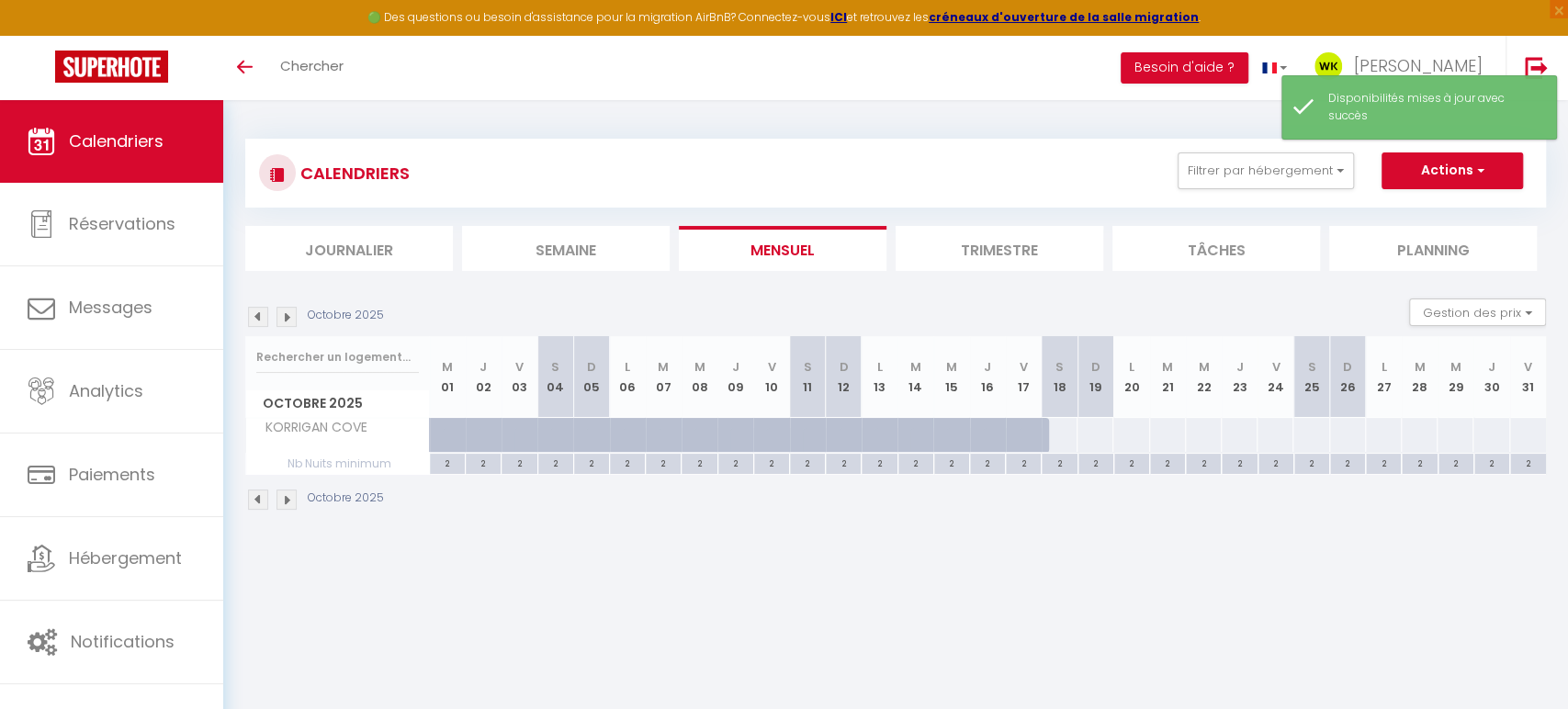
scroll to position [2, 0]
click at [1056, 459] on div "2" at bounding box center [1058, 461] width 35 height 18
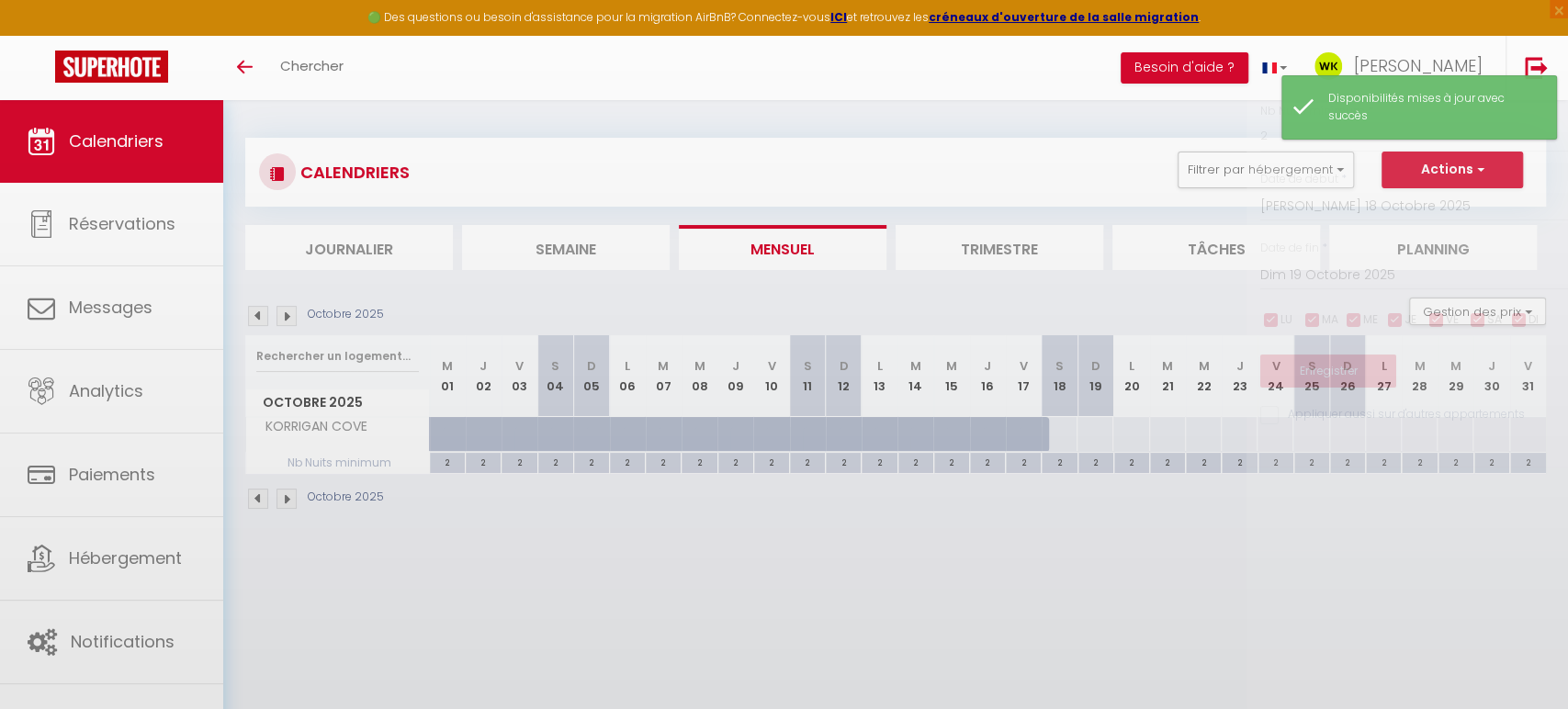
scroll to position [0, 0]
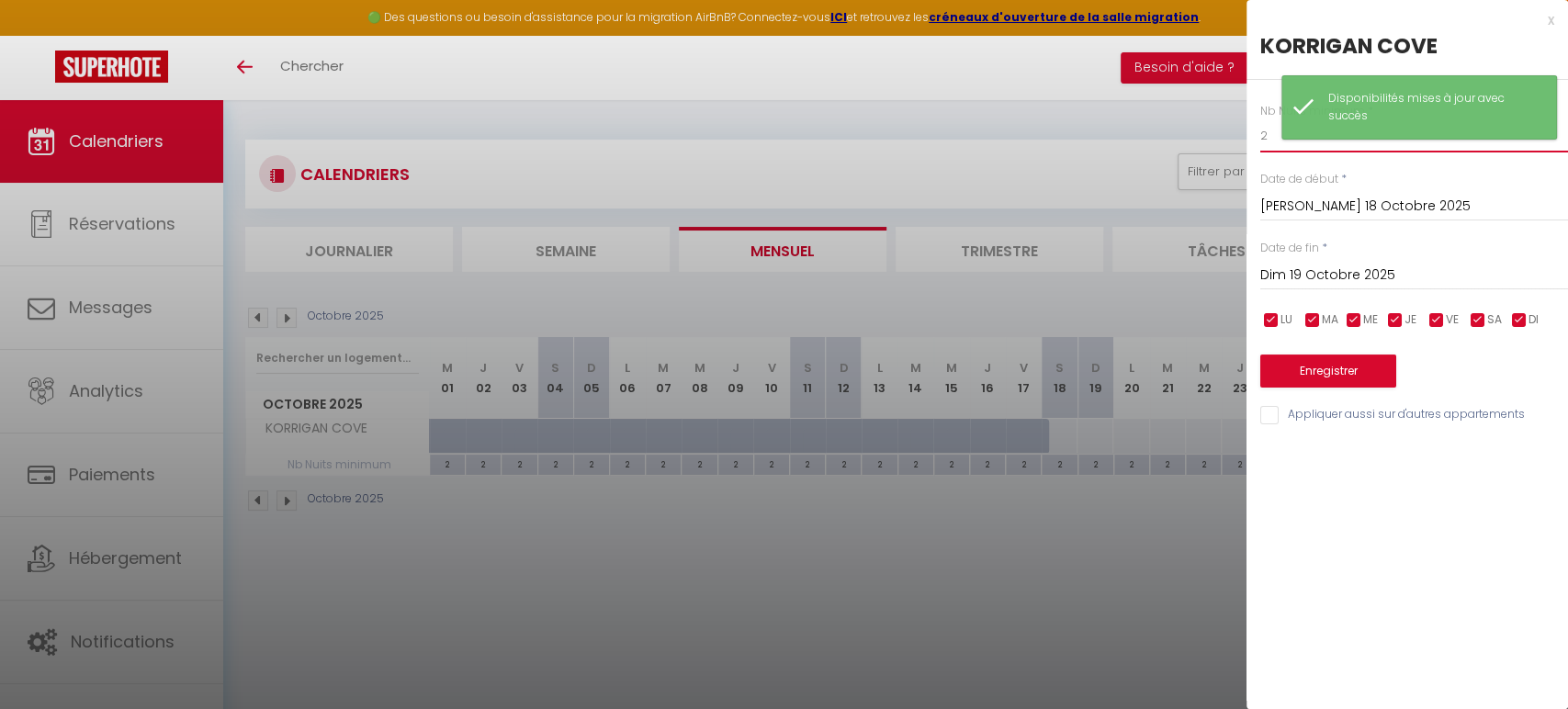
click at [1288, 143] on input "2" at bounding box center [1415, 135] width 308 height 33
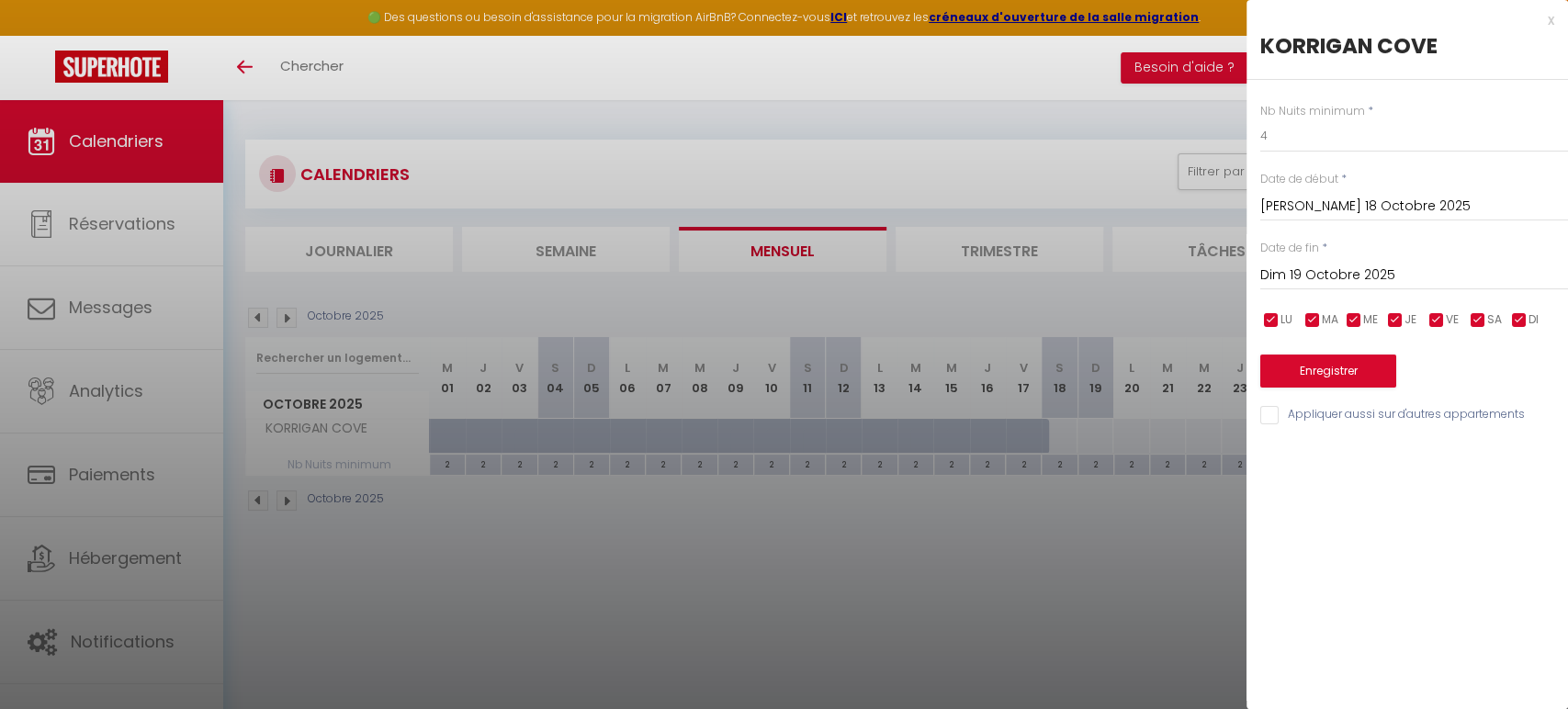
click at [1313, 272] on input "Dim 19 Octobre 2025" at bounding box center [1415, 276] width 308 height 24
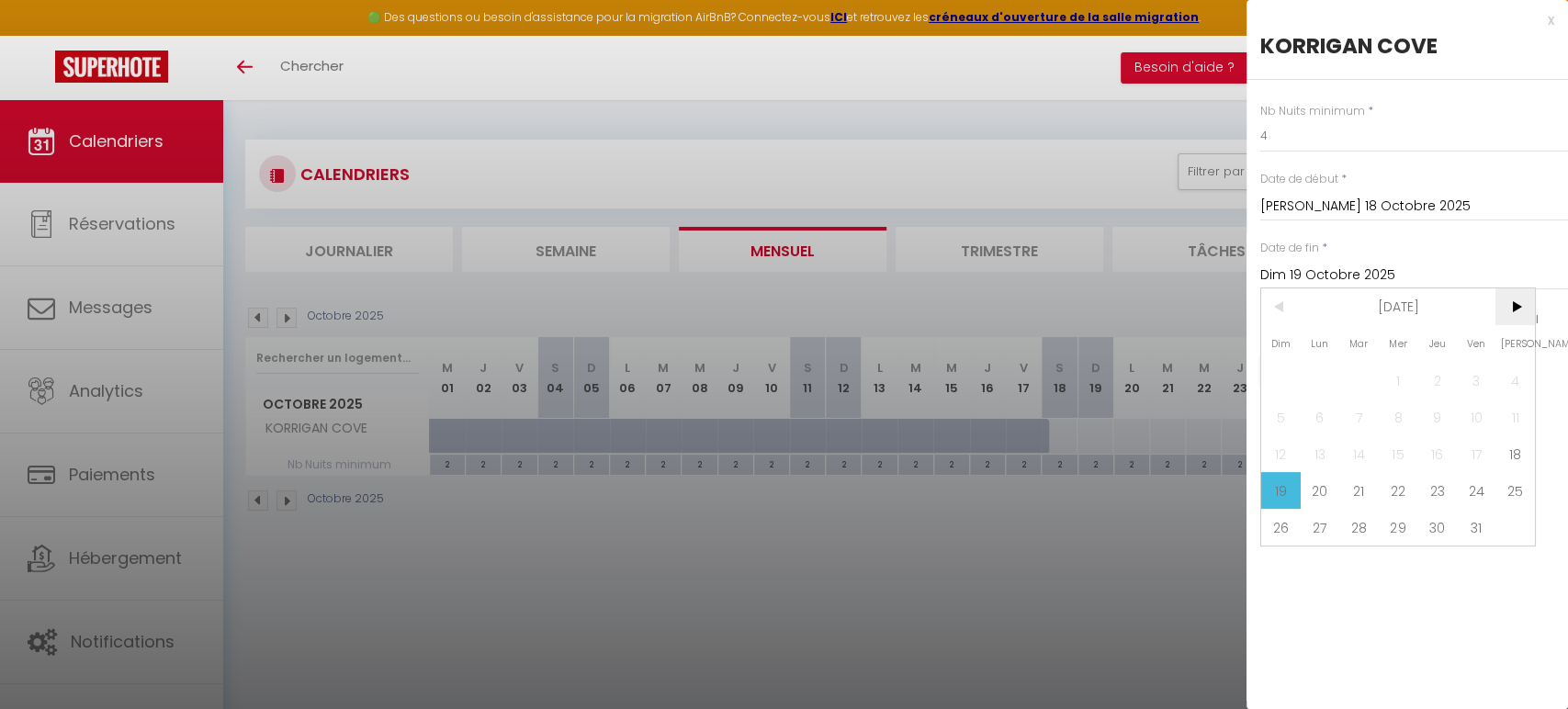
scroll to position [1, 0]
click at [1521, 307] on span ">" at bounding box center [1516, 306] width 39 height 36
click at [1506, 375] on span "1" at bounding box center [1516, 380] width 39 height 36
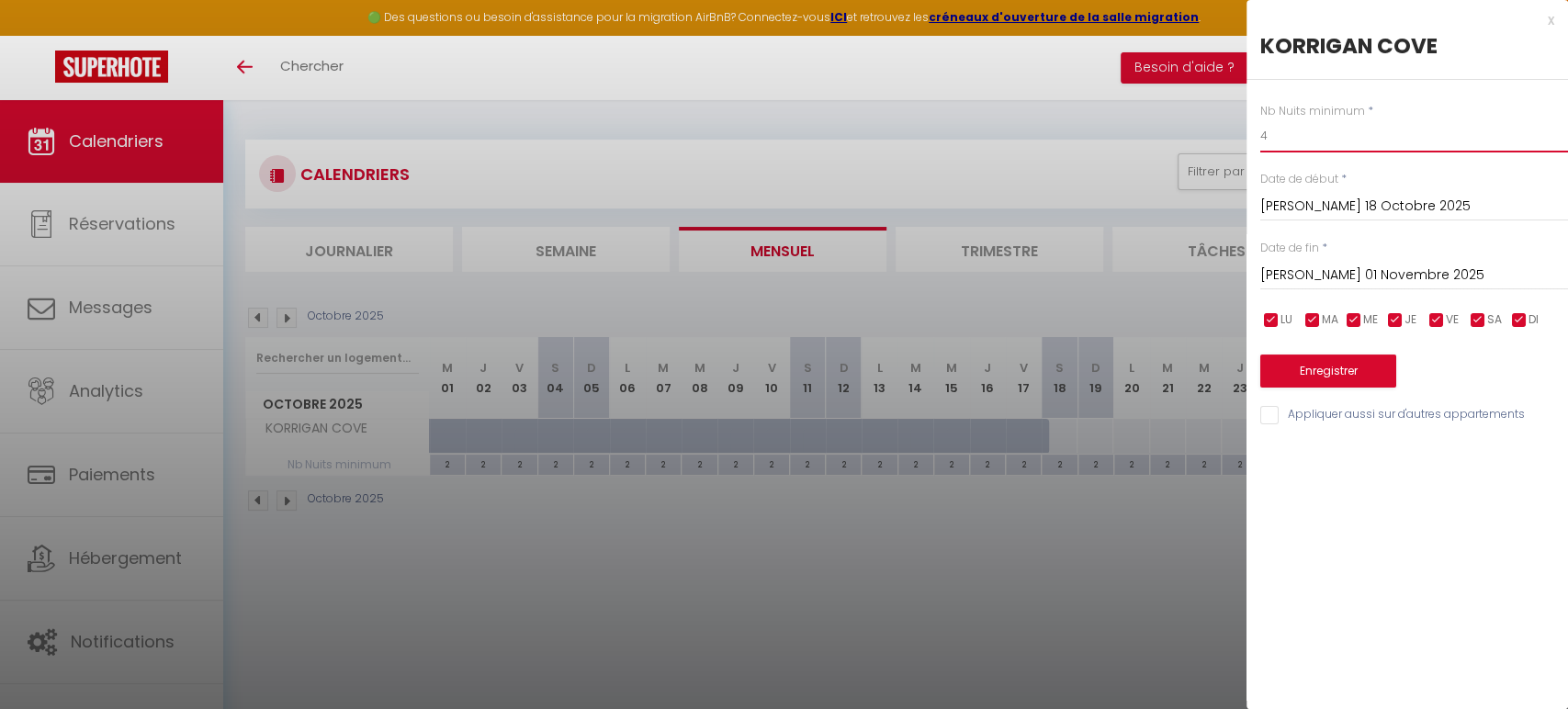
click at [1277, 135] on input "4" at bounding box center [1415, 135] width 308 height 33
click at [1291, 371] on button "Enregistrer" at bounding box center [1329, 370] width 136 height 33
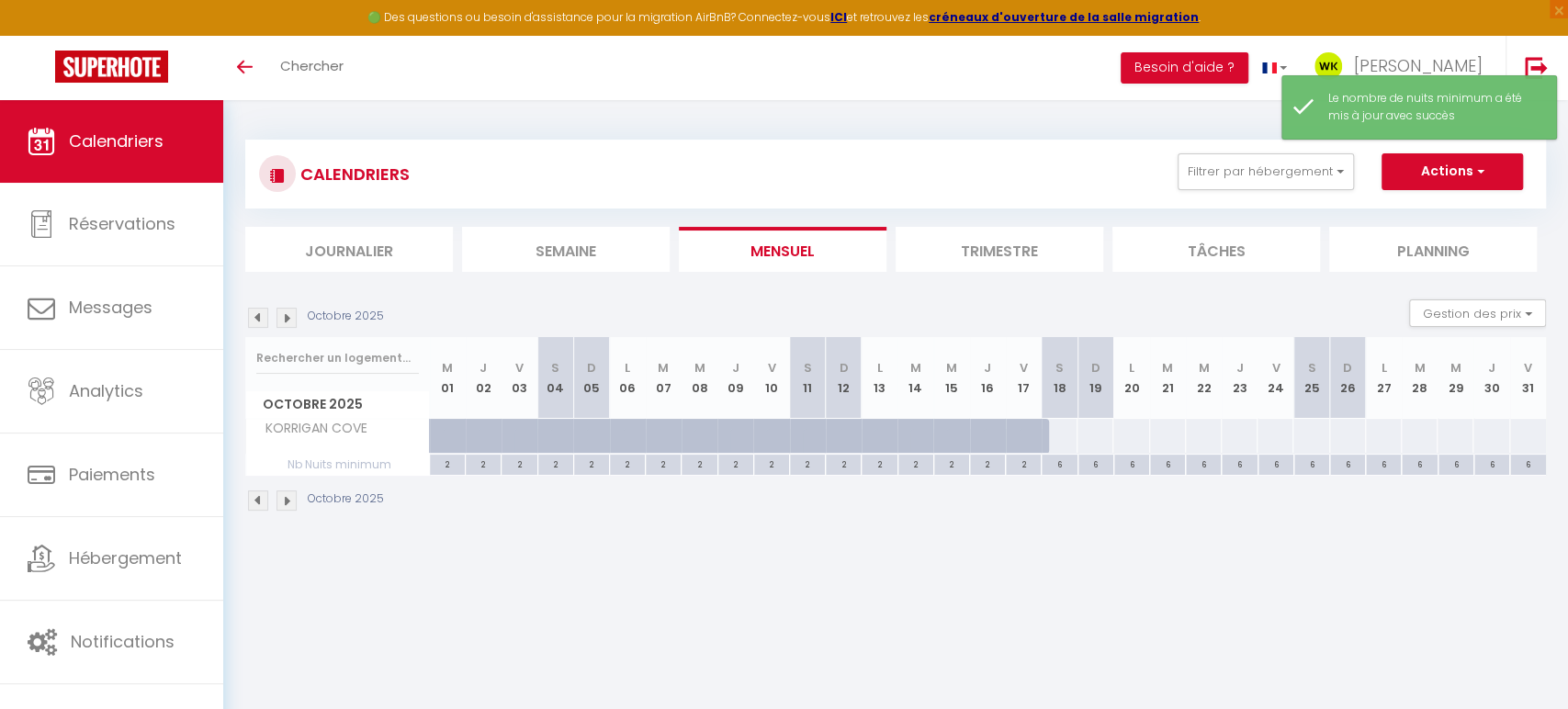
click at [1064, 442] on div at bounding box center [1058, 436] width 36 height 34
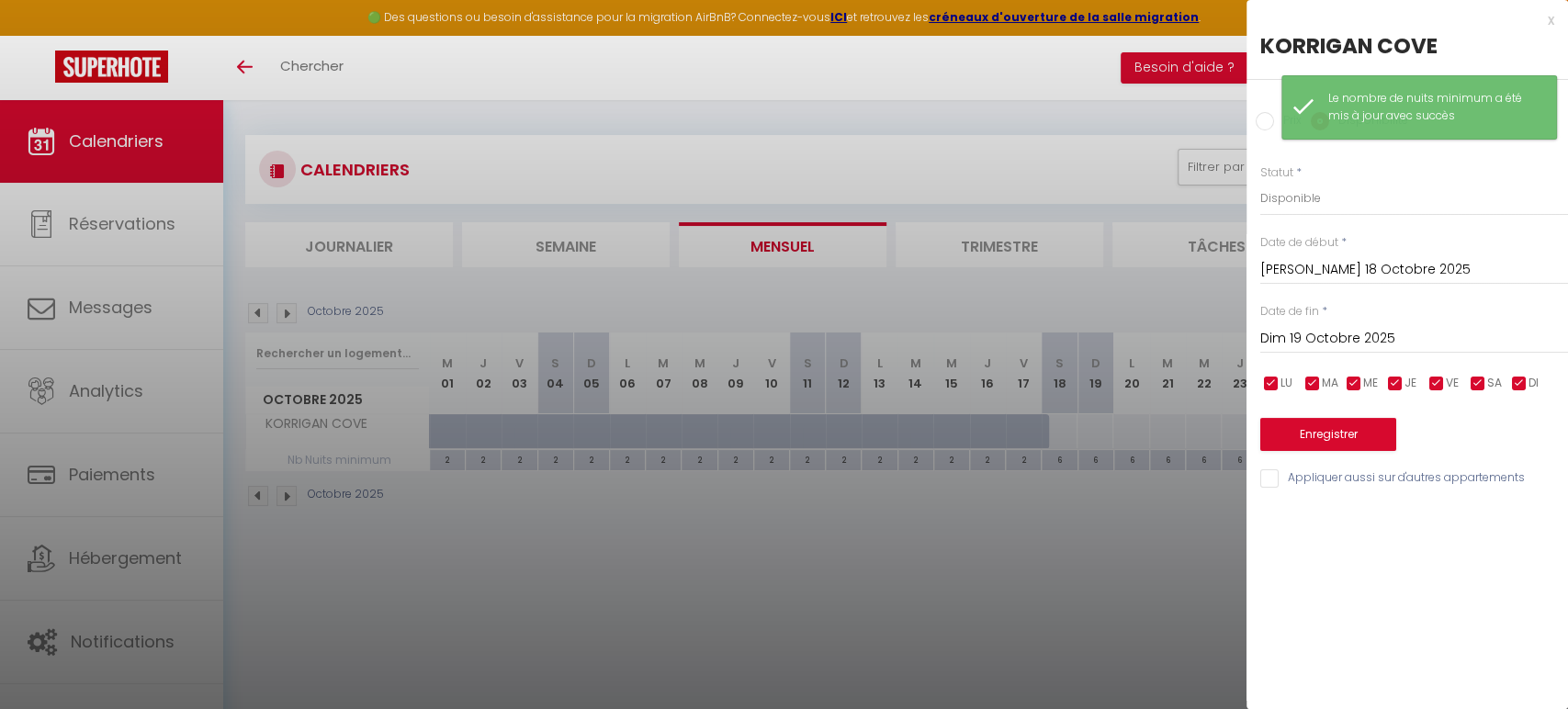
scroll to position [7, 0]
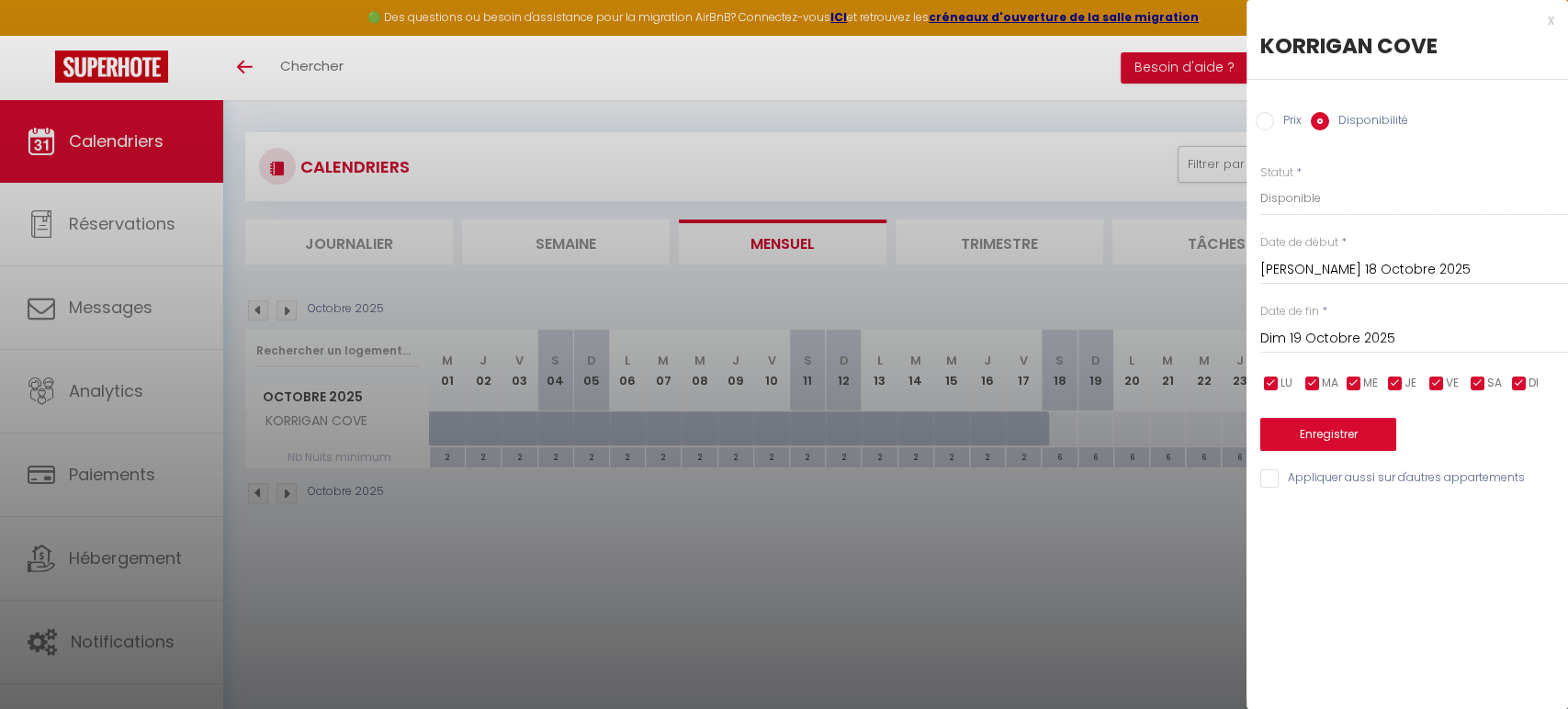
click at [1267, 118] on input "Prix" at bounding box center [1266, 121] width 19 height 19
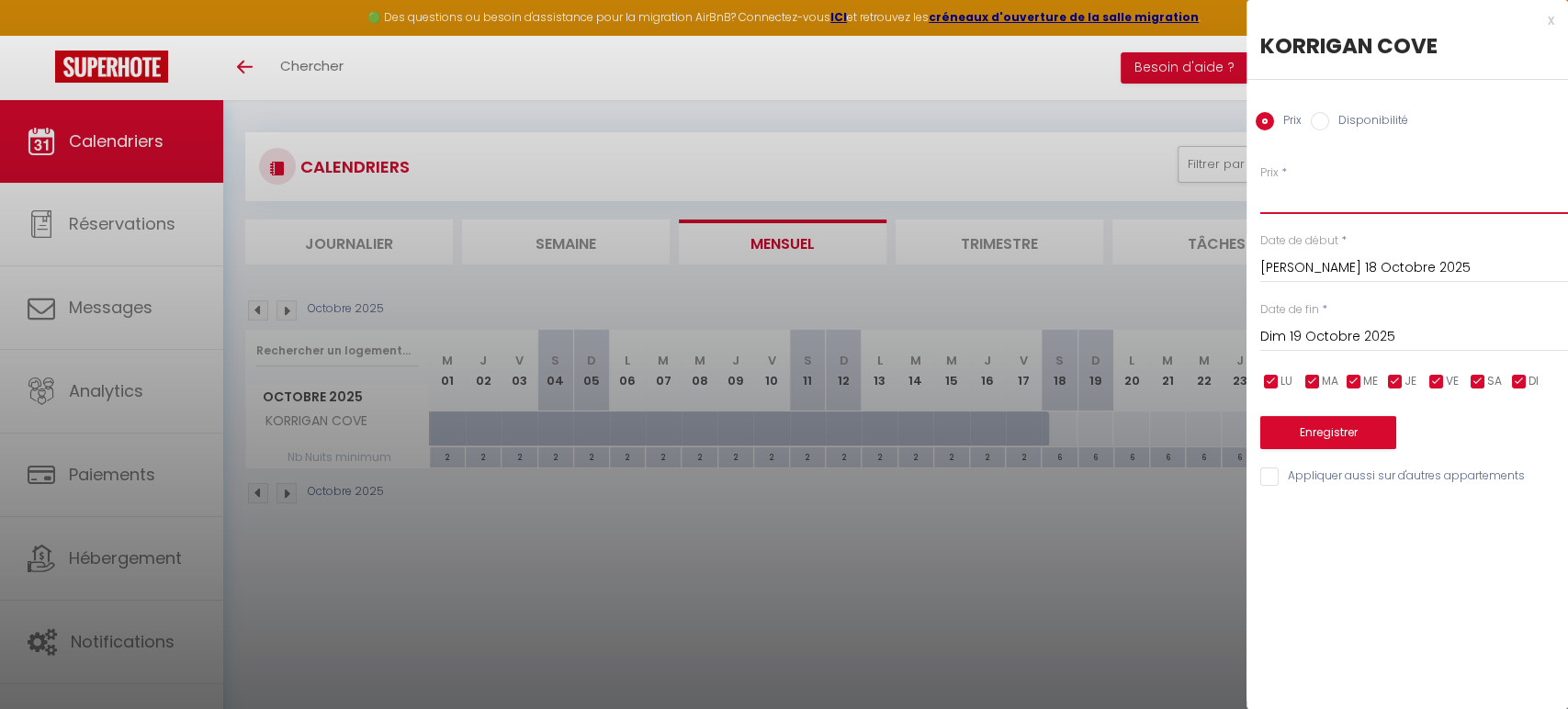
click at [1312, 196] on input "Prix" at bounding box center [1415, 197] width 308 height 33
click at [1301, 333] on input "Dim 19 Octobre 2025" at bounding box center [1415, 337] width 308 height 24
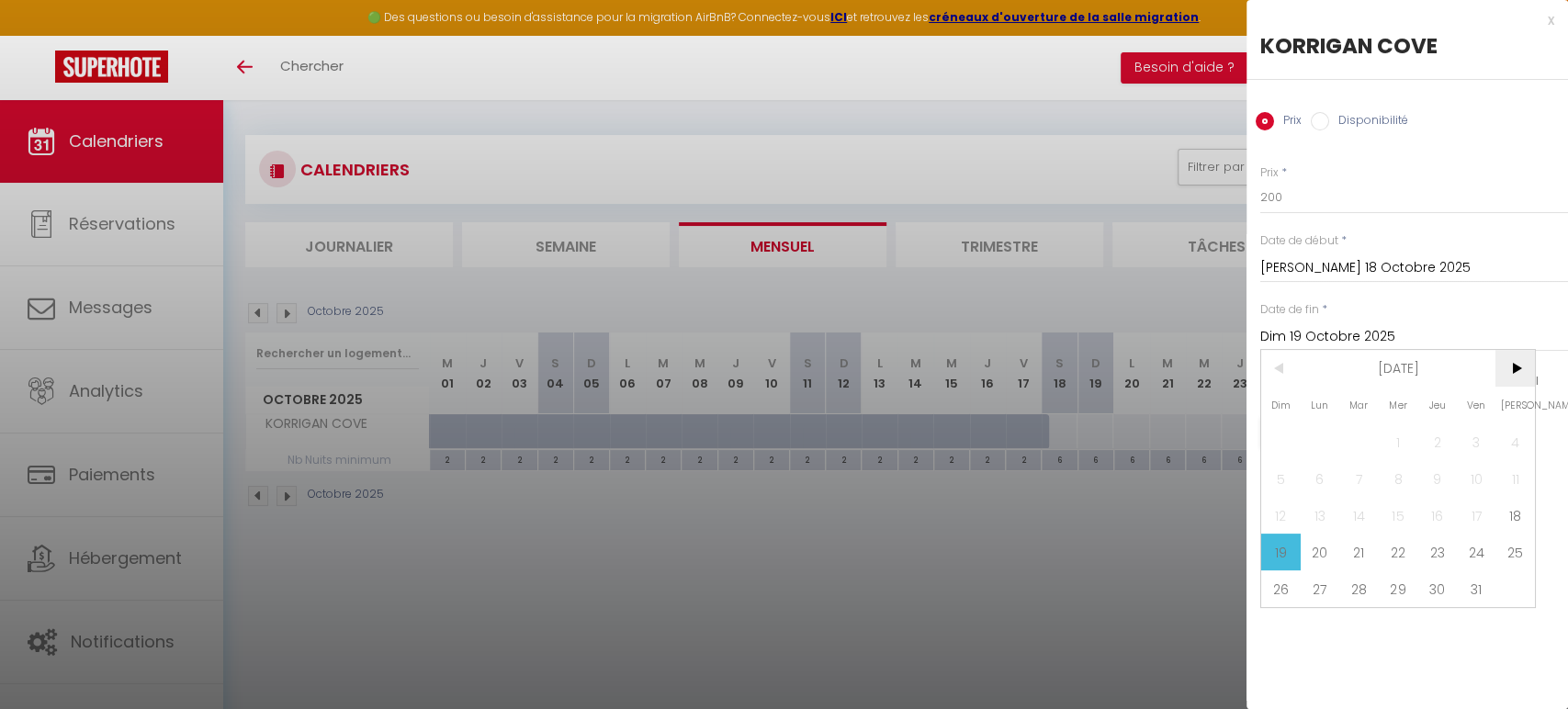
click at [1508, 372] on span ">" at bounding box center [1516, 368] width 39 height 36
click at [1506, 437] on span "1" at bounding box center [1516, 441] width 39 height 36
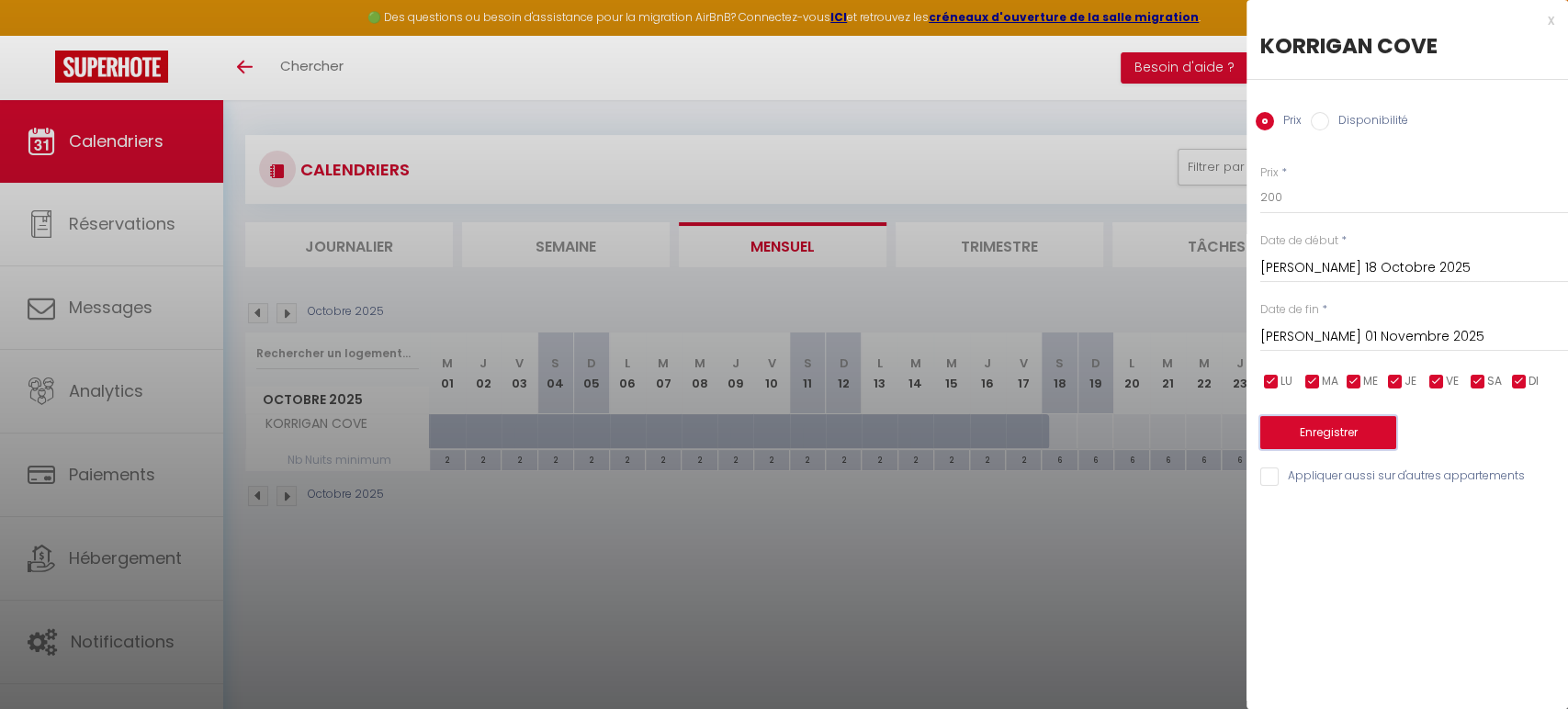
click at [1339, 433] on button "Enregistrer" at bounding box center [1329, 432] width 136 height 33
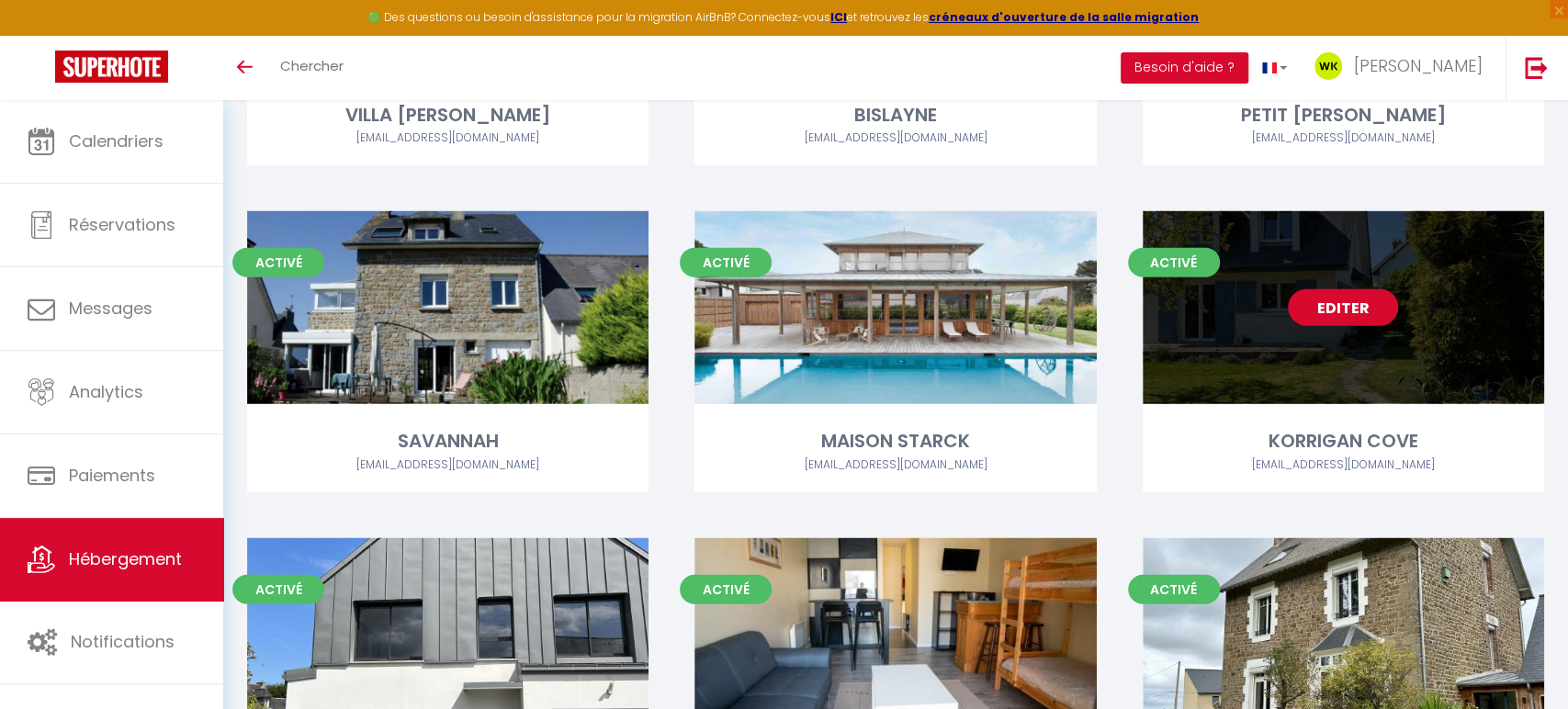
scroll to position [2962, 0]
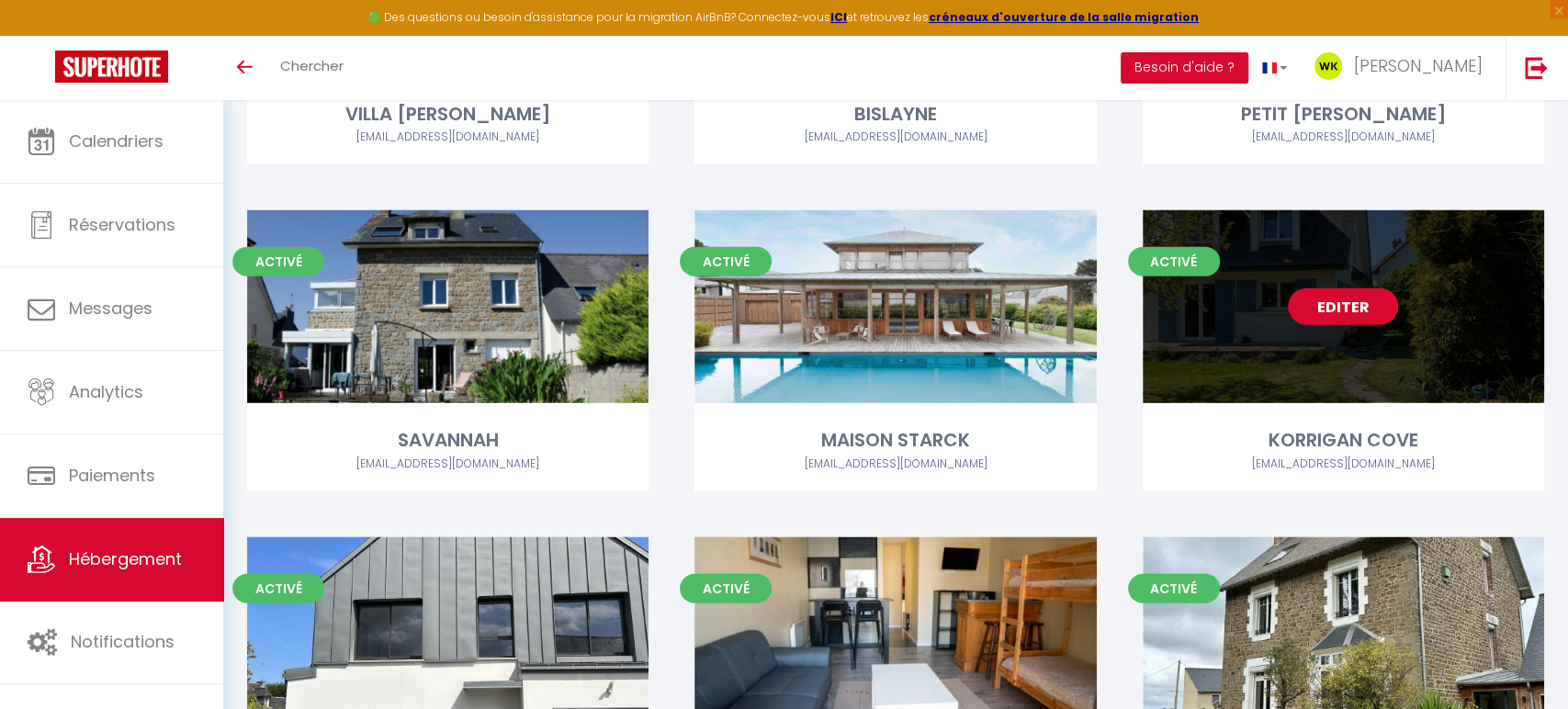
click at [1338, 290] on link "Editer" at bounding box center [1343, 306] width 110 height 36
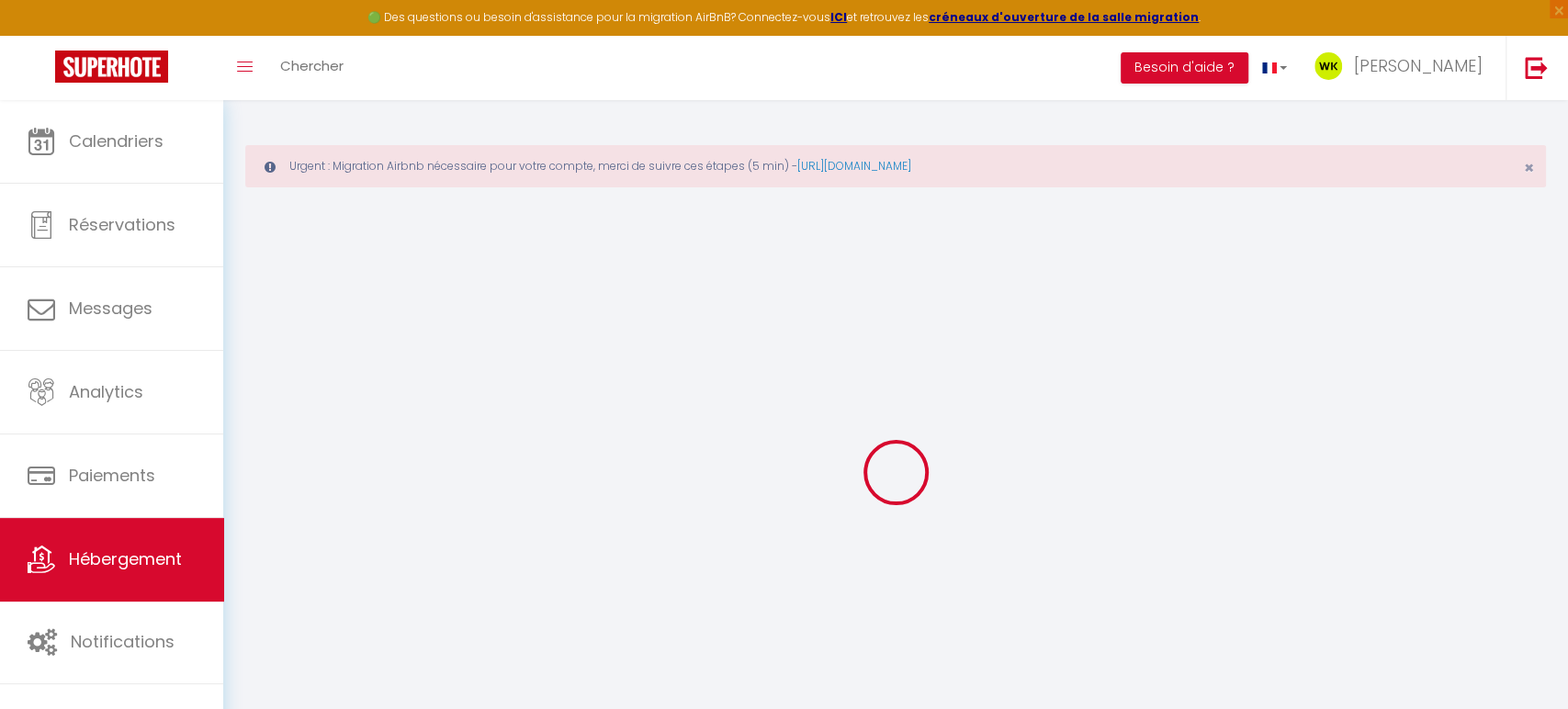
select select
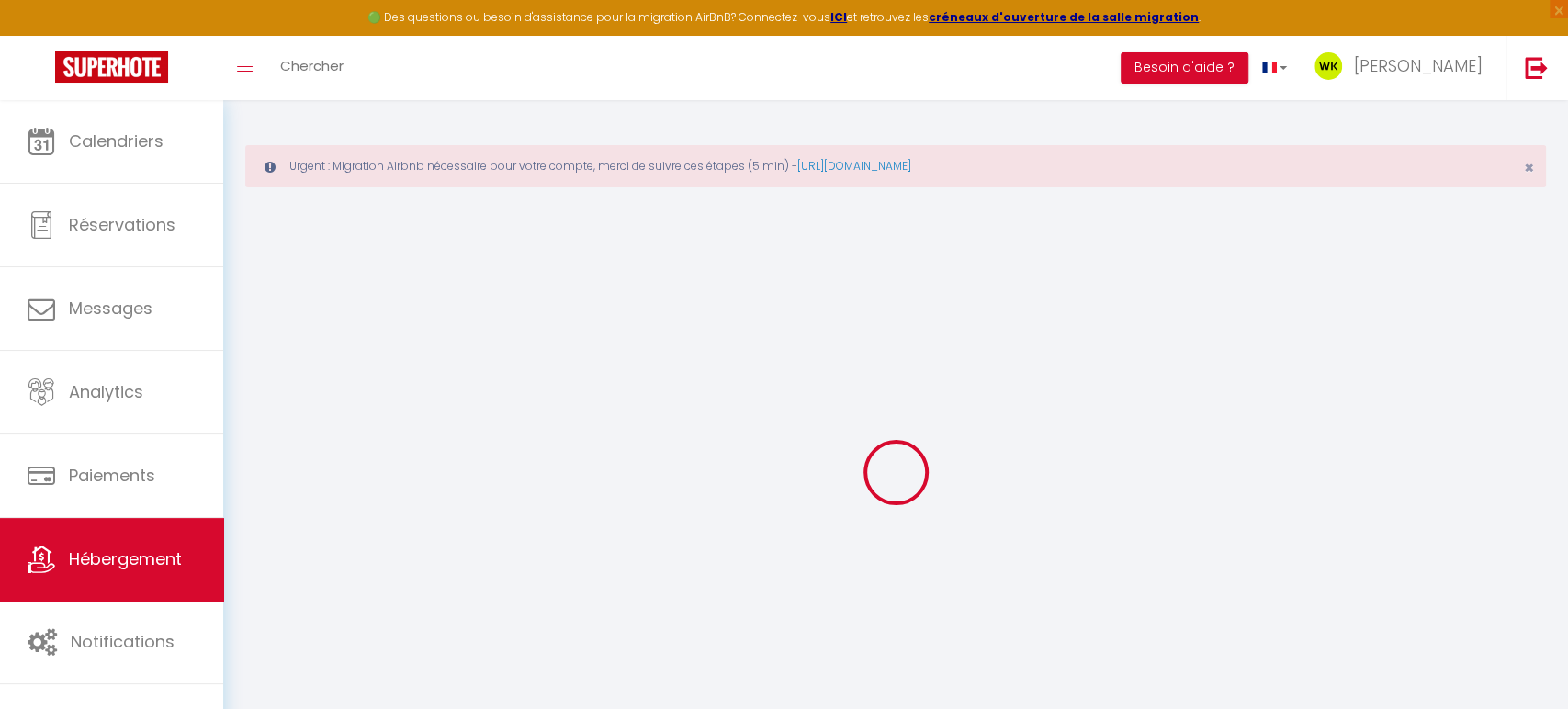
select select
checkbox input "false"
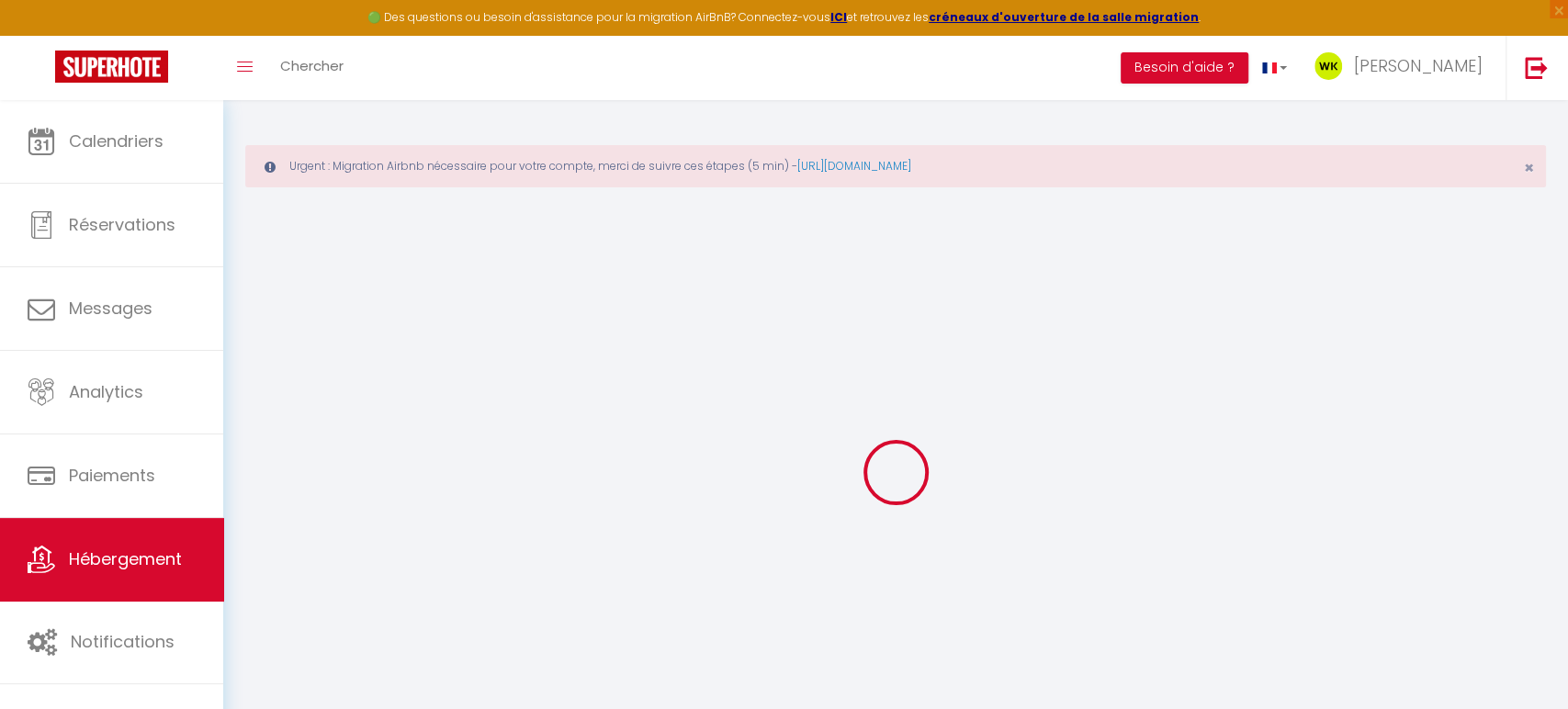
select select
type input "KORRIGAN COVE"
type input "Rémi"
type input "Louis"
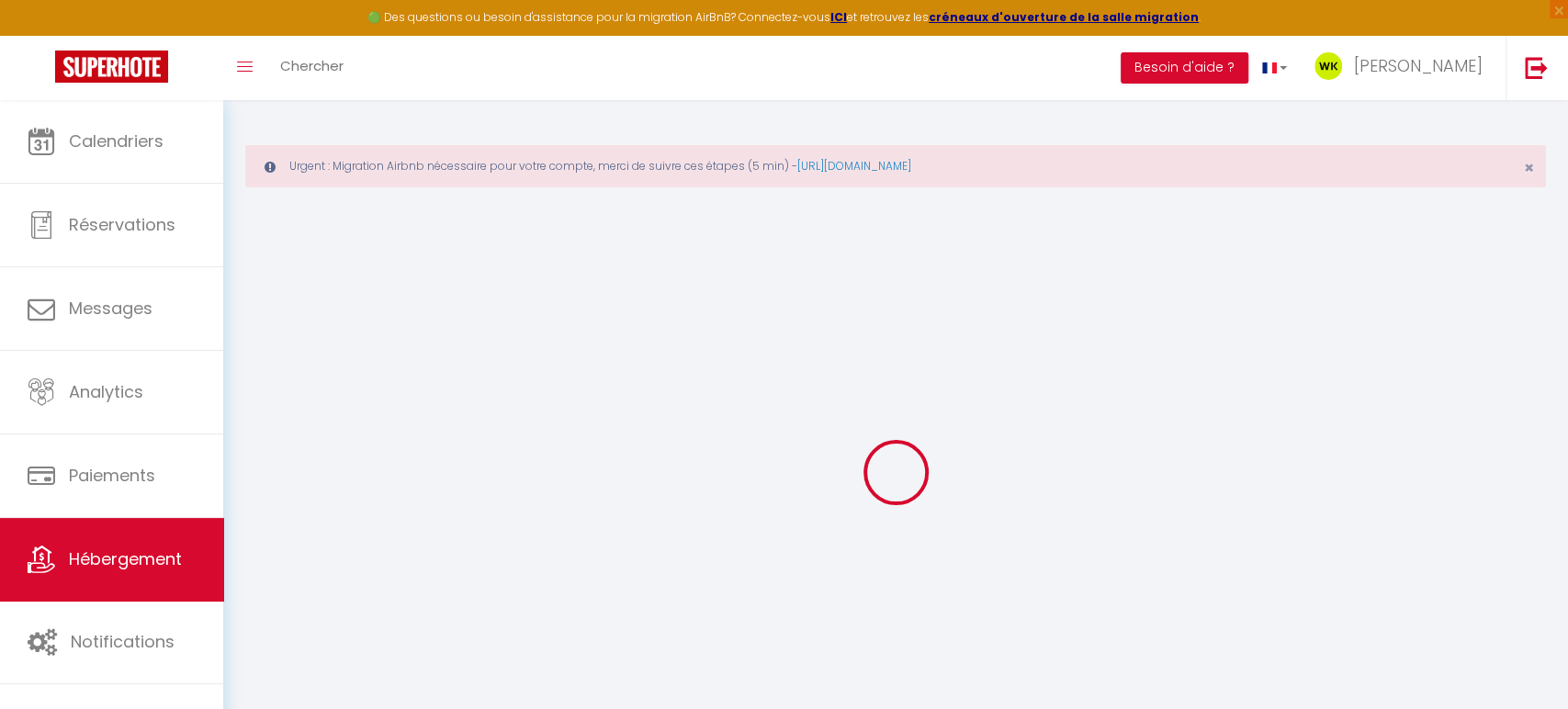
type input "15, RUE DE LA BADIOLAIS"
type input "35114"
type input "Saint-Benoît-des-Ondes"
select select "houses"
select select "8"
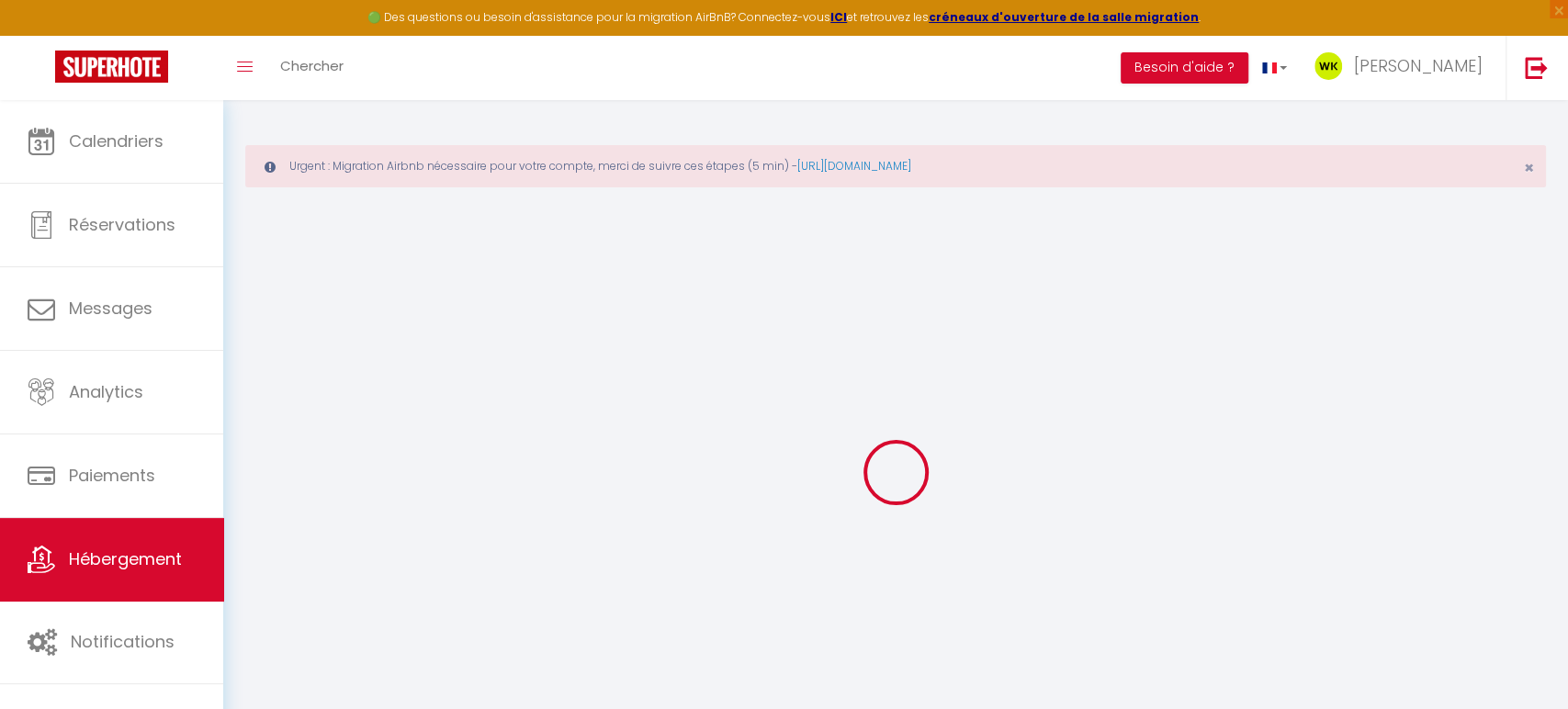
select select "4"
select select "2"
type input "200"
type input "165"
type input "3.3"
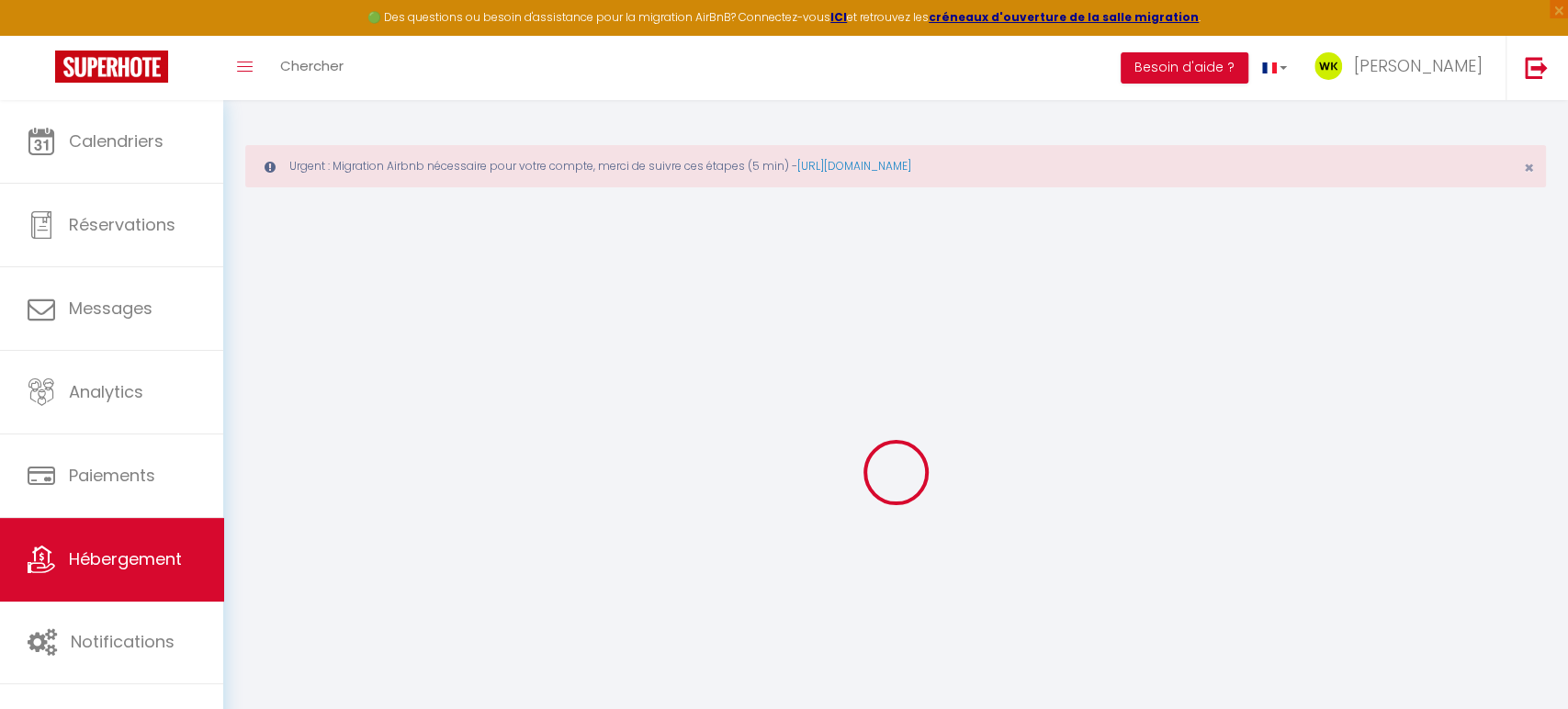
type input "120"
type input "600"
select select
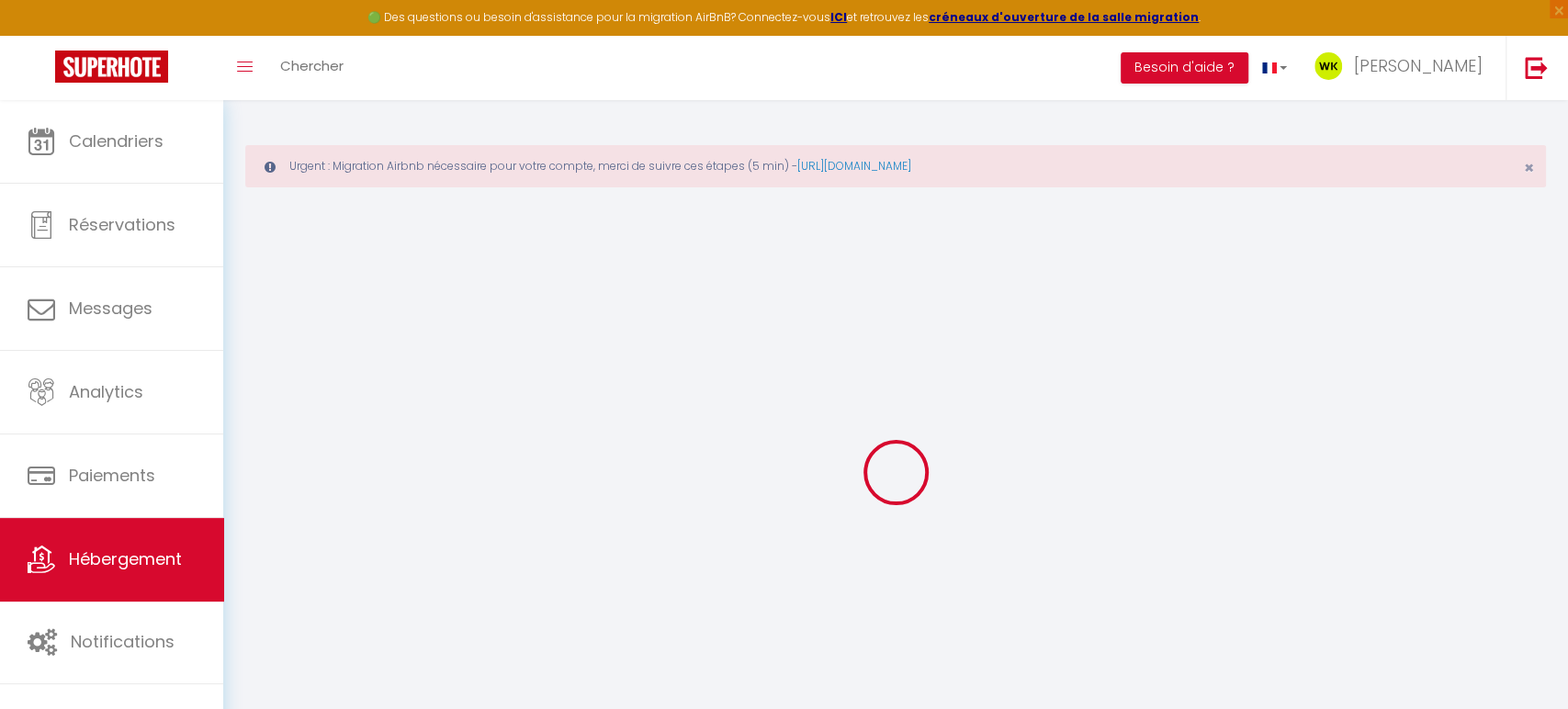
select select
type input "15 rue de la Badiolais"
type input "35114"
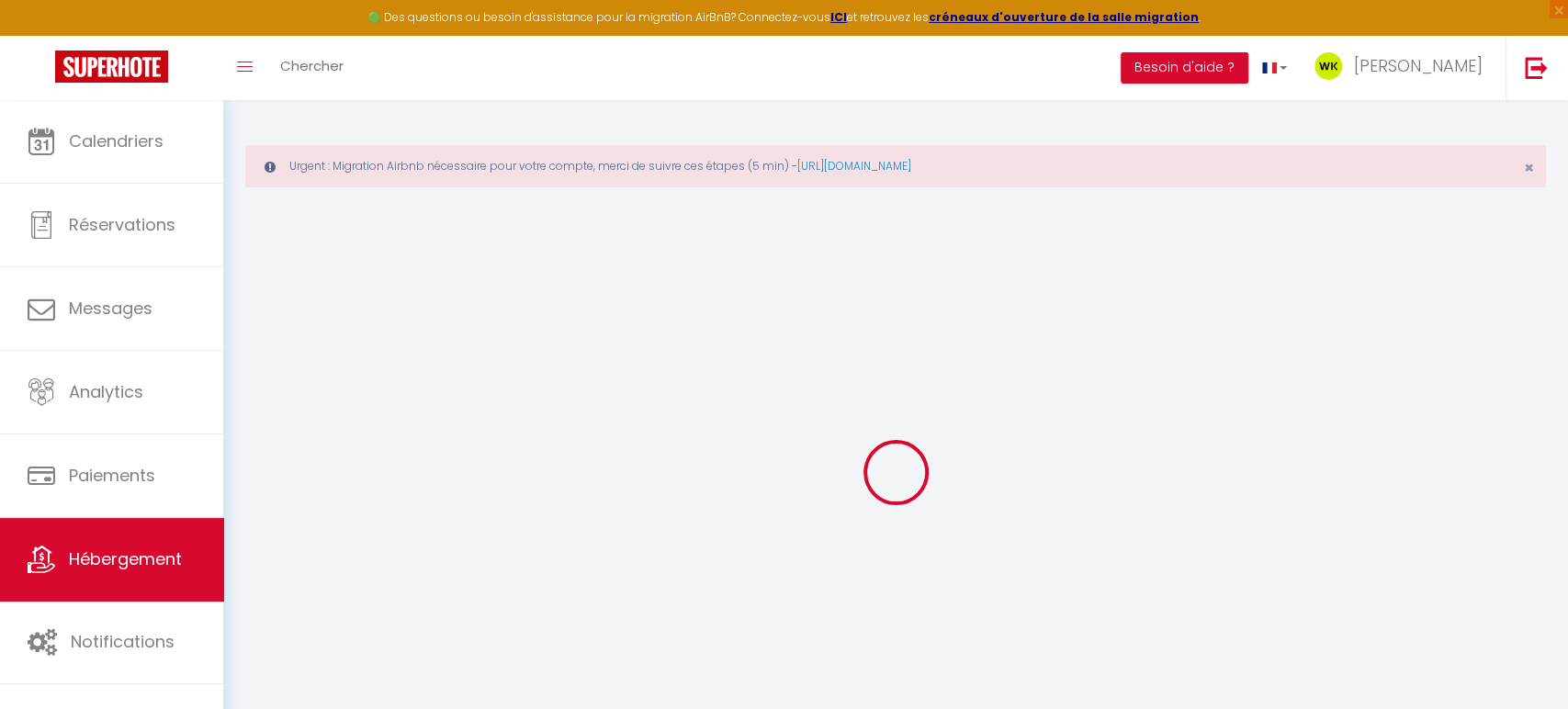
type input "Saint-Benoît-des-Ondes"
type input "[PERSON_NAME][EMAIL_ADDRESS][DOMAIN_NAME]"
select select
checkbox input "false"
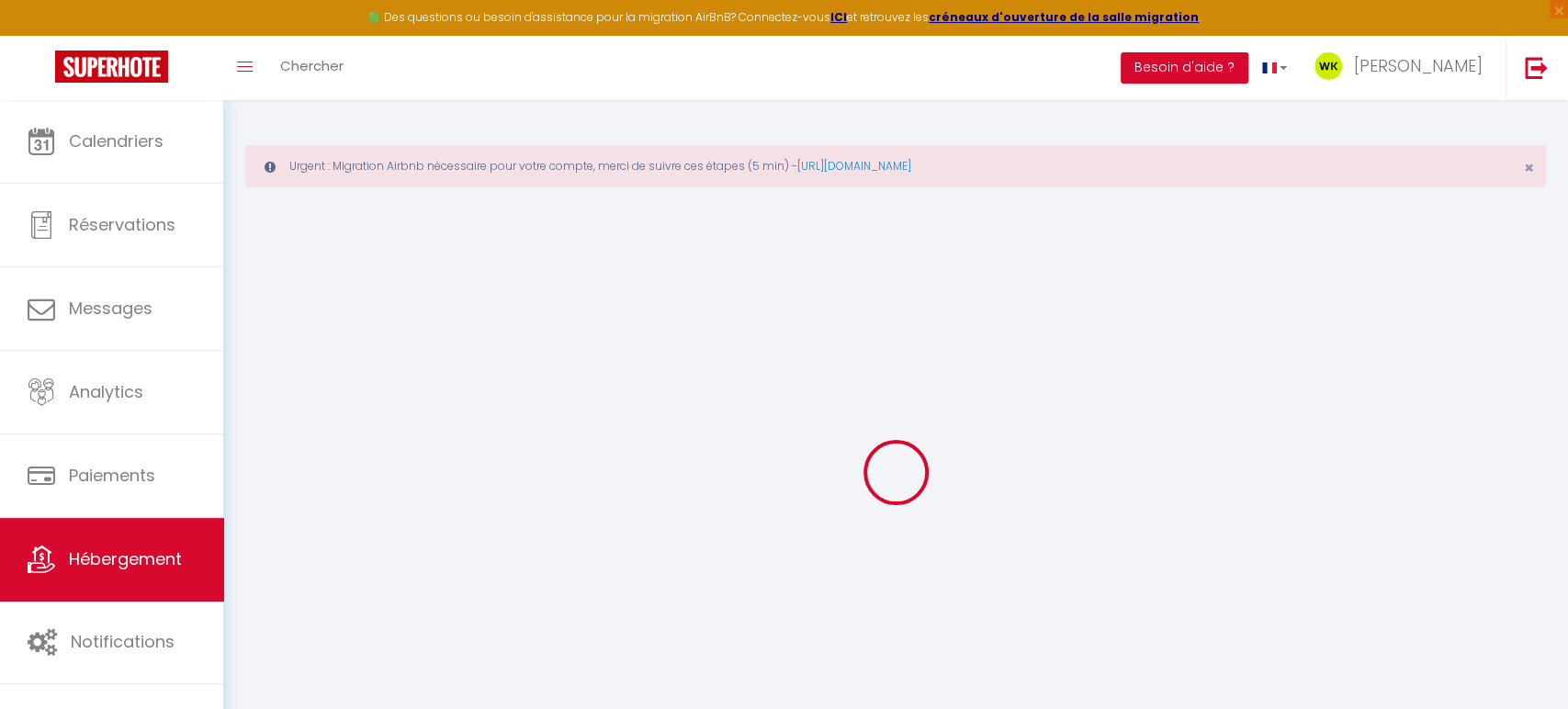
checkbox input "false"
radio input "true"
type input "0"
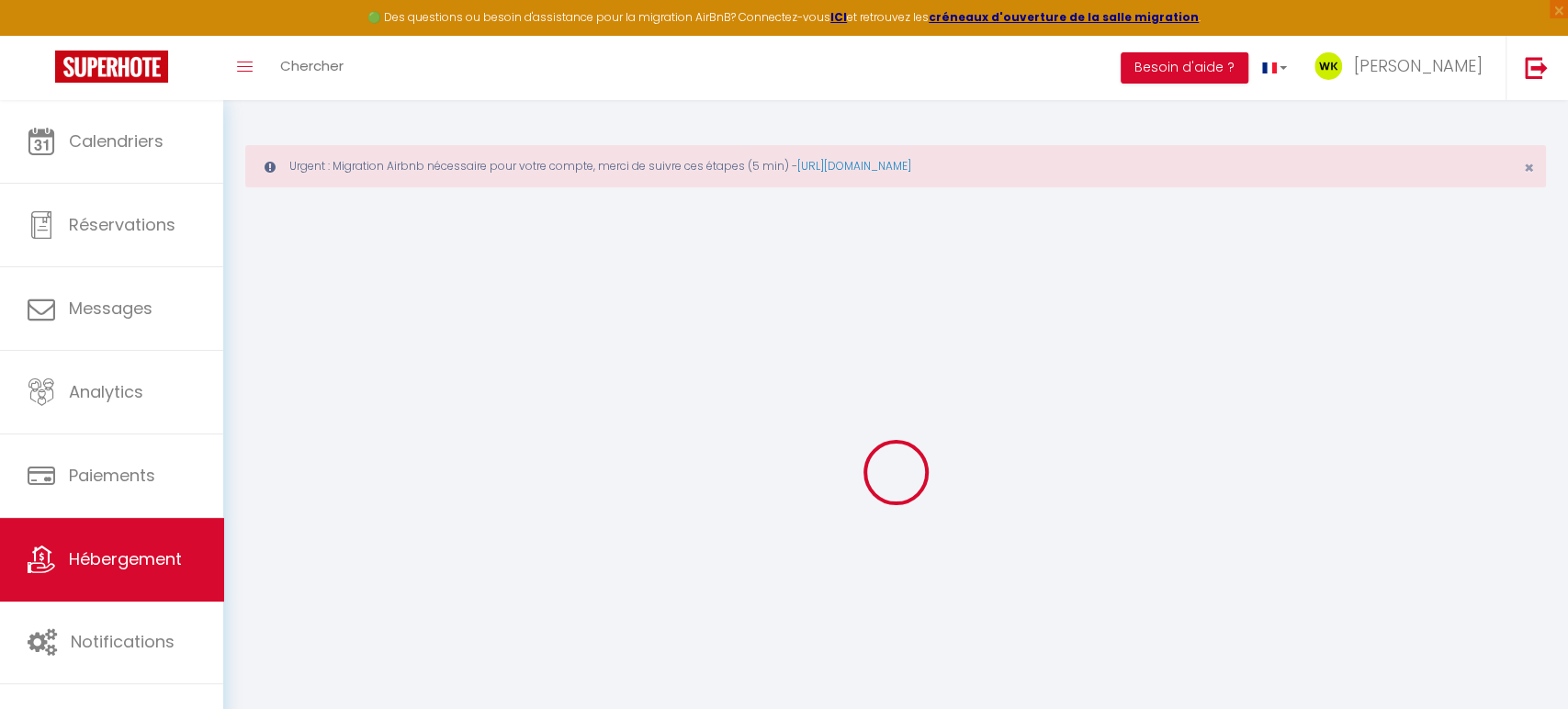
select select
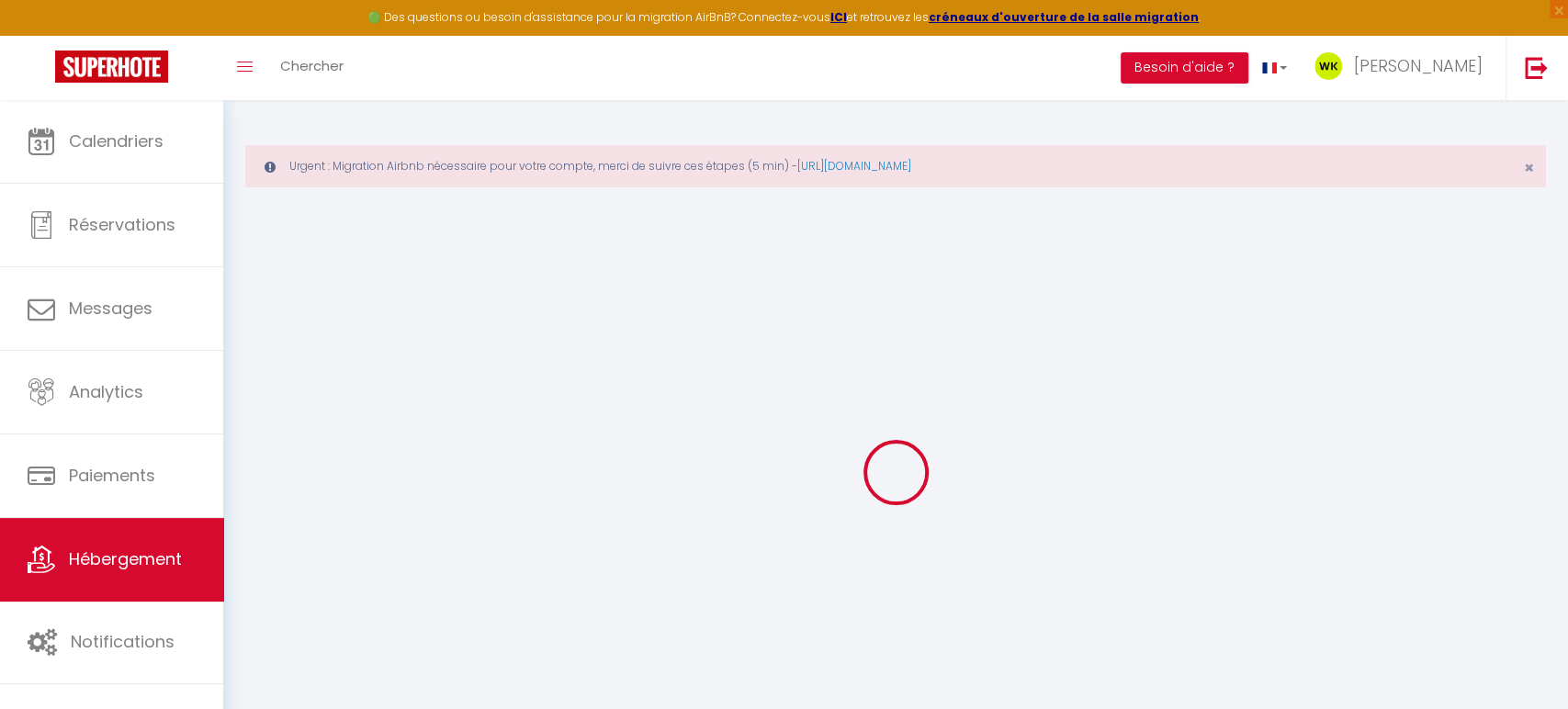
select select
checkbox input "false"
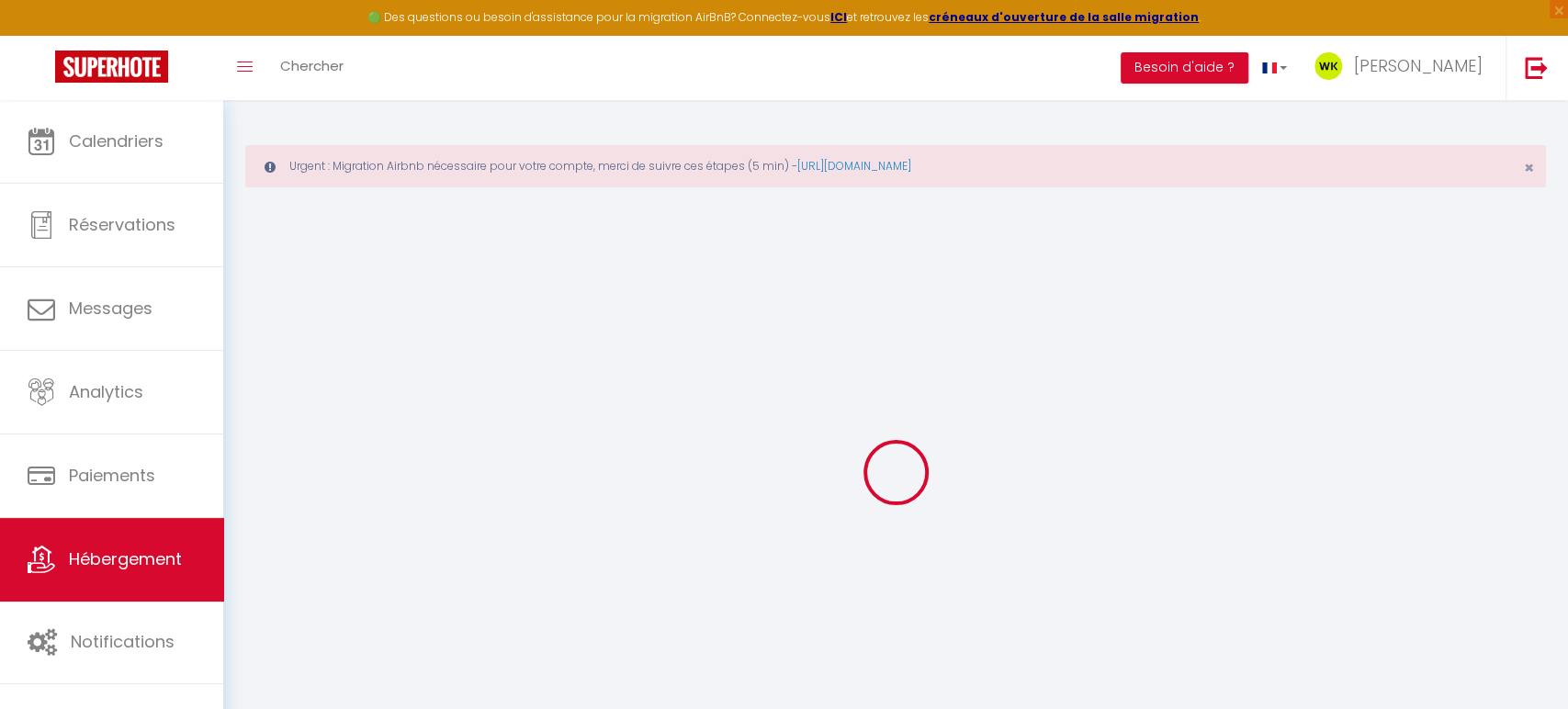
checkbox input "false"
select select
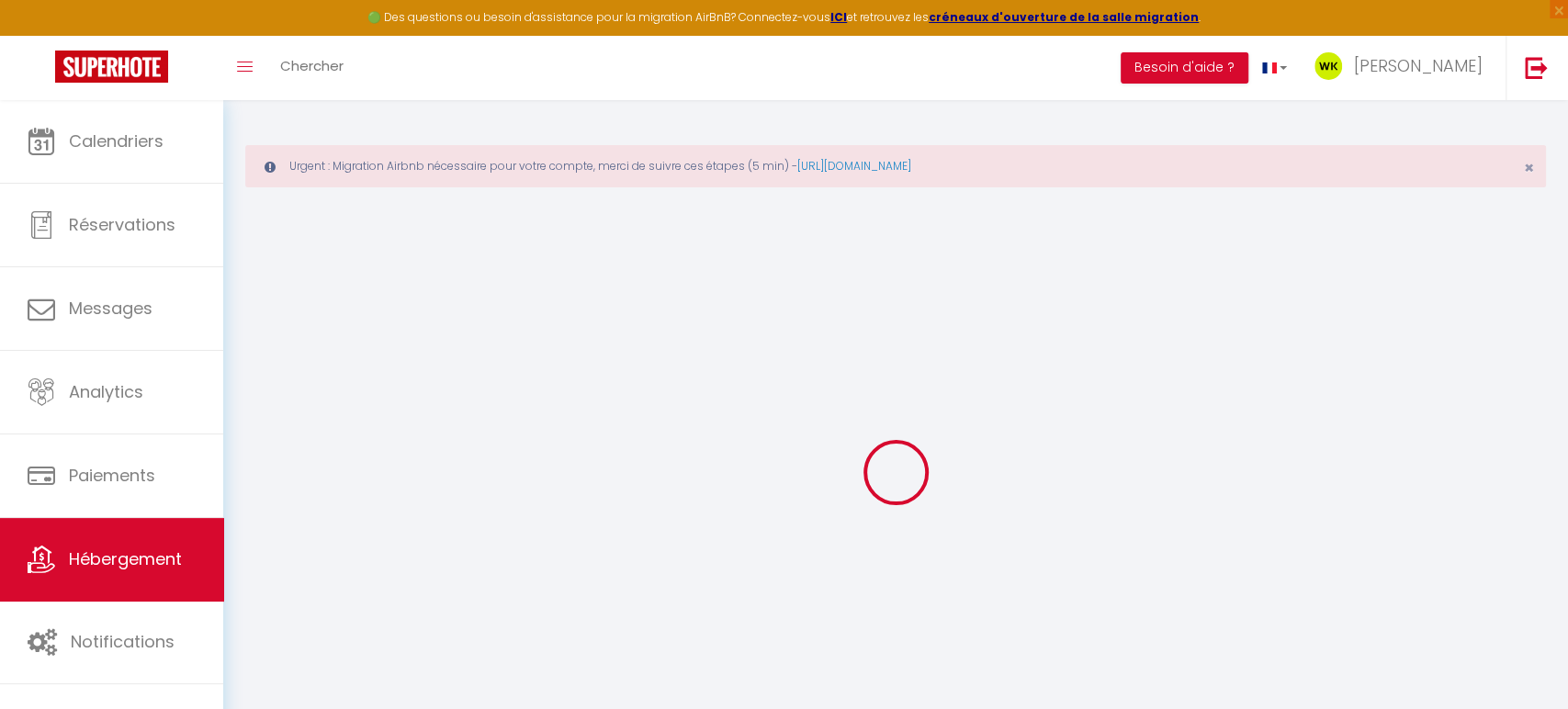
select select
checkbox input "false"
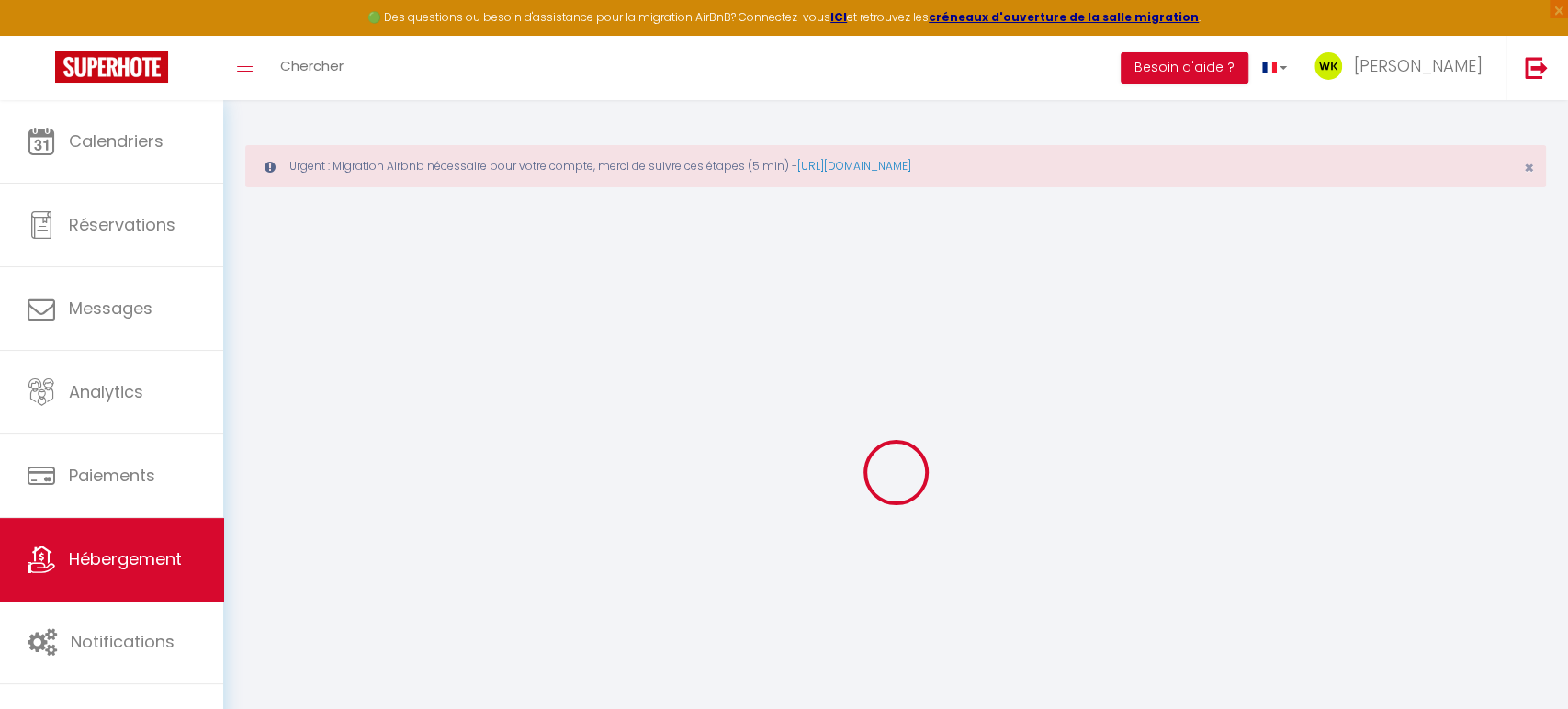
checkbox input "false"
select select
checkbox input "false"
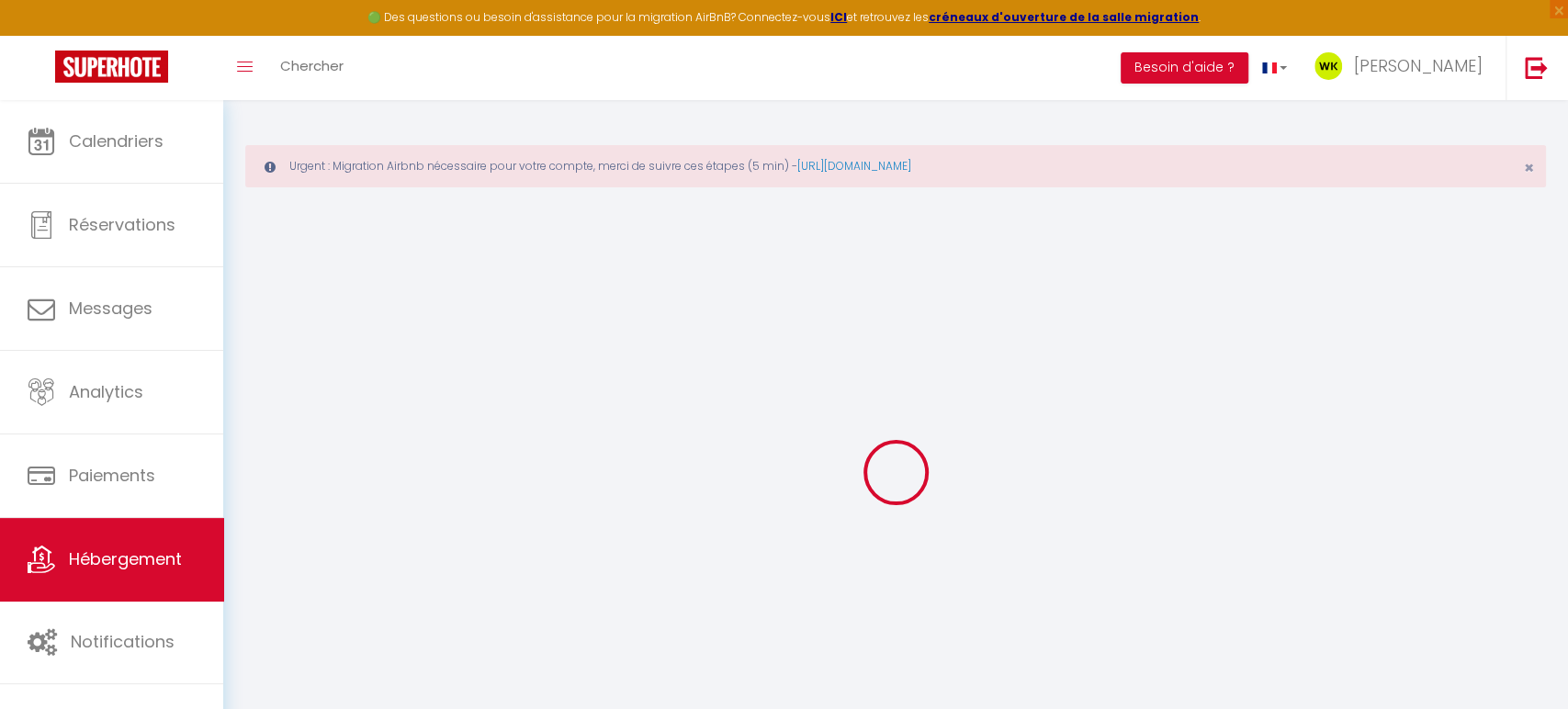
checkbox input "false"
select select "17:00"
select select "20:00"
select select "10:00"
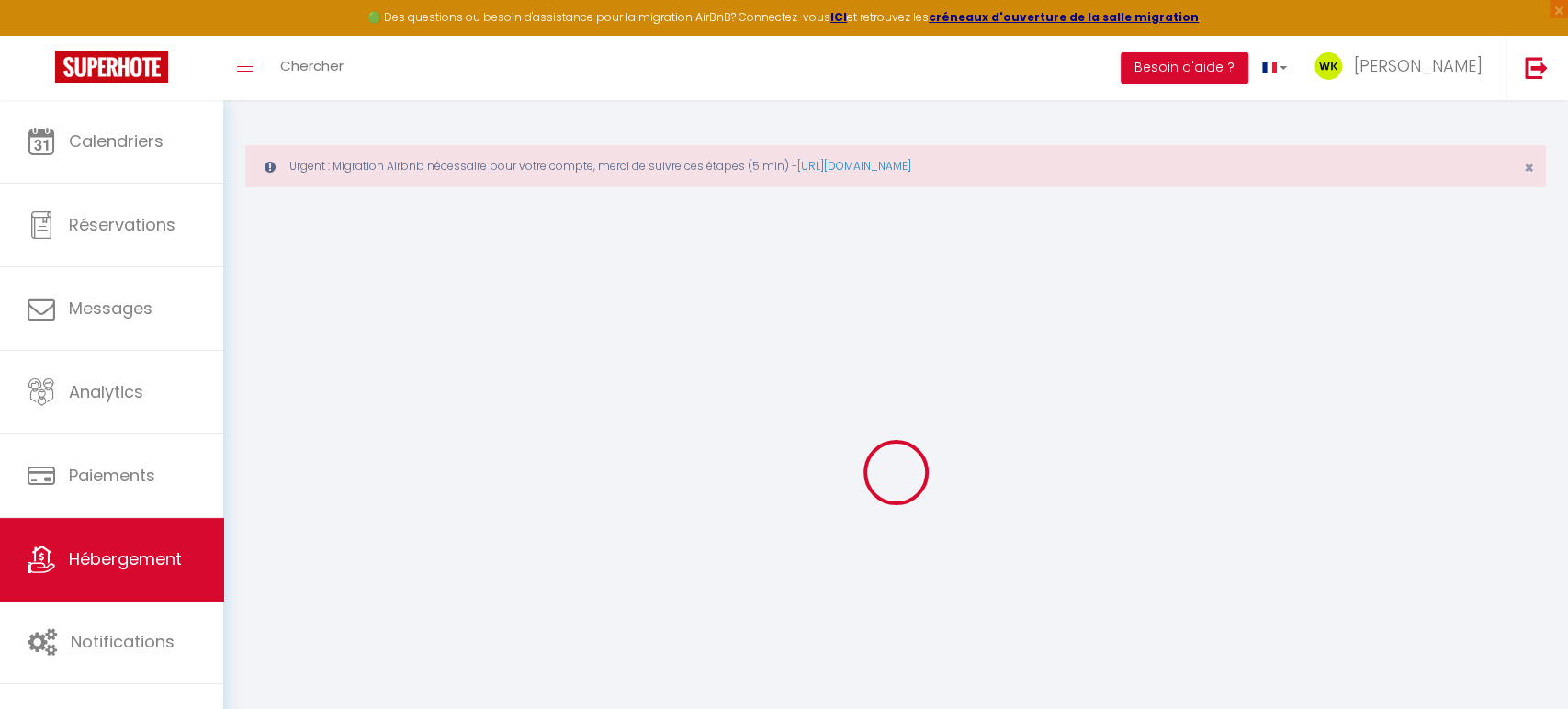
select select "15"
select select "20:00"
select select
checkbox input "false"
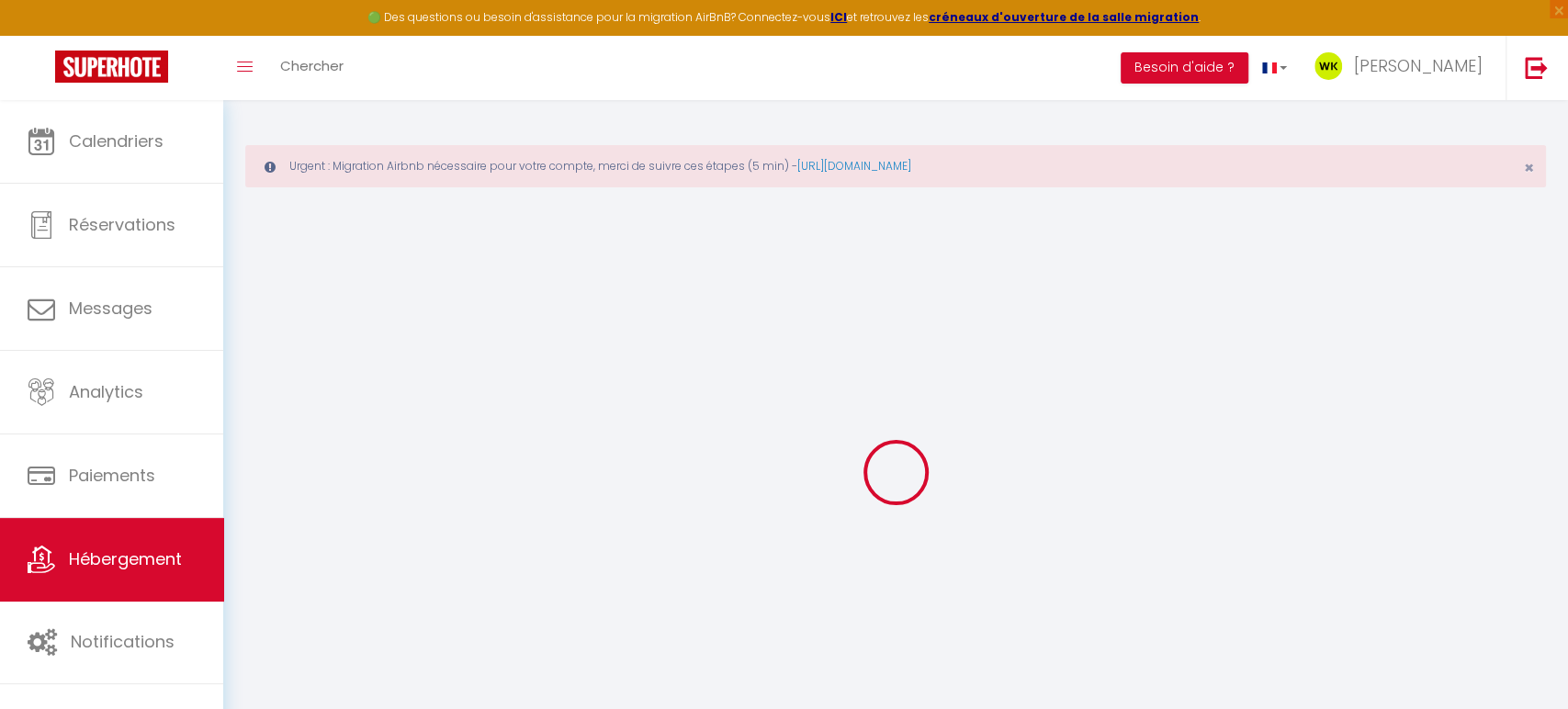
checkbox input "false"
